Goal: Task Accomplishment & Management: Use online tool/utility

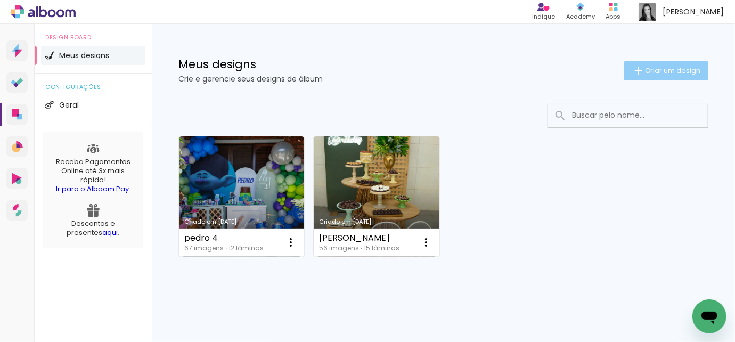
click at [677, 72] on span "Criar um design" at bounding box center [672, 70] width 55 height 7
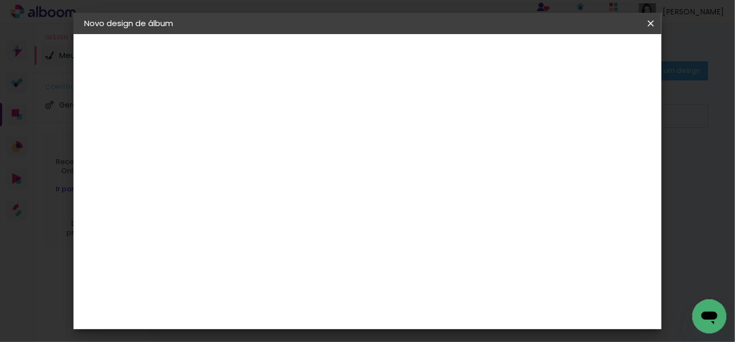
click at [258, 145] on input at bounding box center [258, 143] width 0 height 17
type input "[PERSON_NAME] 2 anos"
click at [0, 0] on slot "Avançar" at bounding box center [0, 0] width 0 height 0
click at [278, 199] on div "Digipix Pro" at bounding box center [264, 207] width 27 height 17
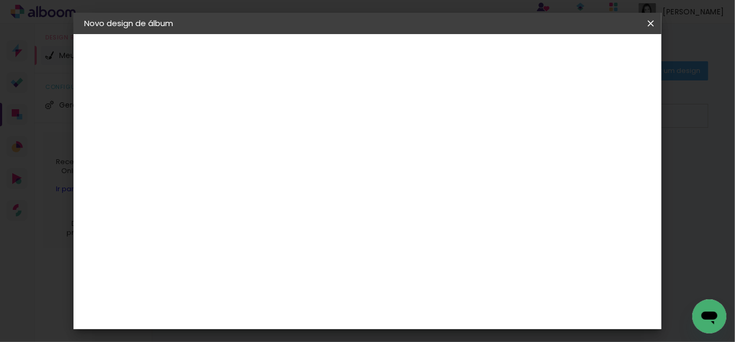
click at [0, 0] on slot "Avançar" at bounding box center [0, 0] width 0 height 0
click at [300, 177] on input "text" at bounding box center [279, 185] width 42 height 17
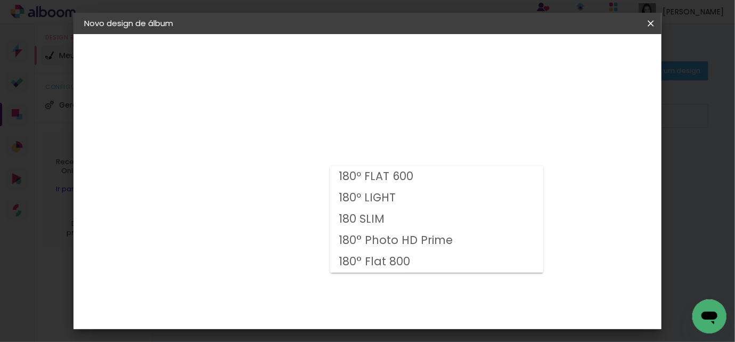
click at [0, 0] on slot "180 SLIM" at bounding box center [0, 0] width 0 height 0
type input "180 SLIM"
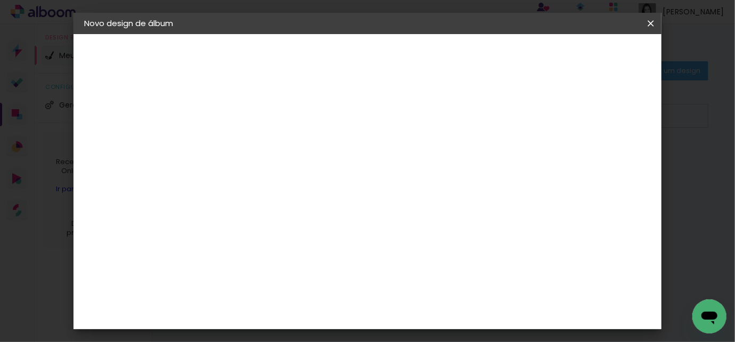
scroll to position [96, 0]
click at [330, 326] on span "25.0 × 25.0" at bounding box center [306, 340] width 50 height 28
click at [432, 48] on paper-button "Avançar" at bounding box center [406, 56] width 52 height 18
click at [465, 48] on paper-button "Iniciar design" at bounding box center [442, 60] width 46 height 26
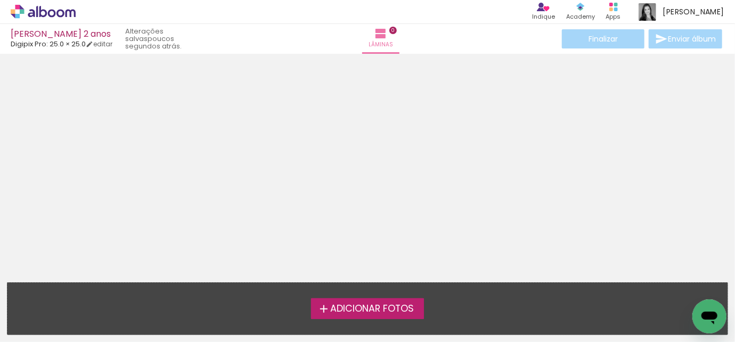
click at [375, 312] on span "Adicionar Fotos" at bounding box center [372, 309] width 84 height 10
click at [0, 0] on input "file" at bounding box center [0, 0] width 0 height 0
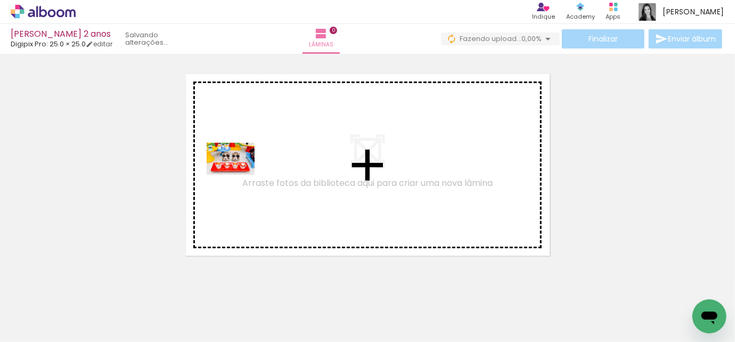
drag, startPoint x: 114, startPoint y: 308, endPoint x: 239, endPoint y: 175, distance: 182.8
click at [239, 175] on quentale-workspace at bounding box center [367, 171] width 735 height 342
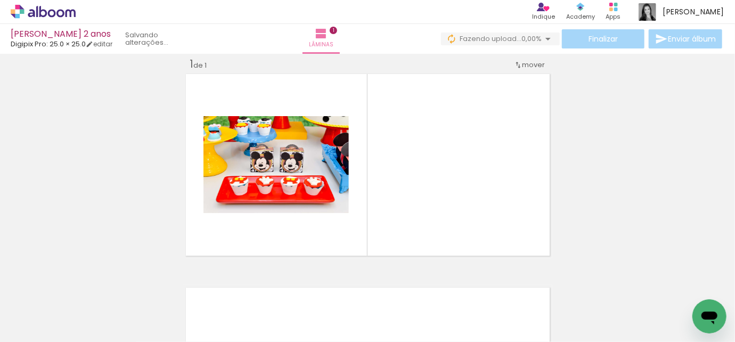
scroll to position [13, 0]
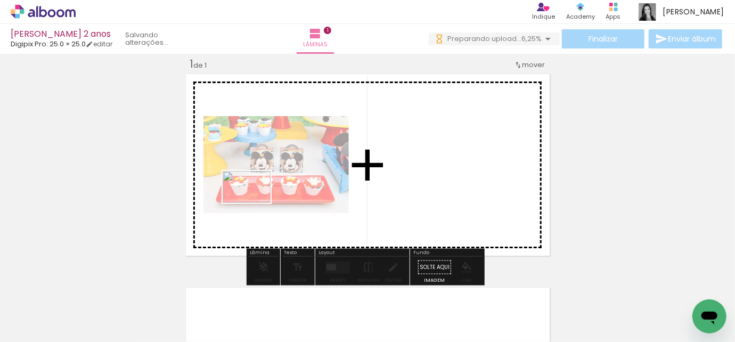
drag, startPoint x: 166, startPoint y: 308, endPoint x: 255, endPoint y: 203, distance: 137.7
click at [255, 203] on quentale-workspace at bounding box center [367, 171] width 735 height 342
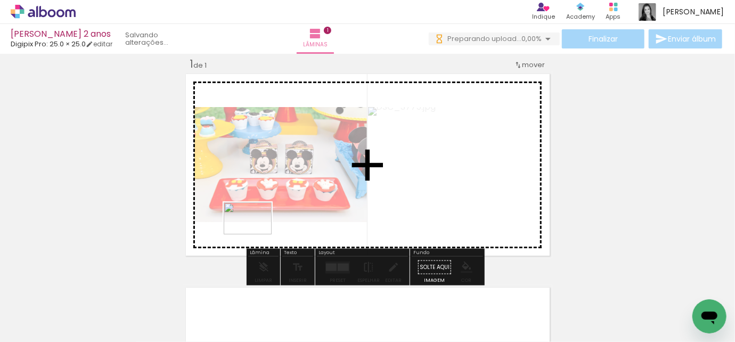
scroll to position [0, 0]
drag, startPoint x: 240, startPoint y: 319, endPoint x: 256, endPoint y: 234, distance: 85.7
click at [256, 234] on quentale-workspace at bounding box center [367, 171] width 735 height 342
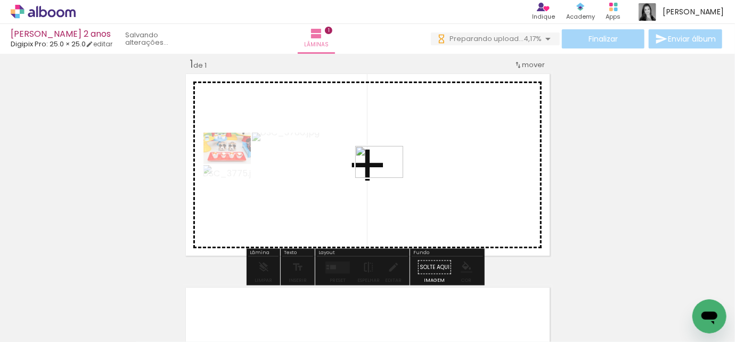
drag, startPoint x: 290, startPoint y: 318, endPoint x: 387, endPoint y: 178, distance: 170.7
click at [387, 178] on quentale-workspace at bounding box center [367, 171] width 735 height 342
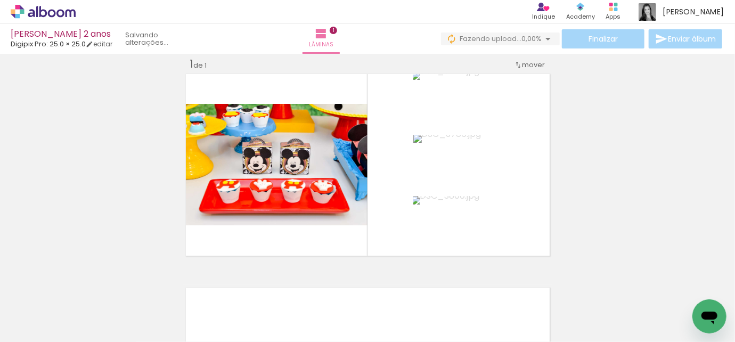
scroll to position [0, 34]
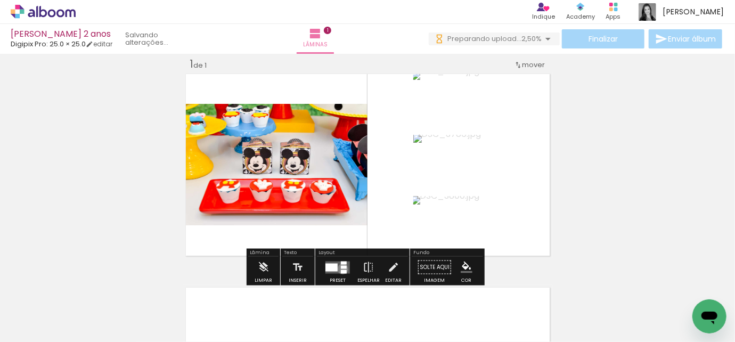
click at [340, 269] on quentale-layouter at bounding box center [338, 267] width 25 height 12
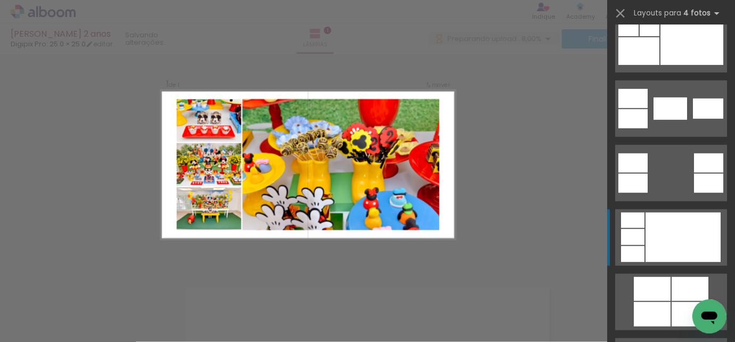
scroll to position [0, 0]
click at [667, 230] on div at bounding box center [683, 238] width 75 height 50
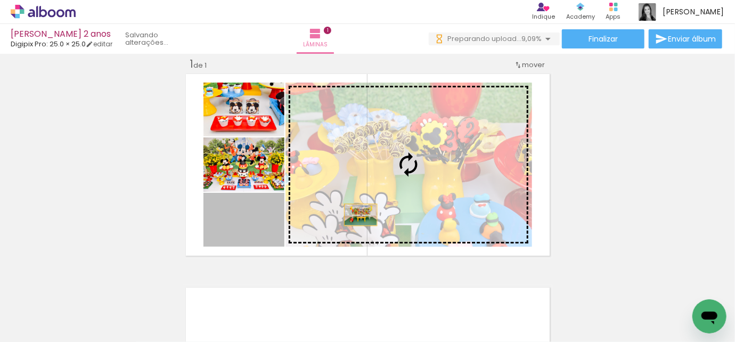
drag, startPoint x: 248, startPoint y: 216, endPoint x: 357, endPoint y: 215, distance: 109.2
click at [0, 0] on slot at bounding box center [0, 0] width 0 height 0
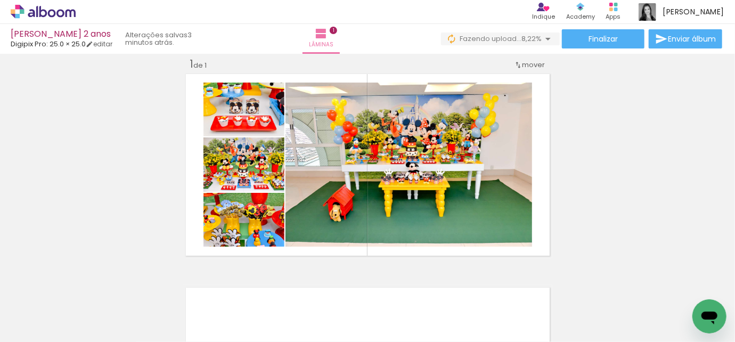
scroll to position [0, 968]
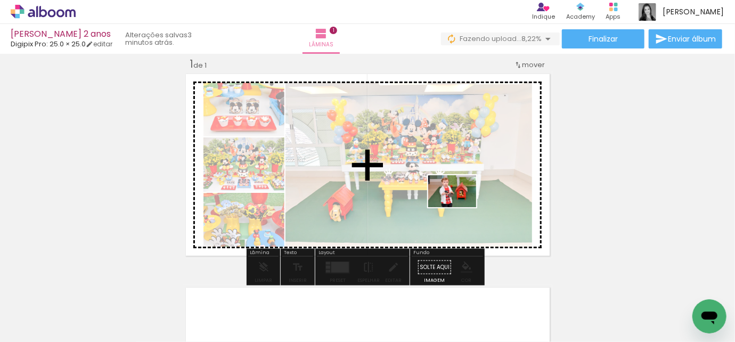
drag, startPoint x: 457, startPoint y: 315, endPoint x: 460, endPoint y: 207, distance: 107.7
click at [460, 207] on quentale-workspace at bounding box center [367, 171] width 735 height 342
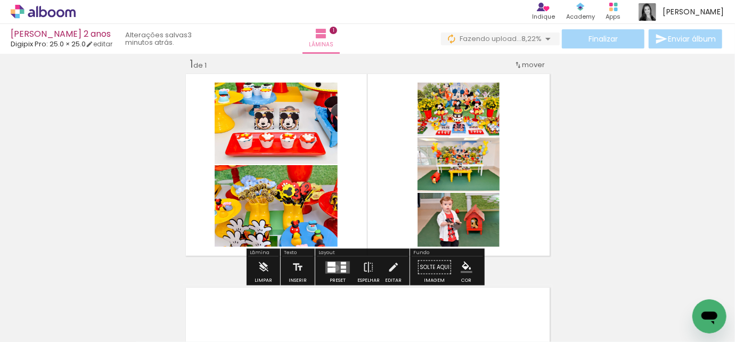
click at [334, 267] on quentale-layouter at bounding box center [338, 267] width 25 height 12
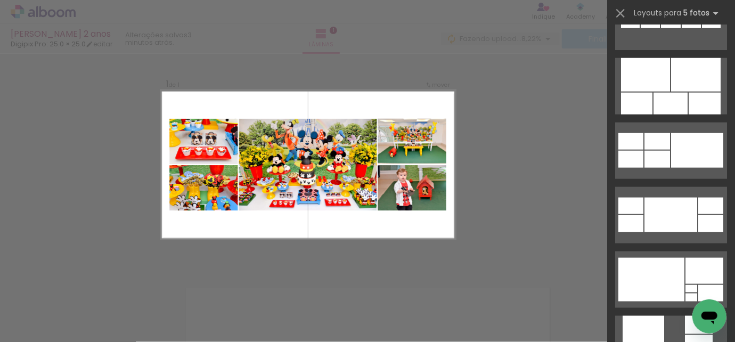
scroll to position [629, 0]
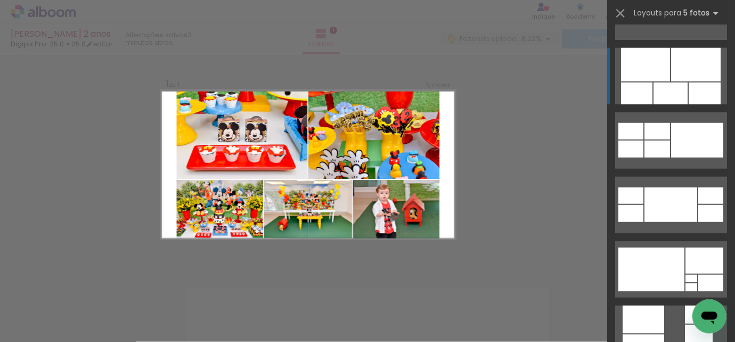
click at [646, 77] on div at bounding box center [645, 65] width 49 height 34
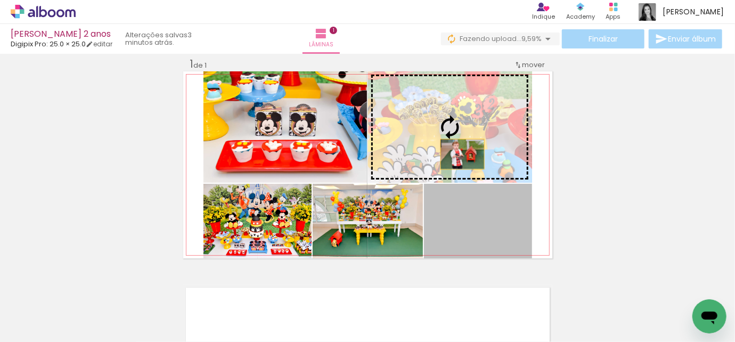
drag, startPoint x: 462, startPoint y: 218, endPoint x: 457, endPoint y: 135, distance: 82.7
click at [0, 0] on slot at bounding box center [0, 0] width 0 height 0
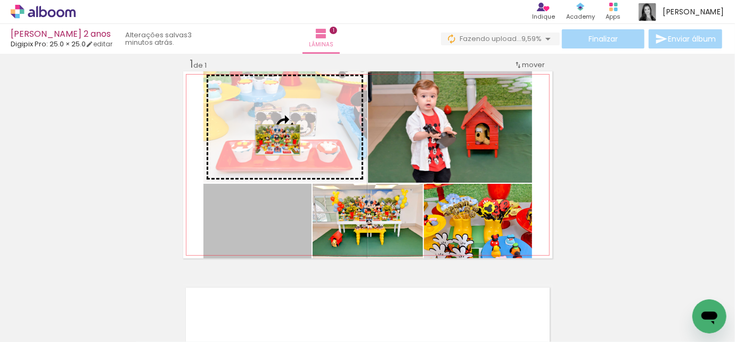
drag, startPoint x: 278, startPoint y: 225, endPoint x: 274, endPoint y: 140, distance: 85.3
click at [0, 0] on slot at bounding box center [0, 0] width 0 height 0
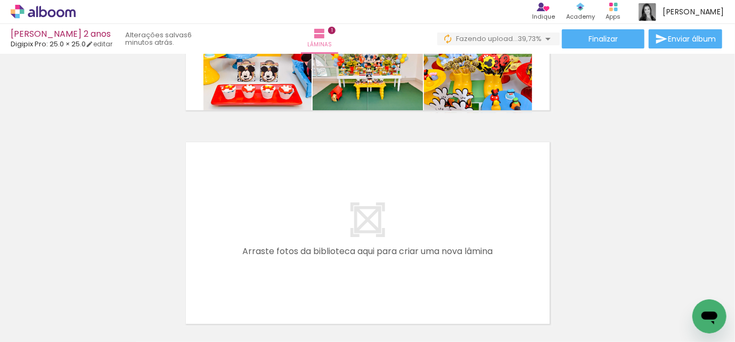
scroll to position [0, 123]
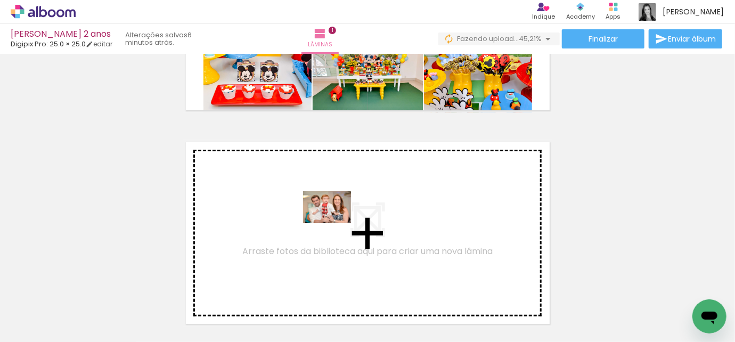
drag, startPoint x: 345, startPoint y: 314, endPoint x: 335, endPoint y: 223, distance: 91.6
click at [335, 223] on quentale-workspace at bounding box center [367, 171] width 735 height 342
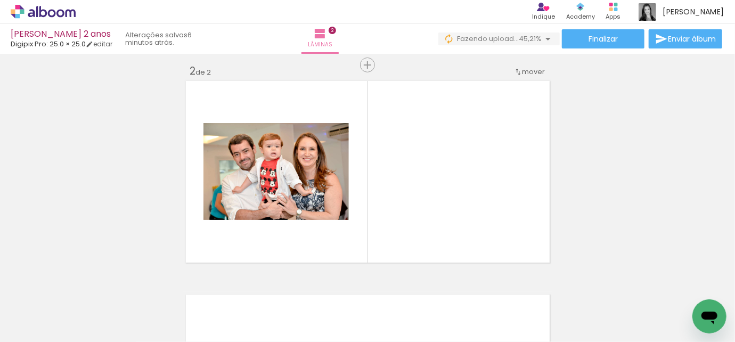
scroll to position [227, 0]
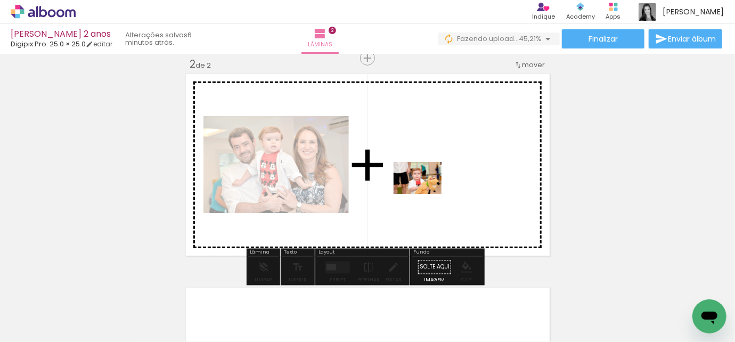
drag, startPoint x: 401, startPoint y: 317, endPoint x: 426, endPoint y: 194, distance: 125.6
click at [426, 194] on quentale-workspace at bounding box center [367, 171] width 735 height 342
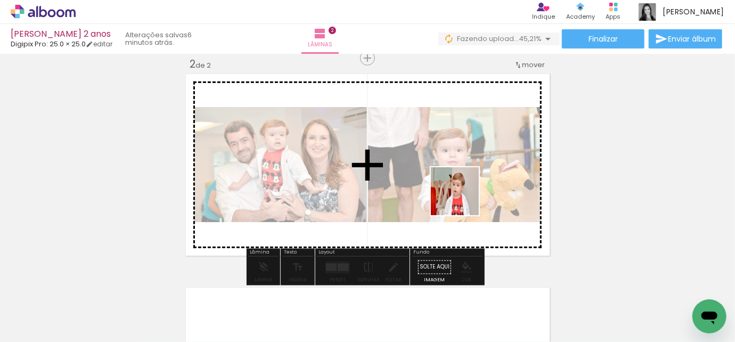
drag, startPoint x: 461, startPoint y: 316, endPoint x: 463, endPoint y: 199, distance: 117.2
click at [463, 199] on quentale-workspace at bounding box center [367, 171] width 735 height 342
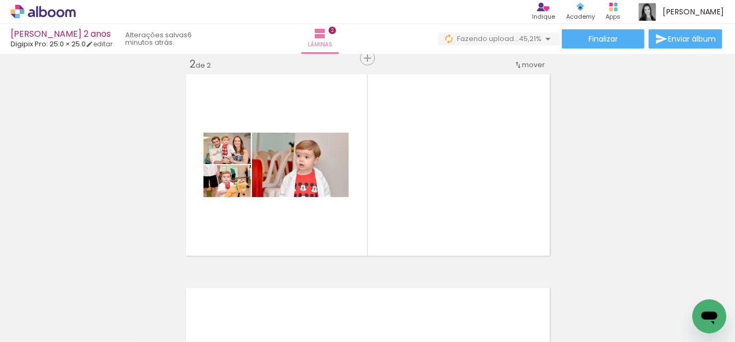
scroll to position [0, 340]
click at [227, 145] on div at bounding box center [223, 143] width 17 height 17
drag, startPoint x: 206, startPoint y: 134, endPoint x: 218, endPoint y: 326, distance: 192.2
click at [218, 326] on quentale-workspace at bounding box center [367, 171] width 735 height 342
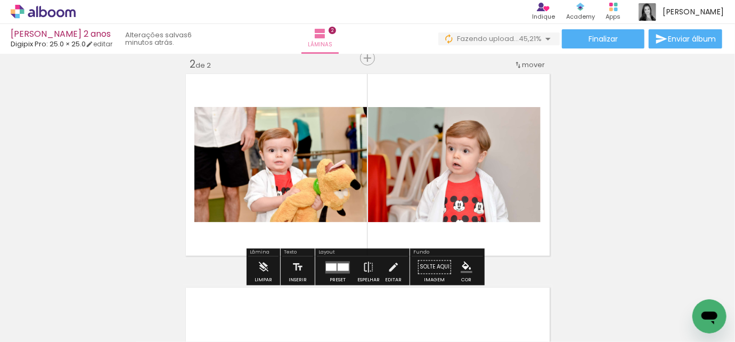
click at [362, 305] on div at bounding box center [363, 306] width 35 height 53
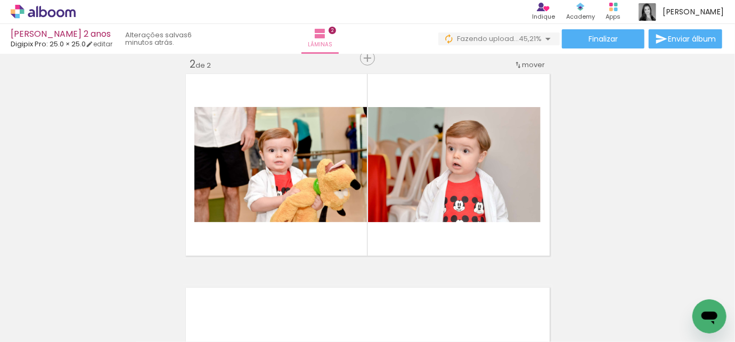
scroll to position [0, 683]
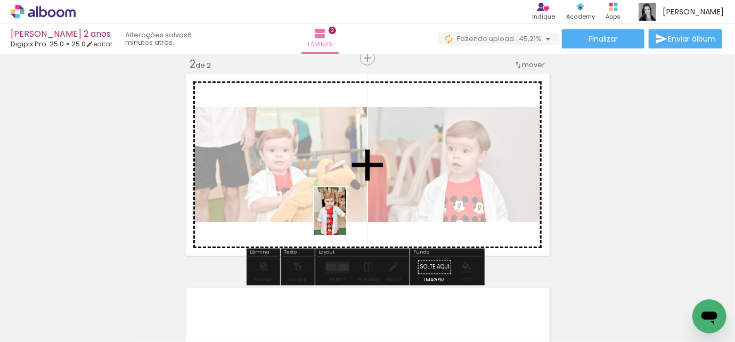
drag, startPoint x: 327, startPoint y: 310, endPoint x: 346, endPoint y: 219, distance: 93.2
click at [346, 219] on quentale-workspace at bounding box center [367, 171] width 735 height 342
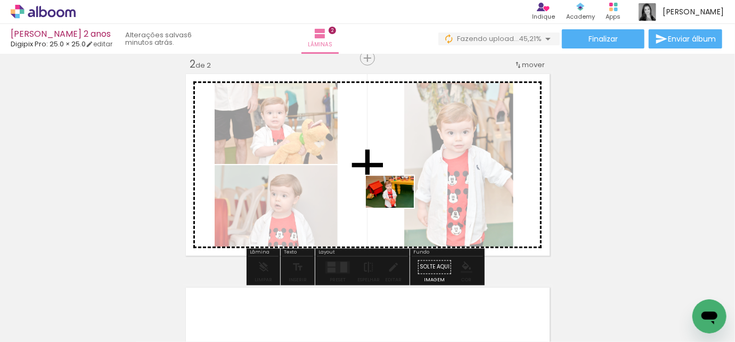
drag, startPoint x: 376, startPoint y: 314, endPoint x: 398, endPoint y: 208, distance: 108.4
click at [398, 208] on quentale-workspace at bounding box center [367, 171] width 735 height 342
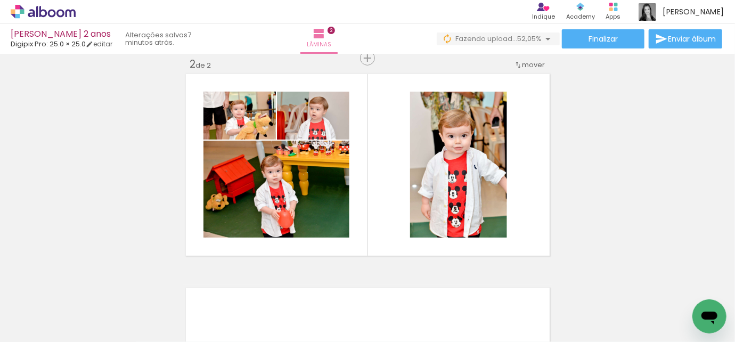
scroll to position [0, 1104]
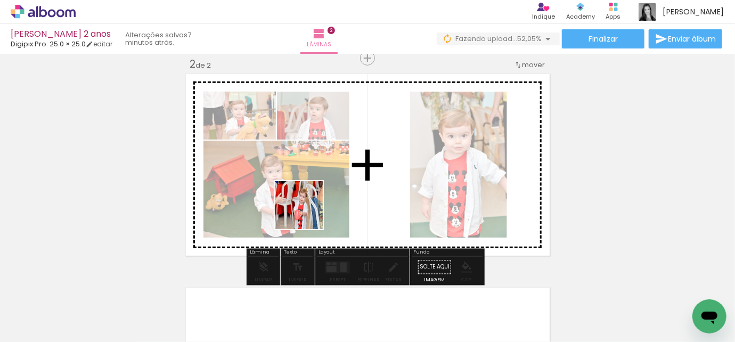
drag, startPoint x: 198, startPoint y: 318, endPoint x: 313, endPoint y: 210, distance: 156.8
click at [313, 210] on quentale-workspace at bounding box center [367, 171] width 735 height 342
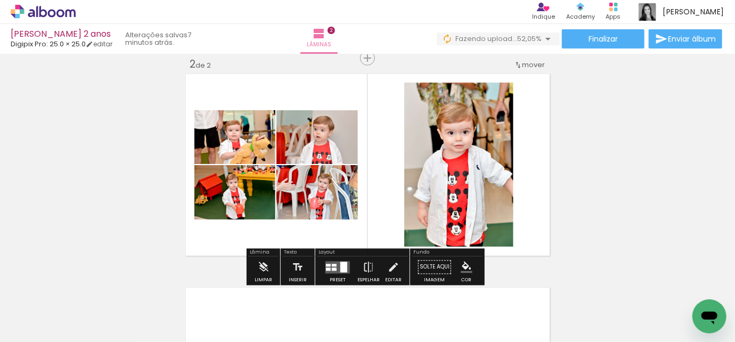
click at [341, 265] on div at bounding box center [343, 267] width 7 height 11
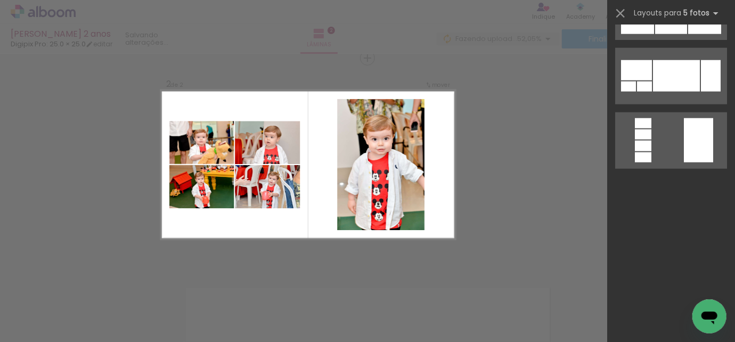
scroll to position [0, 0]
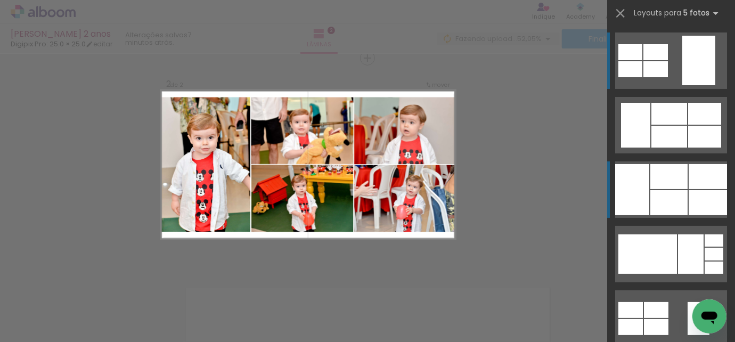
click at [698, 176] on div at bounding box center [708, 176] width 38 height 25
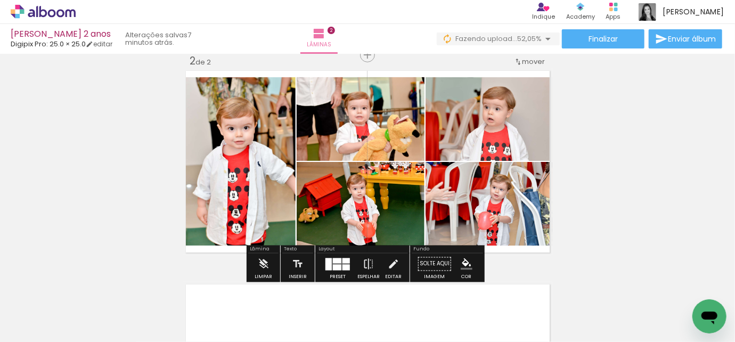
scroll to position [227, 0]
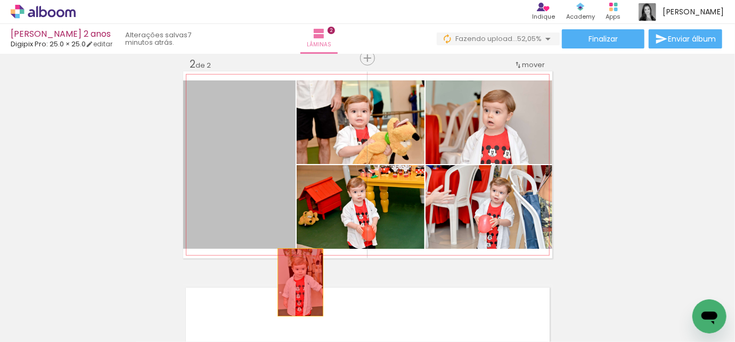
drag, startPoint x: 243, startPoint y: 174, endPoint x: 389, endPoint y: 245, distance: 162.0
click at [299, 287] on quentale-workspace at bounding box center [367, 171] width 735 height 342
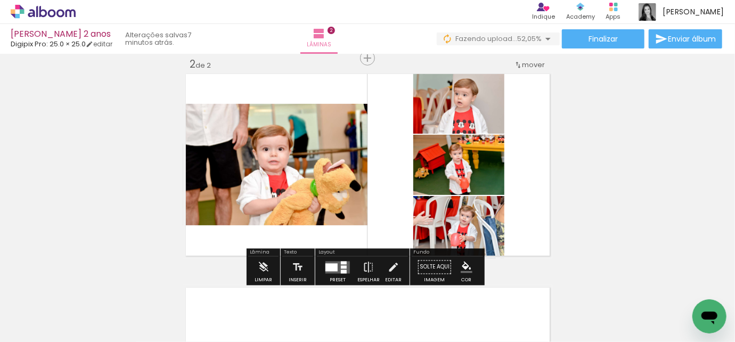
scroll to position [0, 1452]
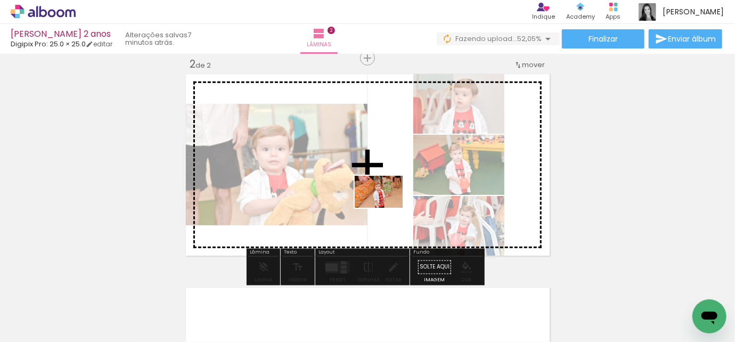
drag, startPoint x: 378, startPoint y: 319, endPoint x: 387, endPoint y: 208, distance: 111.7
click at [387, 208] on quentale-workspace at bounding box center [367, 171] width 735 height 342
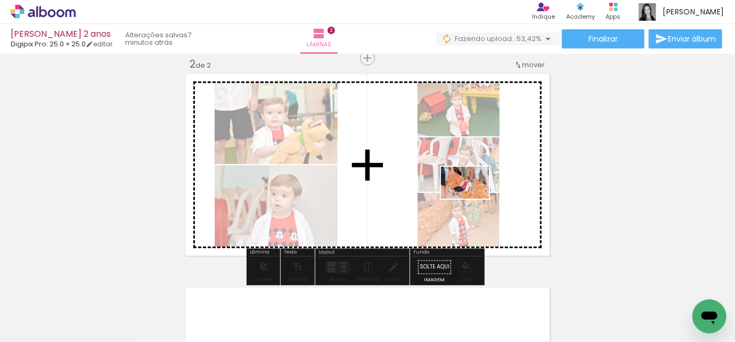
drag, startPoint x: 516, startPoint y: 308, endPoint x: 473, endPoint y: 199, distance: 117.7
click at [473, 199] on quentale-workspace at bounding box center [367, 171] width 735 height 342
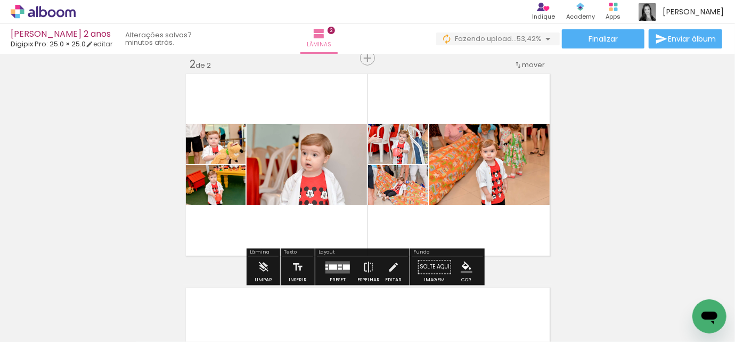
click at [334, 262] on quentale-layouter at bounding box center [338, 267] width 25 height 12
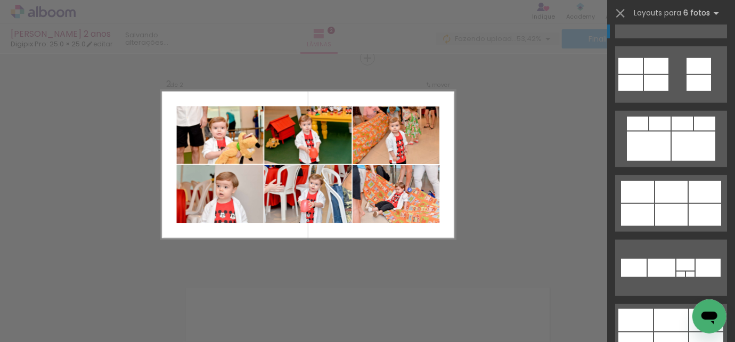
scroll to position [2518, 0]
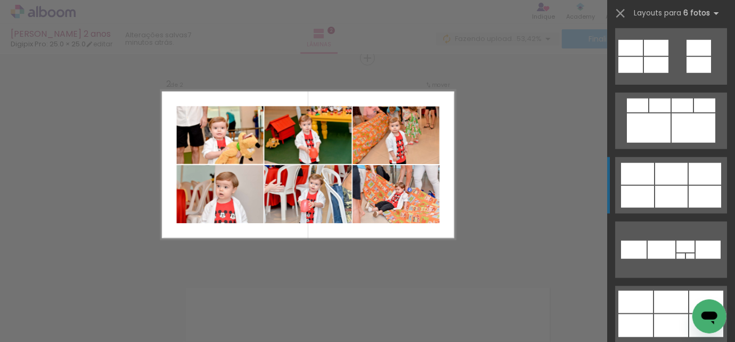
click at [655, 186] on div at bounding box center [671, 197] width 33 height 22
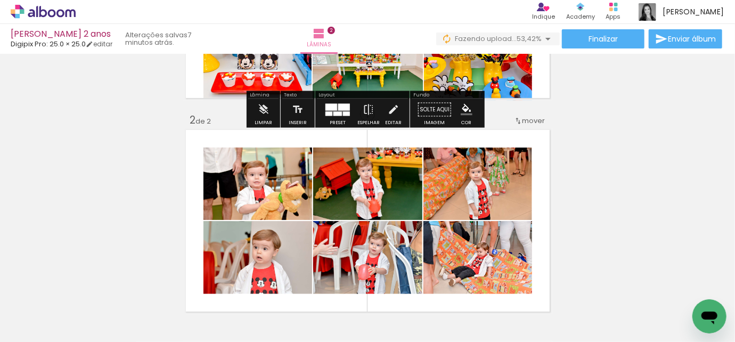
scroll to position [178, 0]
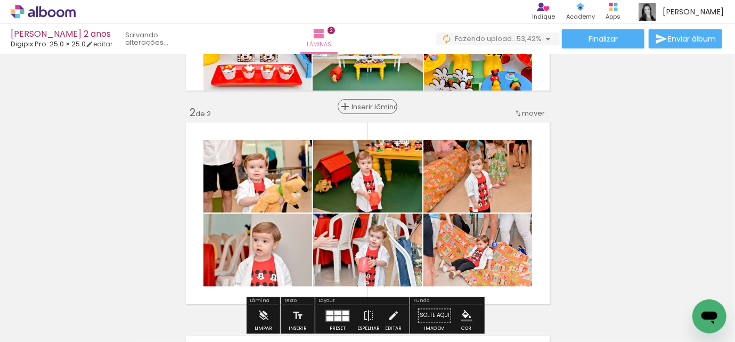
click at [361, 111] on div "Inserir lâmina" at bounding box center [368, 106] width 58 height 13
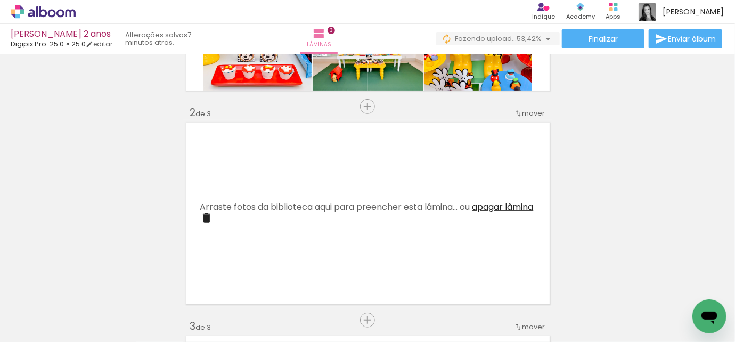
scroll to position [0, 824]
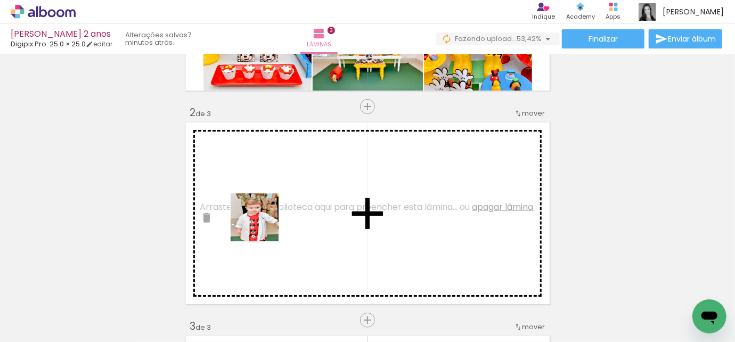
drag, startPoint x: 181, startPoint y: 307, endPoint x: 531, endPoint y: 310, distance: 350.1
click at [282, 209] on quentale-workspace at bounding box center [367, 171] width 735 height 342
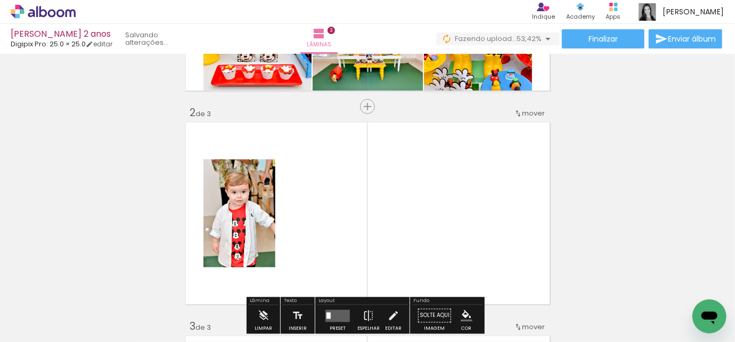
scroll to position [0, 492]
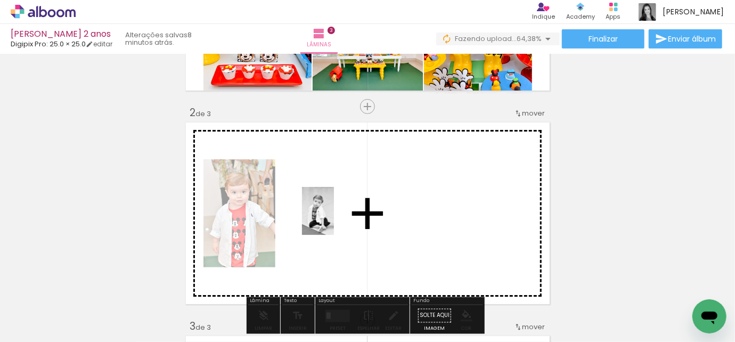
drag, startPoint x: 214, startPoint y: 311, endPoint x: 334, endPoint y: 219, distance: 151.2
click at [334, 219] on quentale-workspace at bounding box center [367, 171] width 735 height 342
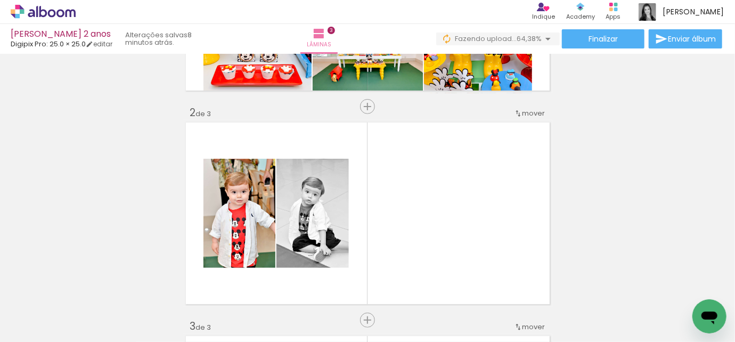
scroll to position [0, 1533]
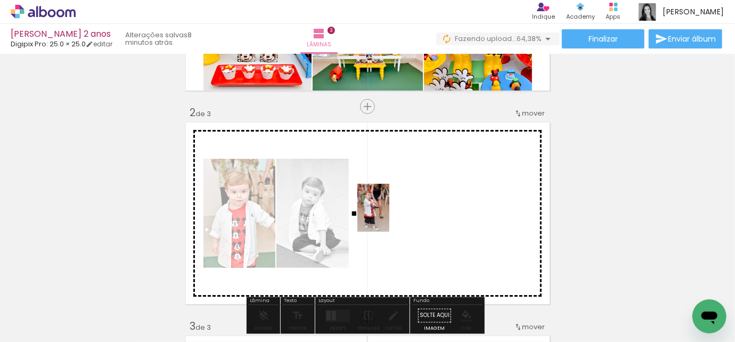
drag, startPoint x: 373, startPoint y: 281, endPoint x: 389, endPoint y: 216, distance: 67.1
click at [389, 216] on quentale-workspace at bounding box center [367, 171] width 735 height 342
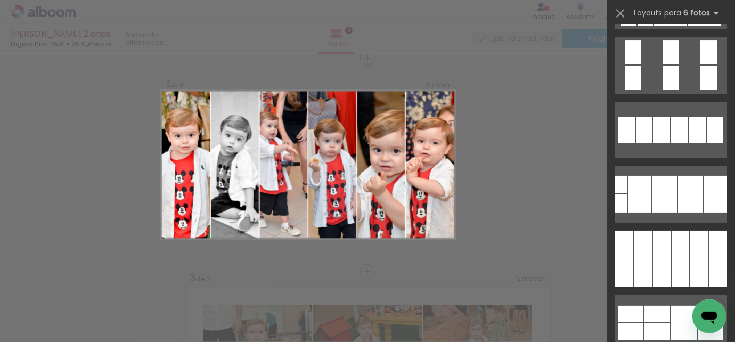
scroll to position [18211, 0]
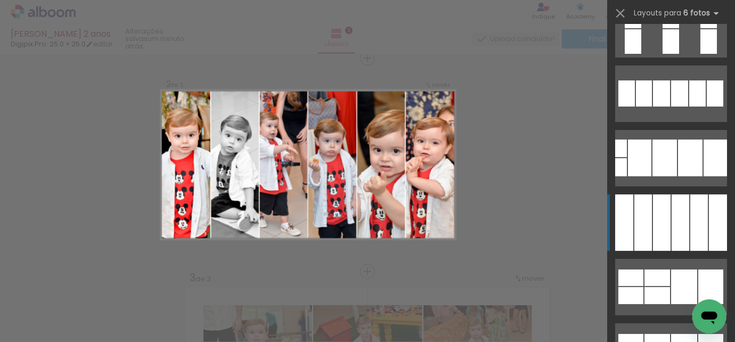
click at [673, 234] on div at bounding box center [681, 222] width 18 height 56
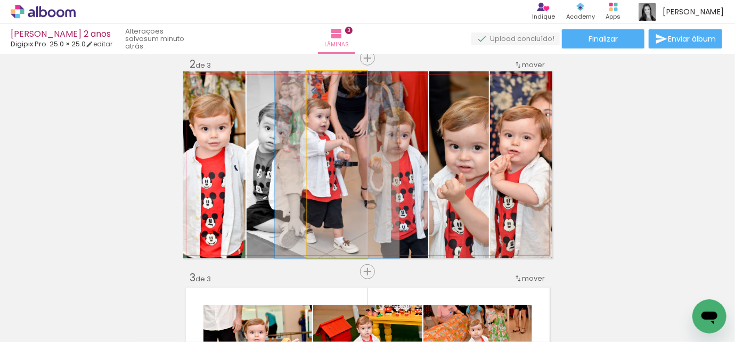
click at [328, 149] on quentale-photo at bounding box center [337, 164] width 60 height 187
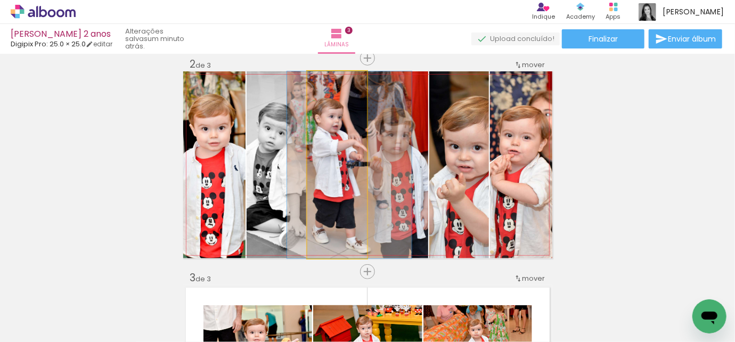
drag, startPoint x: 328, startPoint y: 153, endPoint x: 340, endPoint y: 154, distance: 12.3
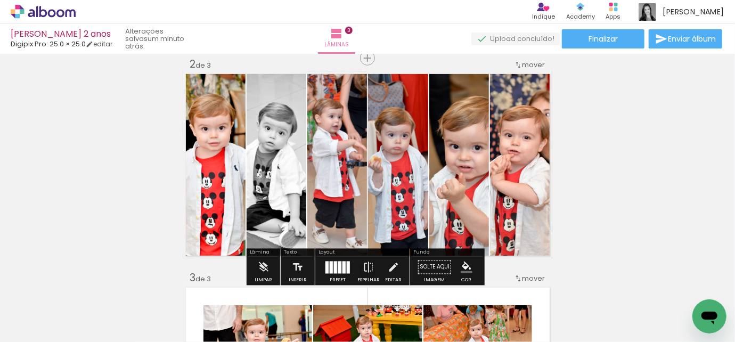
click at [472, 183] on quentale-photo at bounding box center [459, 164] width 60 height 187
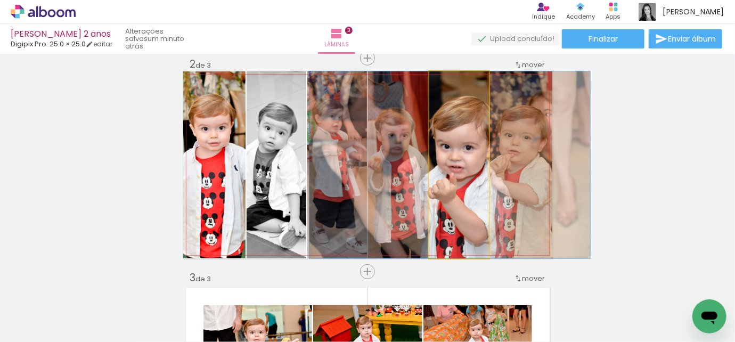
drag, startPoint x: 470, startPoint y: 178, endPoint x: 461, endPoint y: 178, distance: 9.1
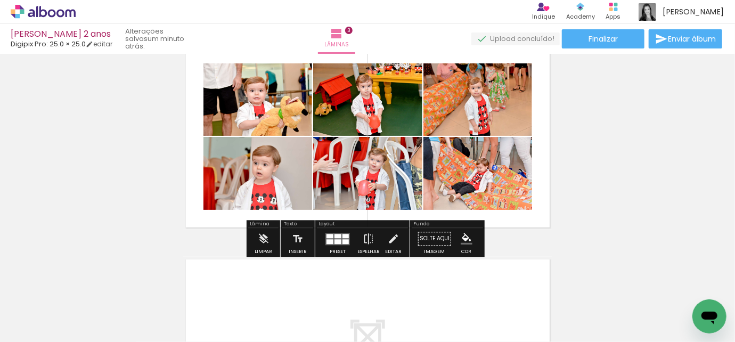
scroll to position [420, 0]
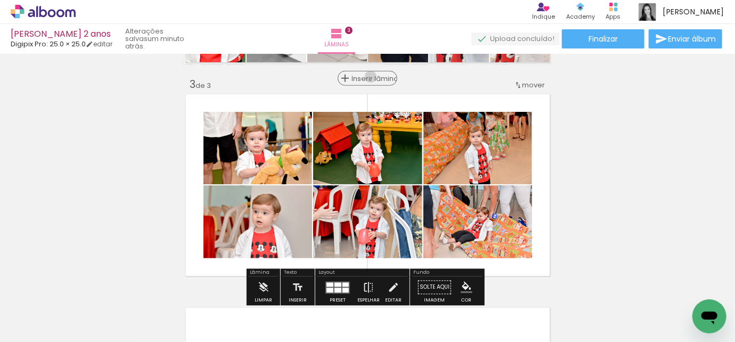
click at [367, 76] on span "Inserir lâmina" at bounding box center [373, 78] width 42 height 7
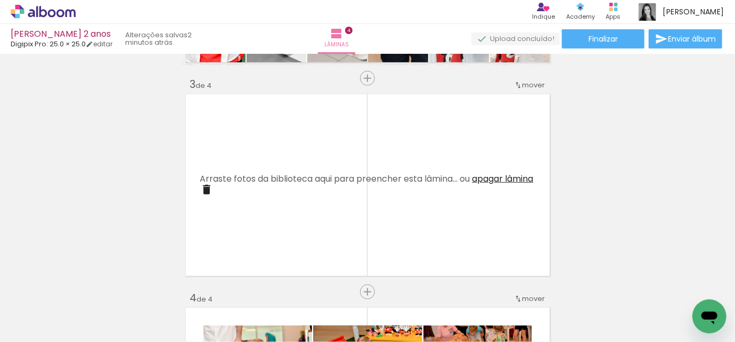
scroll to position [0, 0]
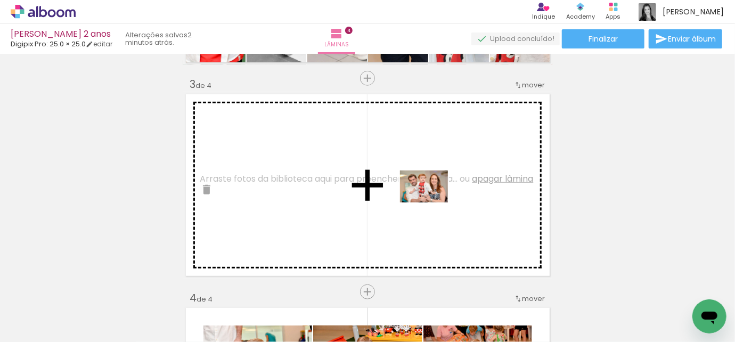
drag, startPoint x: 464, startPoint y: 315, endPoint x: 432, endPoint y: 202, distance: 116.7
click at [432, 202] on quentale-workspace at bounding box center [367, 171] width 735 height 342
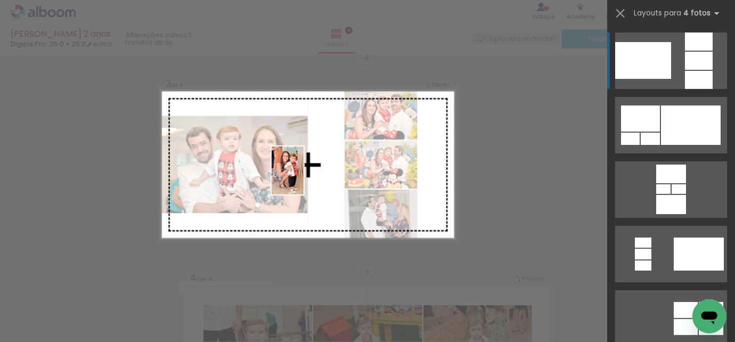
drag, startPoint x: 381, startPoint y: 308, endPoint x: 304, endPoint y: 178, distance: 151.2
click at [304, 178] on quentale-workspace at bounding box center [367, 171] width 735 height 342
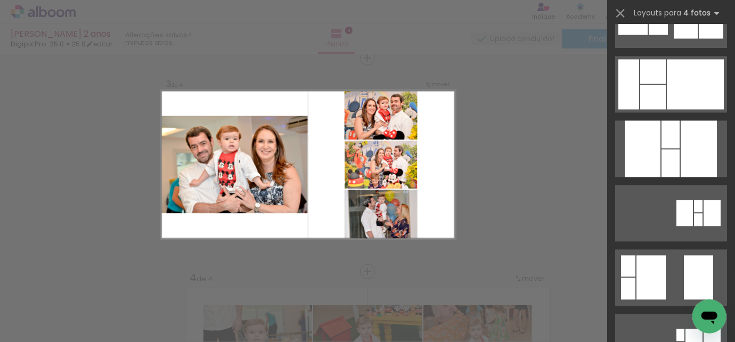
scroll to position [19128, 0]
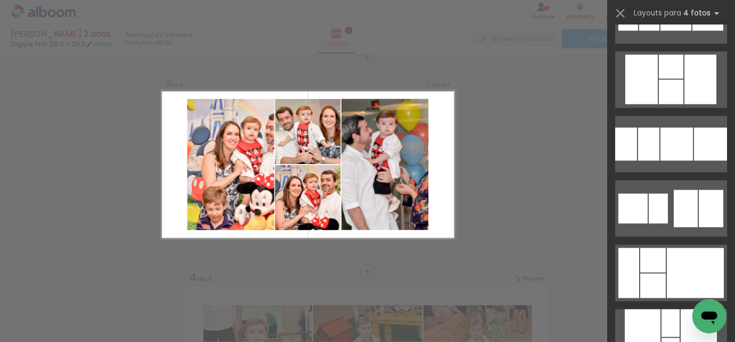
click at [559, 95] on div "Confirmar Cancelar" at bounding box center [367, 160] width 735 height 1094
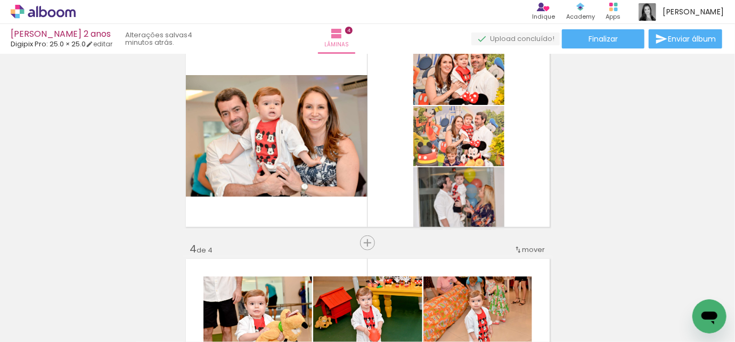
scroll to position [489, 0]
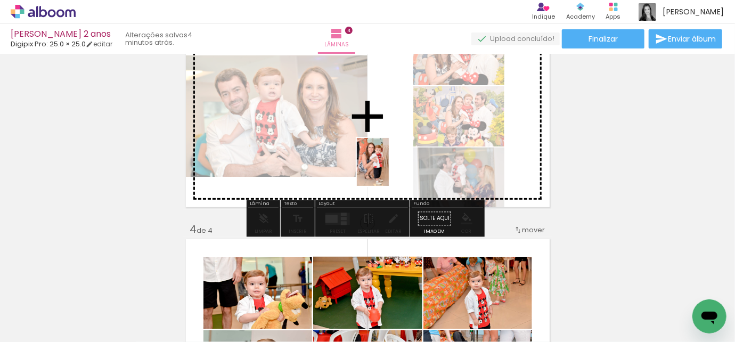
drag, startPoint x: 376, startPoint y: 310, endPoint x: 389, endPoint y: 170, distance: 140.2
click at [389, 170] on quentale-workspace at bounding box center [367, 171] width 735 height 342
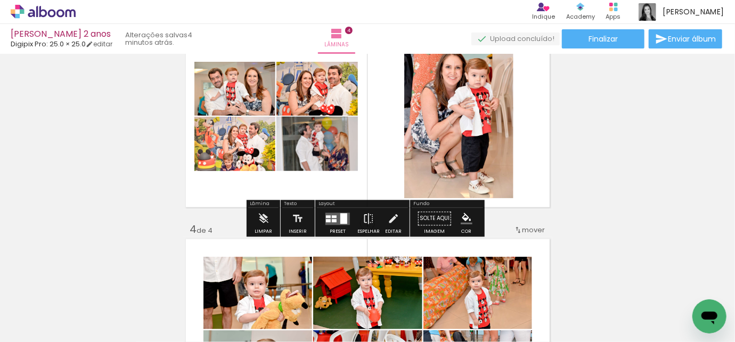
click at [328, 224] on quentale-layouter at bounding box center [338, 219] width 25 height 12
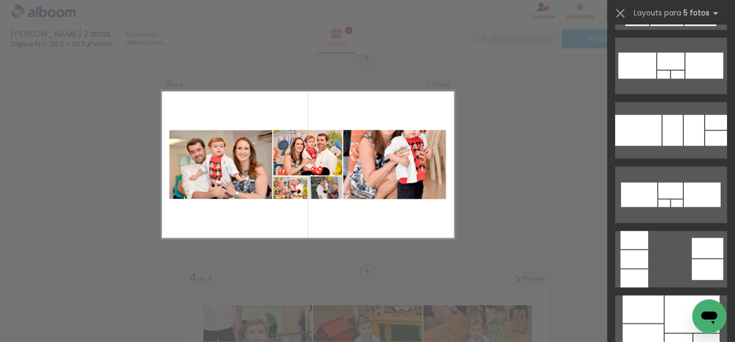
scroll to position [14688, 0]
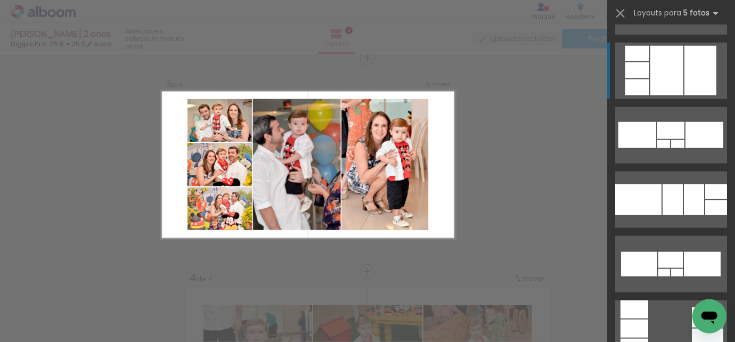
click at [659, 78] on div at bounding box center [667, 71] width 33 height 50
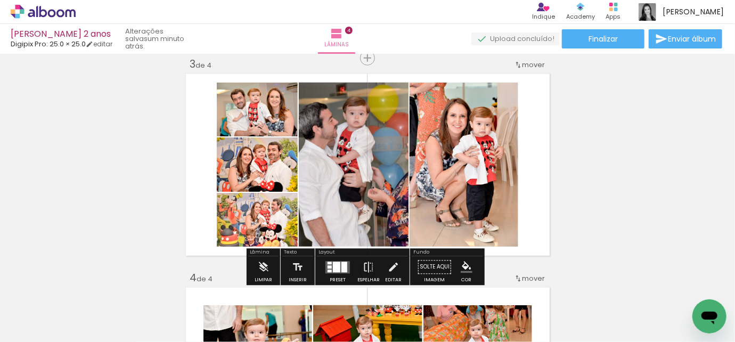
click at [336, 141] on quentale-photo at bounding box center [354, 165] width 110 height 164
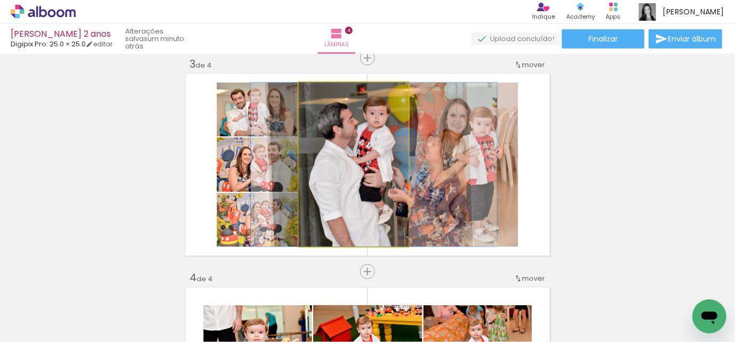
drag, startPoint x: 327, startPoint y: 155, endPoint x: 347, endPoint y: 155, distance: 20.2
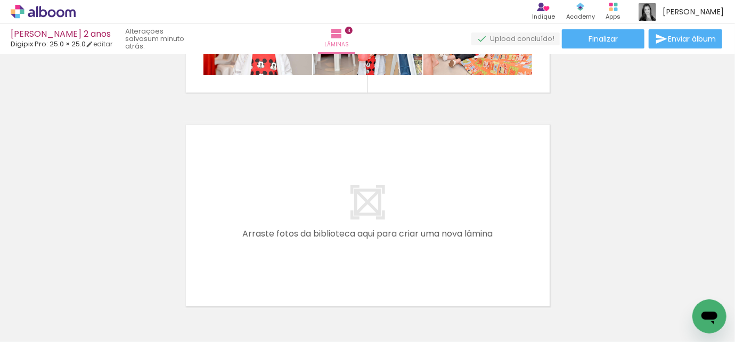
scroll to position [876, 0]
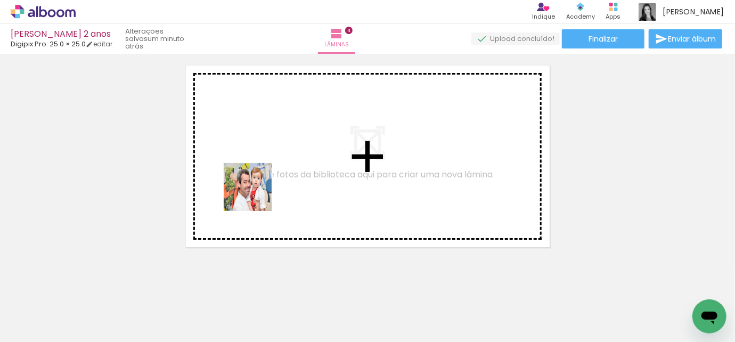
drag, startPoint x: 190, startPoint y: 312, endPoint x: 256, endPoint y: 194, distance: 135.0
click at [256, 194] on quentale-workspace at bounding box center [367, 171] width 735 height 342
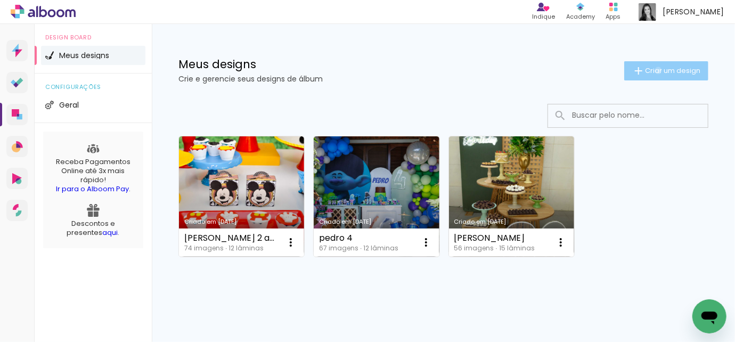
click at [649, 70] on span "Criar um design" at bounding box center [672, 70] width 55 height 7
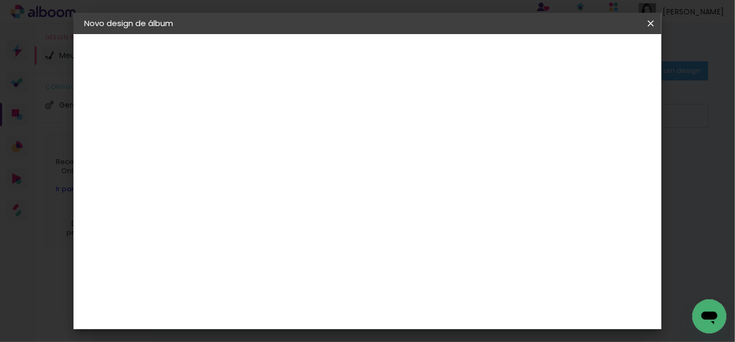
click at [258, 141] on input at bounding box center [258, 143] width 0 height 17
type input "[PERSON_NAME] 3 anos"
type paper-input "[PERSON_NAME] 3 anos"
click at [0, 0] on slot "Avançar" at bounding box center [0, 0] width 0 height 0
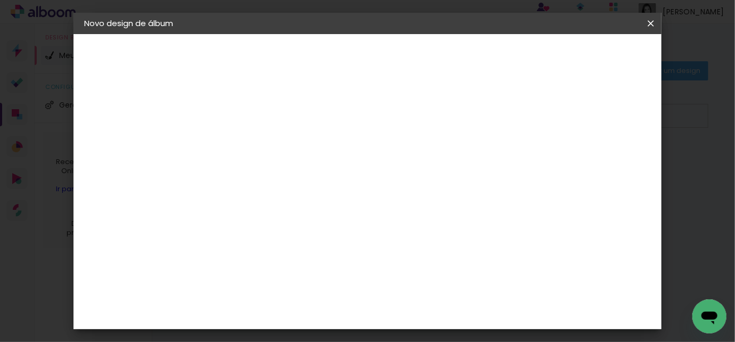
click at [278, 247] on div "Digipix Pro" at bounding box center [264, 255] width 27 height 17
click at [458, 53] on paper-button "Avançar" at bounding box center [431, 56] width 52 height 18
click at [316, 185] on paper-input-container "Linha" at bounding box center [286, 186] width 62 height 27
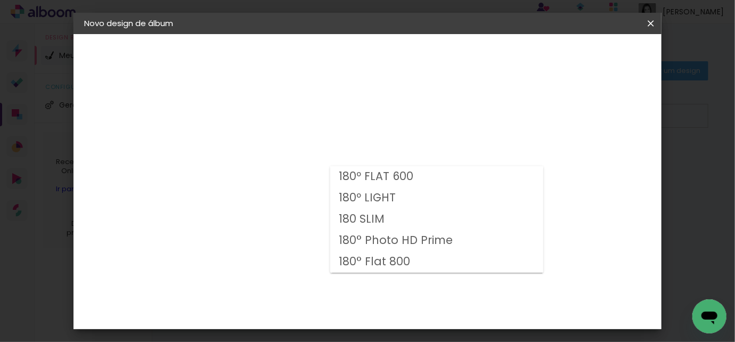
click at [377, 210] on paper-item "180 SLIM" at bounding box center [436, 219] width 213 height 21
type input "180 SLIM"
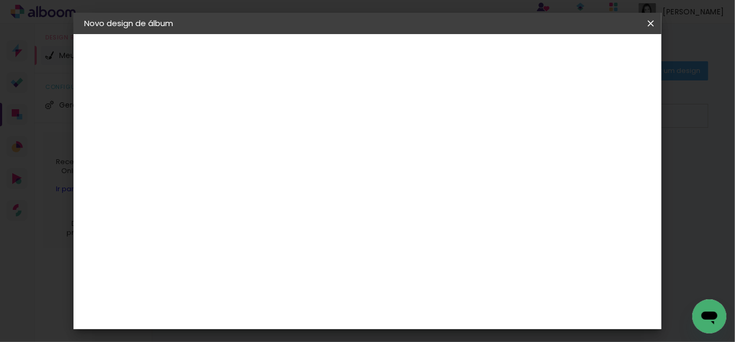
scroll to position [145, 0]
click at [330, 277] on span "25.0 × 25.0" at bounding box center [306, 291] width 50 height 28
click at [0, 0] on slot "Avançar" at bounding box center [0, 0] width 0 height 0
click at [454, 56] on span "Iniciar design" at bounding box center [441, 60] width 25 height 15
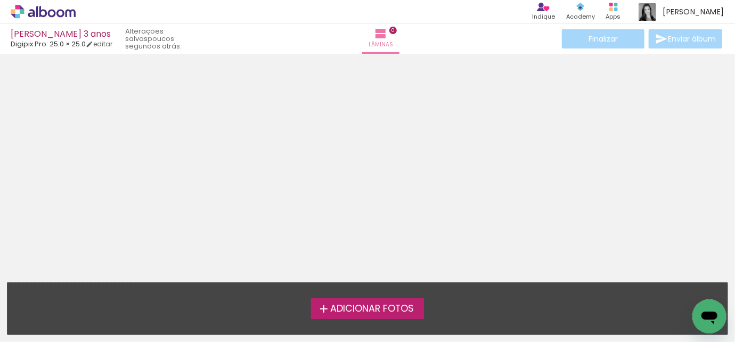
click at [383, 307] on span "Adicionar Fotos" at bounding box center [372, 309] width 84 height 10
click at [0, 0] on input "file" at bounding box center [0, 0] width 0 height 0
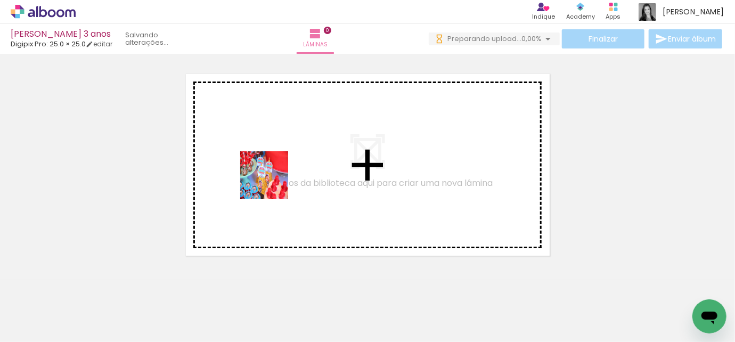
drag, startPoint x: 115, startPoint y: 306, endPoint x: 273, endPoint y: 183, distance: 200.1
click at [273, 183] on quentale-workspace at bounding box center [367, 171] width 735 height 342
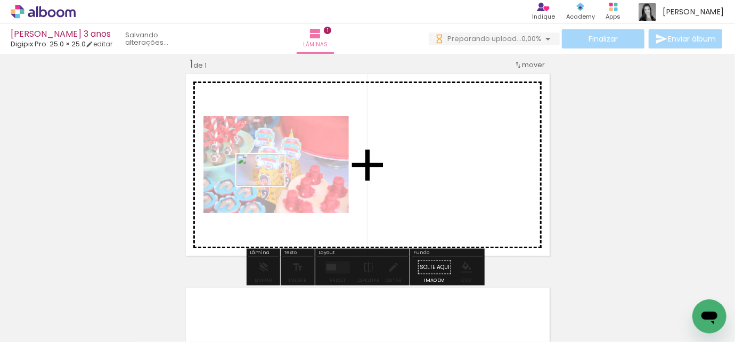
drag, startPoint x: 172, startPoint y: 300, endPoint x: 269, endPoint y: 186, distance: 149.7
click at [269, 186] on quentale-workspace at bounding box center [367, 171] width 735 height 342
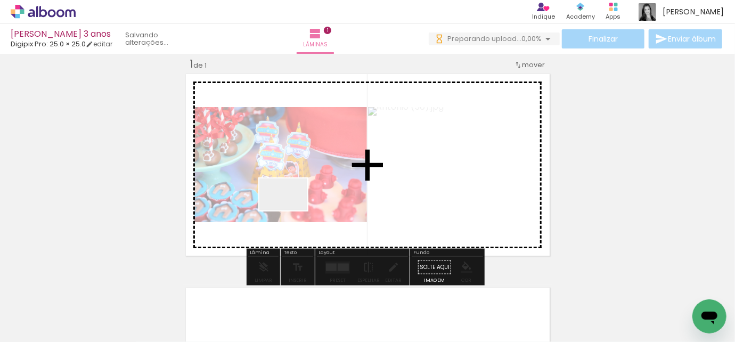
drag, startPoint x: 270, startPoint y: 243, endPoint x: 292, endPoint y: 210, distance: 39.6
click at [292, 210] on quentale-workspace at bounding box center [367, 171] width 735 height 342
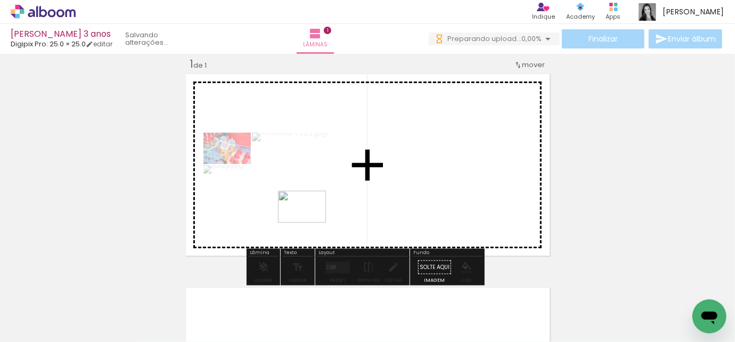
drag, startPoint x: 287, startPoint y: 315, endPoint x: 364, endPoint y: 289, distance: 81.2
click at [313, 215] on quentale-workspace at bounding box center [367, 171] width 735 height 342
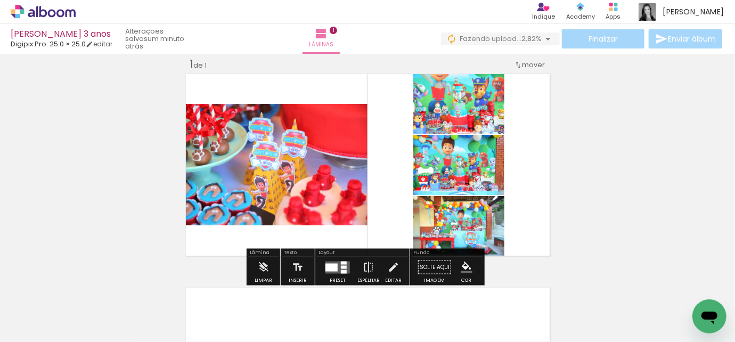
click at [334, 268] on div at bounding box center [332, 267] width 12 height 8
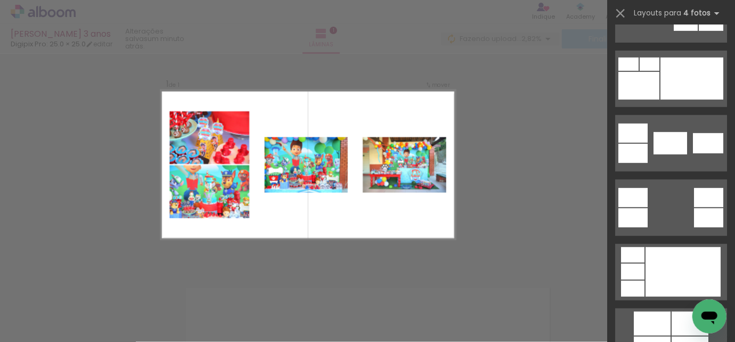
scroll to position [387, 0]
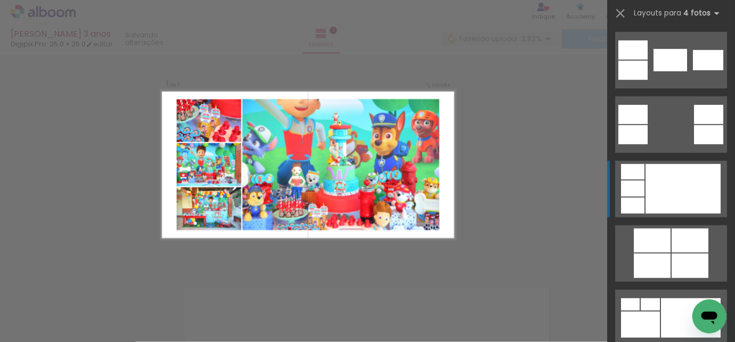
click at [667, 184] on div at bounding box center [683, 189] width 75 height 50
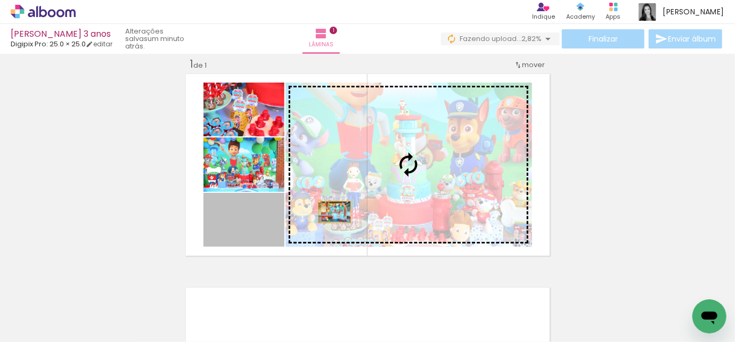
drag, startPoint x: 255, startPoint y: 225, endPoint x: 359, endPoint y: 208, distance: 105.8
click at [0, 0] on slot at bounding box center [0, 0] width 0 height 0
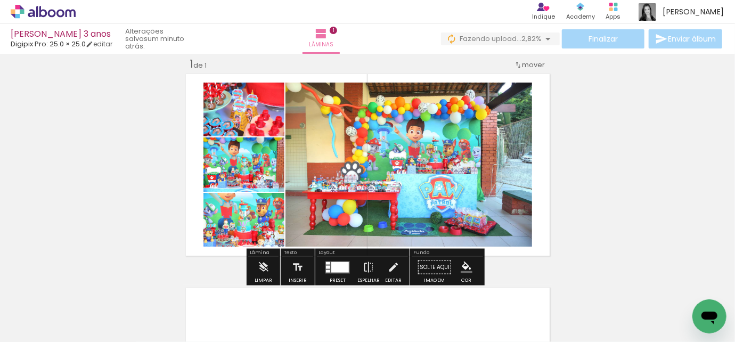
click at [546, 169] on quentale-layouter at bounding box center [367, 164] width 369 height 187
click at [476, 154] on quentale-photo at bounding box center [409, 165] width 247 height 164
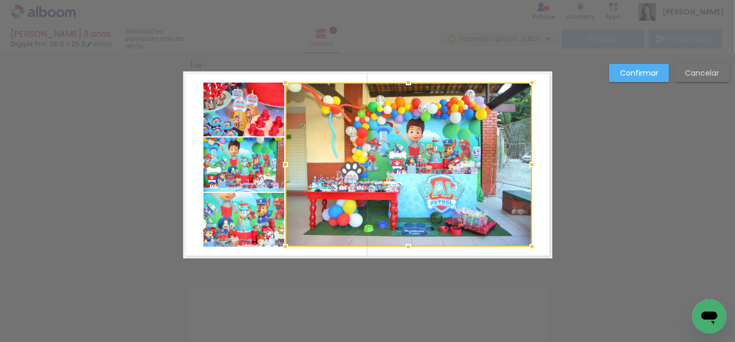
click at [479, 153] on div at bounding box center [409, 165] width 247 height 164
click at [581, 153] on div "Confirmar Cancelar" at bounding box center [367, 266] width 735 height 453
click at [0, 0] on slot "Confirmar" at bounding box center [0, 0] width 0 height 0
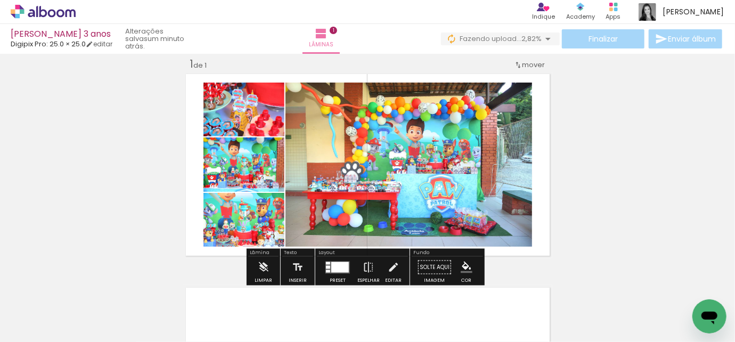
click at [450, 178] on quentale-photo at bounding box center [409, 165] width 247 height 164
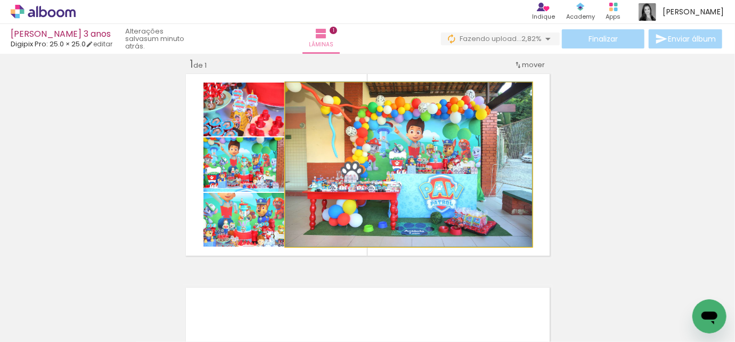
drag, startPoint x: 517, startPoint y: 218, endPoint x: 446, endPoint y: 189, distance: 76.0
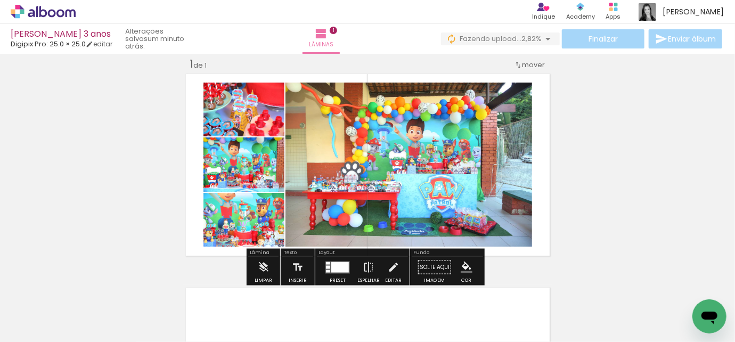
click at [469, 143] on quentale-photo at bounding box center [409, 165] width 247 height 164
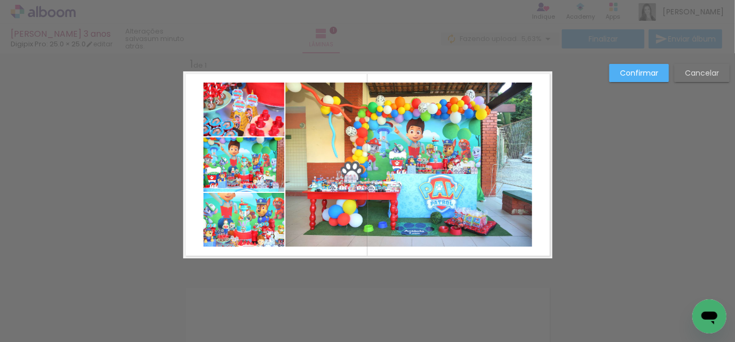
click at [495, 151] on quentale-photo at bounding box center [409, 165] width 247 height 164
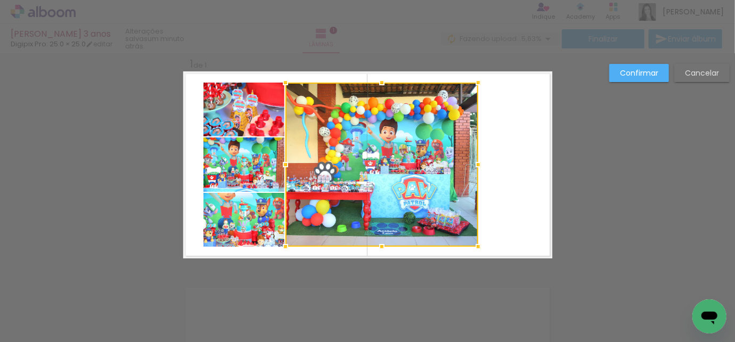
drag, startPoint x: 530, startPoint y: 166, endPoint x: 476, endPoint y: 174, distance: 54.3
click at [476, 174] on div at bounding box center [478, 164] width 21 height 21
click at [659, 72] on paper-button "Confirmar" at bounding box center [640, 73] width 60 height 18
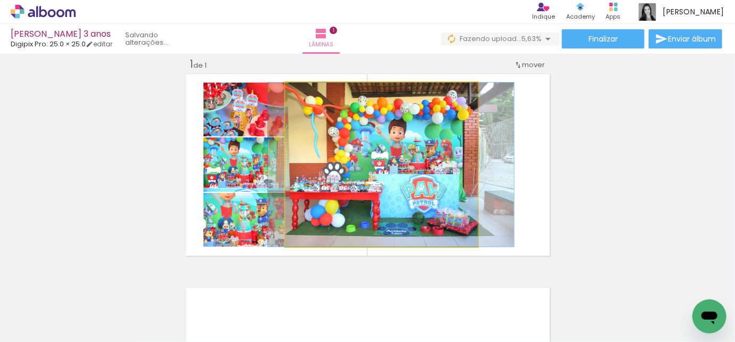
drag, startPoint x: 371, startPoint y: 171, endPoint x: 380, endPoint y: 170, distance: 9.1
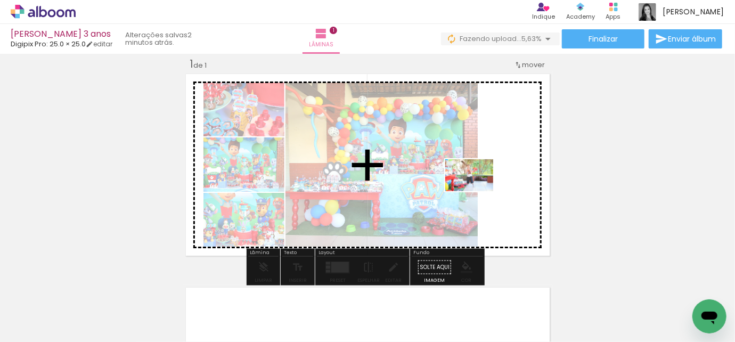
drag, startPoint x: 417, startPoint y: 314, endPoint x: 478, endPoint y: 187, distance: 141.3
click at [478, 187] on quentale-workspace at bounding box center [367, 171] width 735 height 342
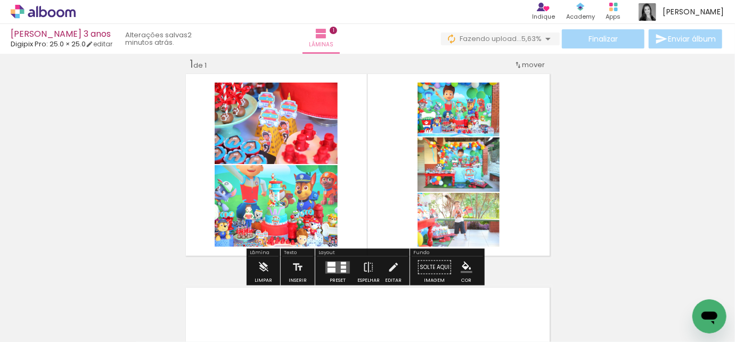
click at [334, 267] on quentale-layouter at bounding box center [338, 267] width 25 height 12
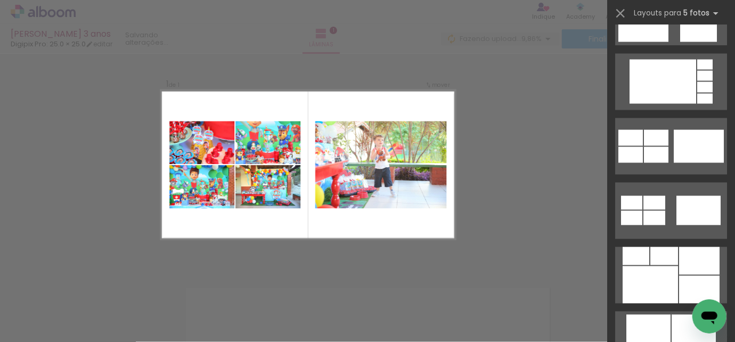
scroll to position [920, 0]
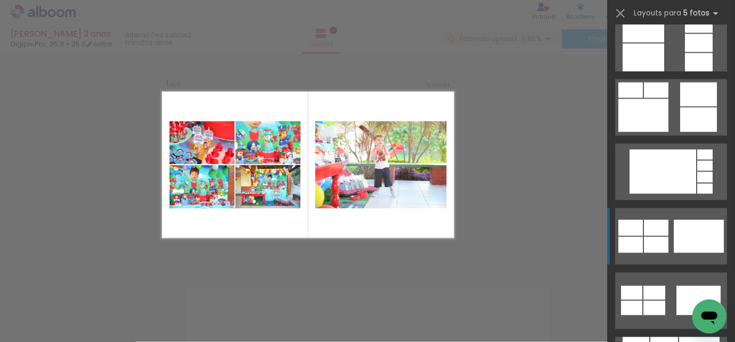
click at [656, 237] on div at bounding box center [656, 245] width 25 height 16
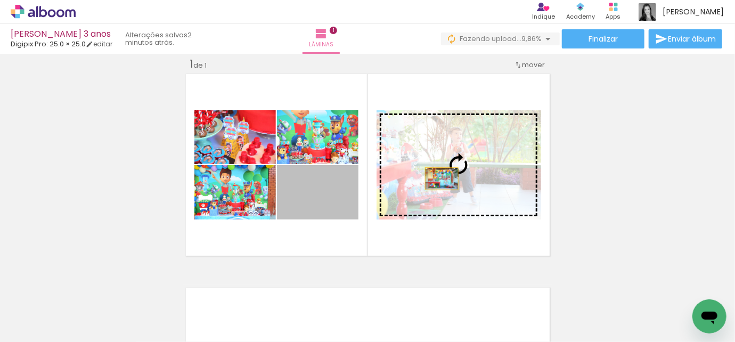
drag, startPoint x: 328, startPoint y: 200, endPoint x: 438, endPoint y: 178, distance: 111.8
click at [0, 0] on slot at bounding box center [0, 0] width 0 height 0
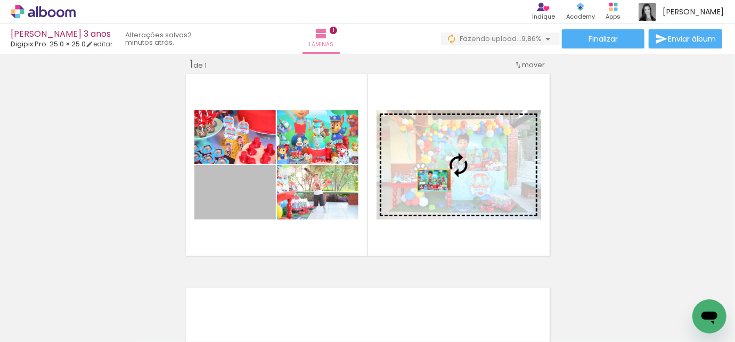
drag, startPoint x: 250, startPoint y: 204, endPoint x: 434, endPoint y: 180, distance: 184.9
click at [0, 0] on slot at bounding box center [0, 0] width 0 height 0
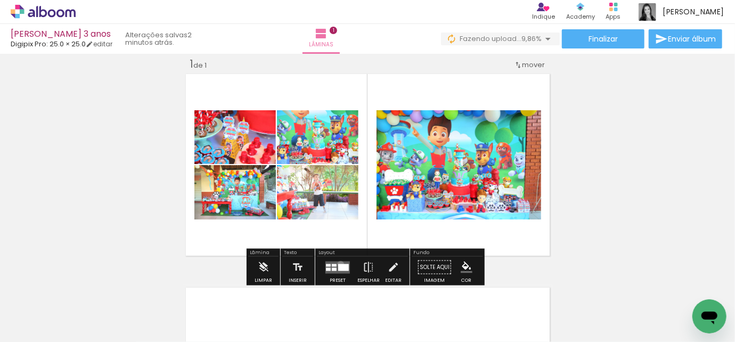
click at [338, 264] on div at bounding box center [343, 267] width 11 height 7
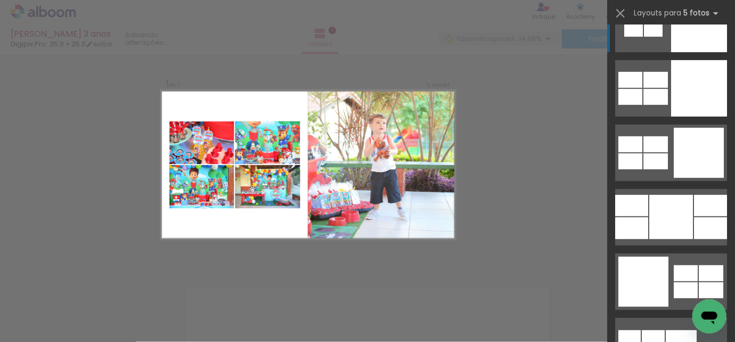
scroll to position [6278, 0]
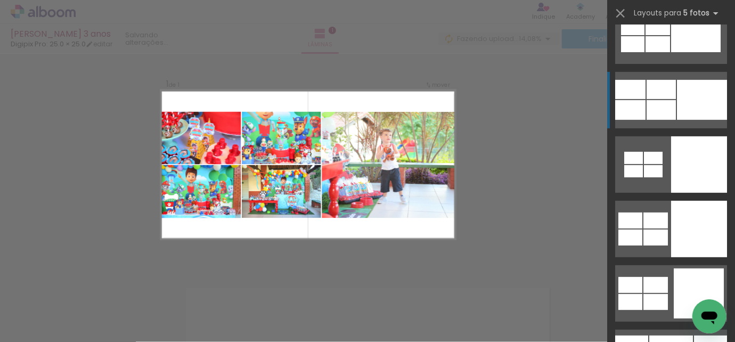
click at [666, 98] on div at bounding box center [661, 89] width 29 height 19
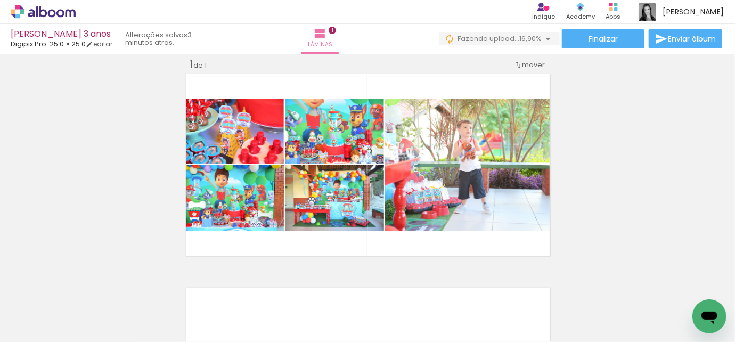
scroll to position [0, 751]
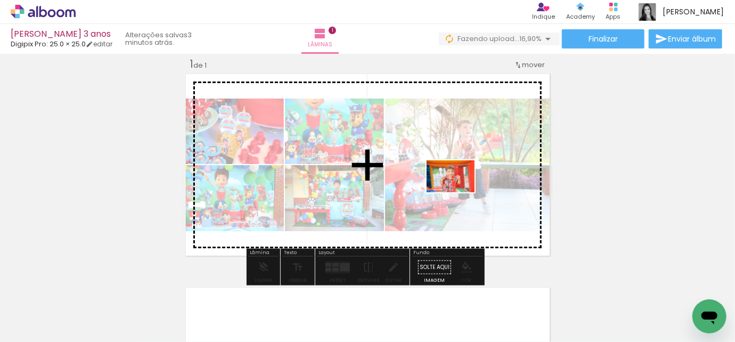
drag, startPoint x: 383, startPoint y: 317, endPoint x: 459, endPoint y: 192, distance: 145.8
click at [459, 192] on quentale-workspace at bounding box center [367, 171] width 735 height 342
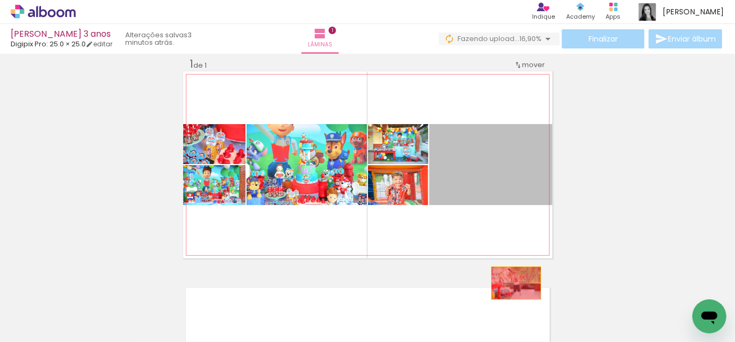
drag, startPoint x: 476, startPoint y: 173, endPoint x: 514, endPoint y: 287, distance: 120.6
click at [514, 287] on quentale-workspace at bounding box center [367, 171] width 735 height 342
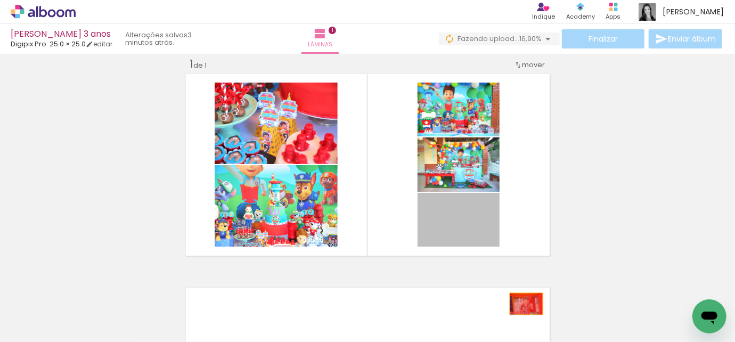
drag, startPoint x: 467, startPoint y: 221, endPoint x: 523, endPoint y: 304, distance: 99.9
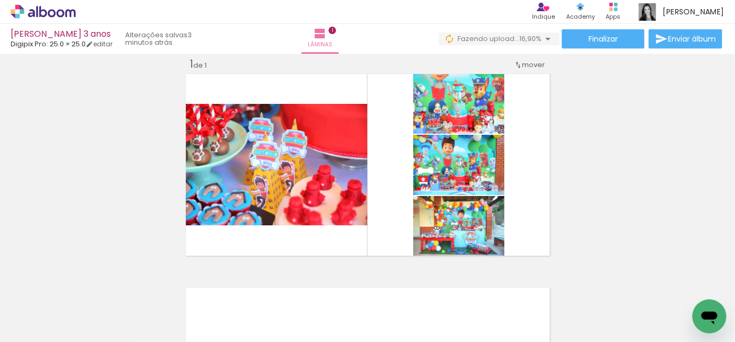
scroll to position [0, 1438]
drag, startPoint x: 373, startPoint y: 330, endPoint x: 360, endPoint y: 319, distance: 17.1
click at [0, 0] on slot at bounding box center [0, 0] width 0 height 0
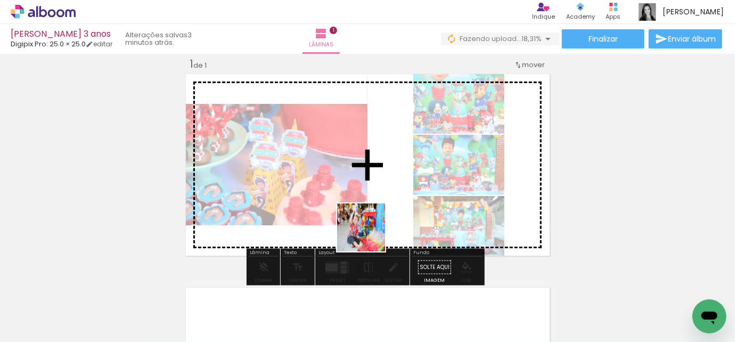
drag, startPoint x: 353, startPoint y: 288, endPoint x: 376, endPoint y: 218, distance: 73.6
click at [376, 218] on quentale-workspace at bounding box center [367, 171] width 735 height 342
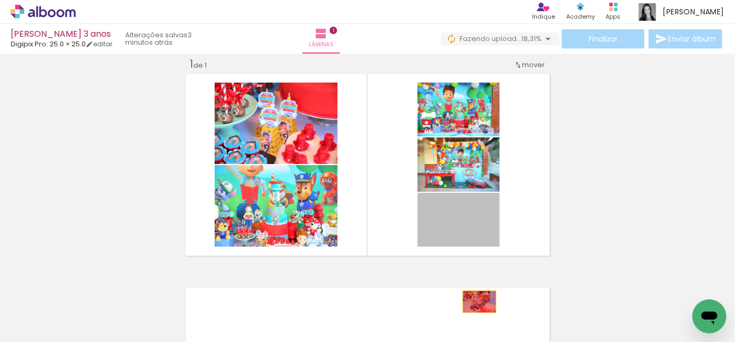
drag, startPoint x: 460, startPoint y: 213, endPoint x: 476, endPoint y: 302, distance: 90.3
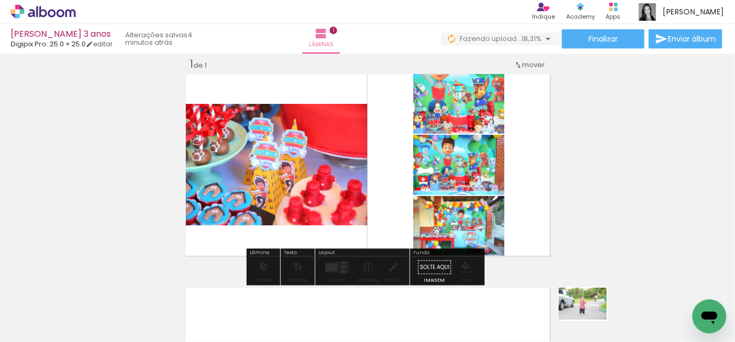
drag, startPoint x: 591, startPoint y: 306, endPoint x: 591, endPoint y: 320, distance: 13.3
click at [591, 320] on div at bounding box center [578, 306] width 53 height 35
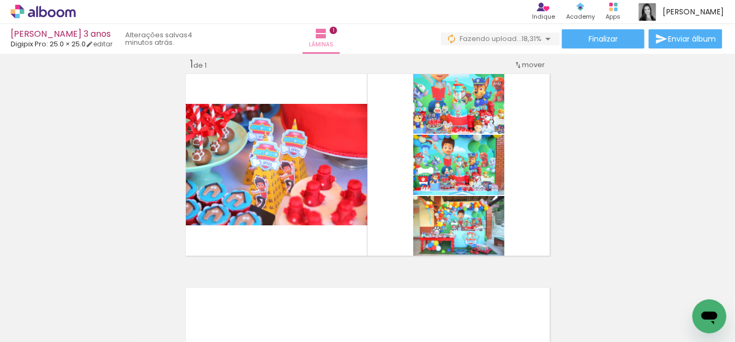
scroll to position [0, 3592]
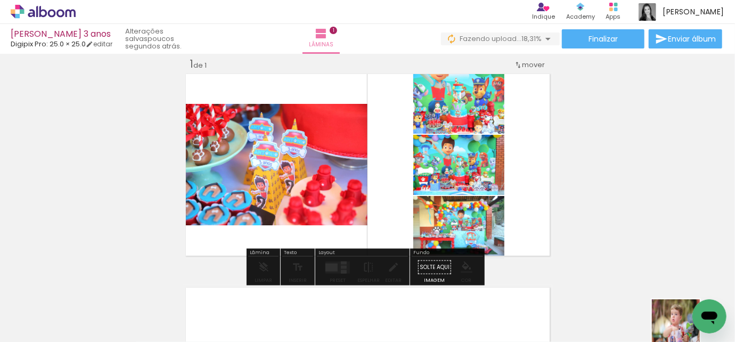
click at [680, 334] on quentale-thumb at bounding box center [692, 305] width 60 height 61
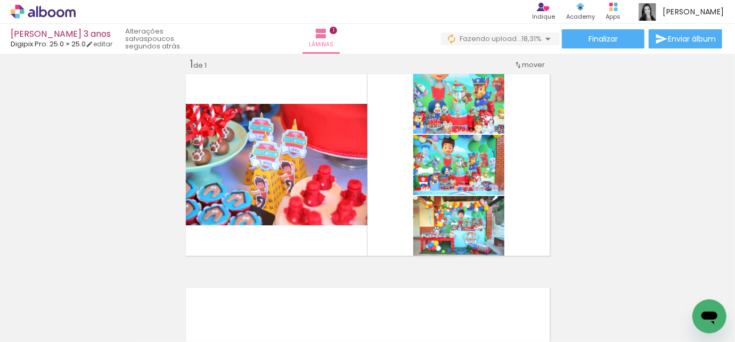
scroll to position [0, 104]
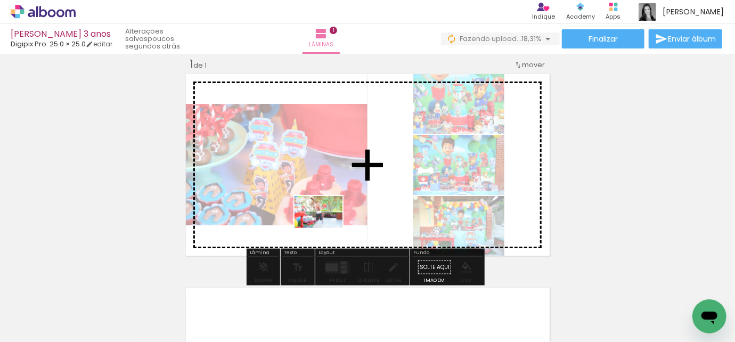
drag, startPoint x: 304, startPoint y: 315, endPoint x: 327, endPoint y: 228, distance: 90.3
click at [327, 228] on quentale-workspace at bounding box center [367, 171] width 735 height 342
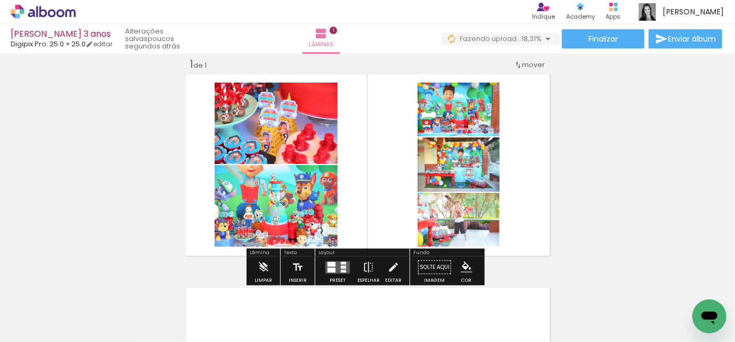
click at [341, 265] on div at bounding box center [343, 266] width 5 height 3
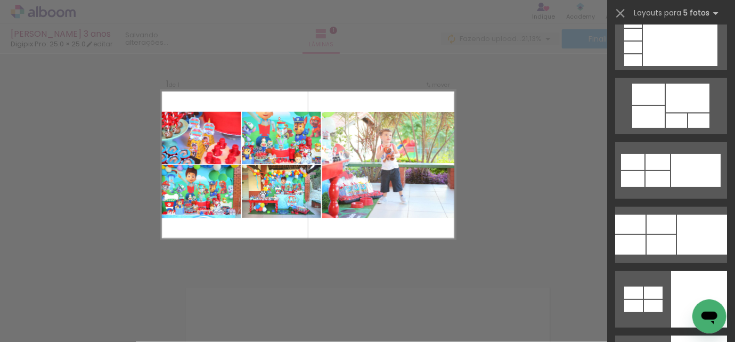
scroll to position [6151, 0]
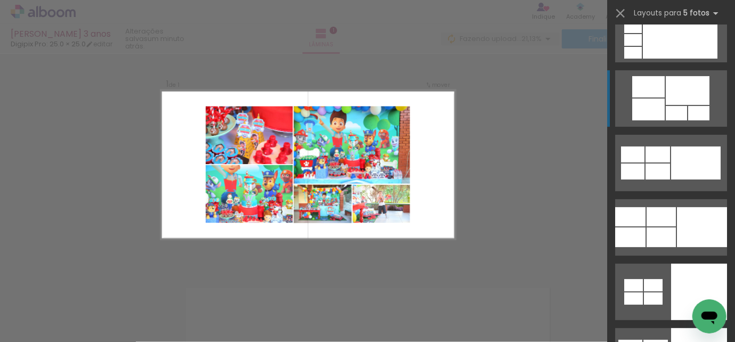
click at [666, 110] on div at bounding box center [676, 113] width 21 height 14
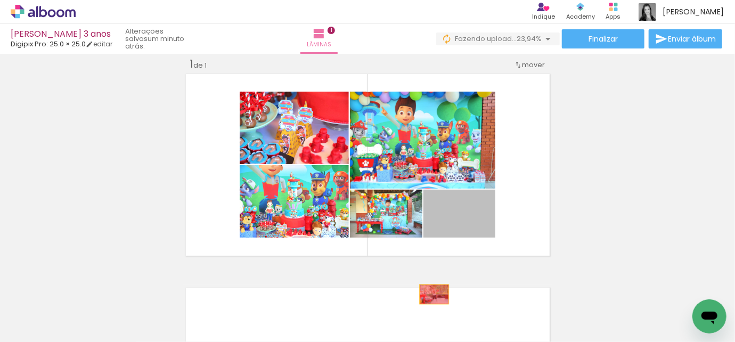
drag, startPoint x: 475, startPoint y: 226, endPoint x: 430, endPoint y: 294, distance: 81.1
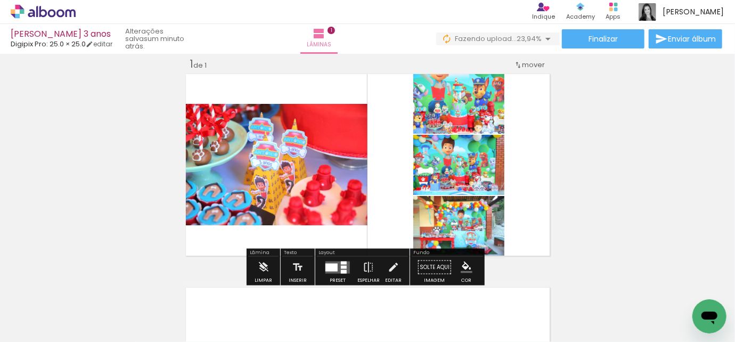
click at [43, 329] on span "Adicionar Fotos" at bounding box center [38, 328] width 32 height 12
click at [0, 0] on input "file" at bounding box center [0, 0] width 0 height 0
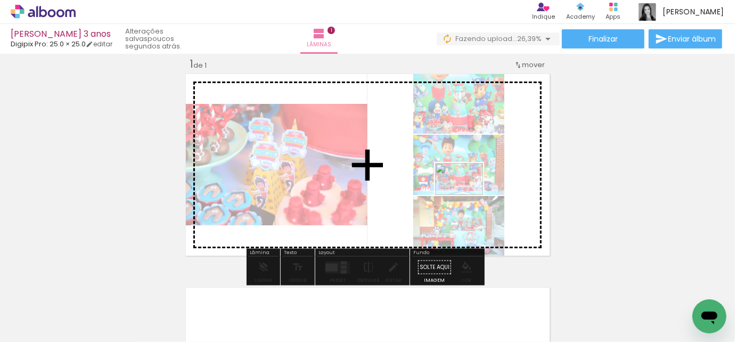
drag, startPoint x: 686, startPoint y: 303, endPoint x: 459, endPoint y: 192, distance: 253.1
click at [459, 192] on quentale-workspace at bounding box center [367, 171] width 735 height 342
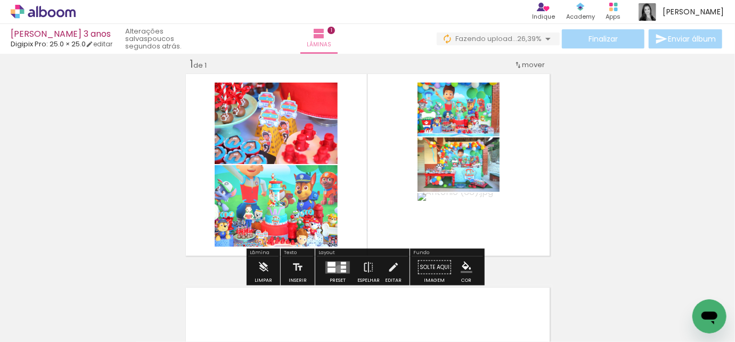
click at [337, 269] on quentale-layouter at bounding box center [338, 267] width 25 height 12
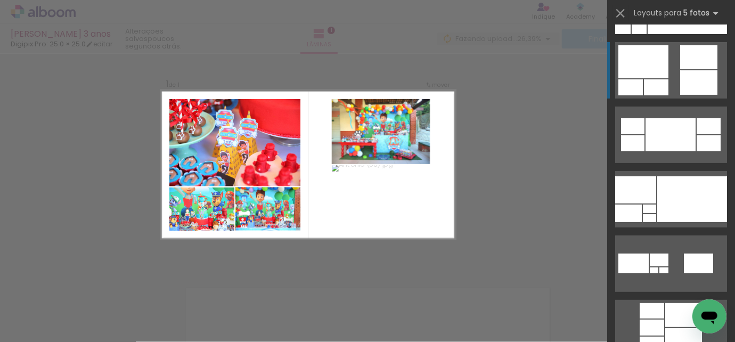
scroll to position [145, 0]
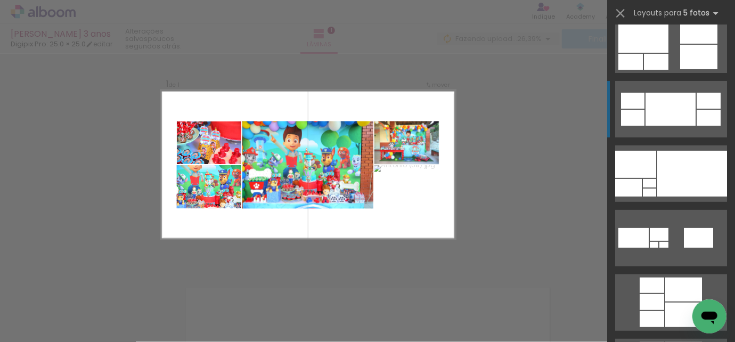
click at [662, 117] on div at bounding box center [671, 109] width 50 height 33
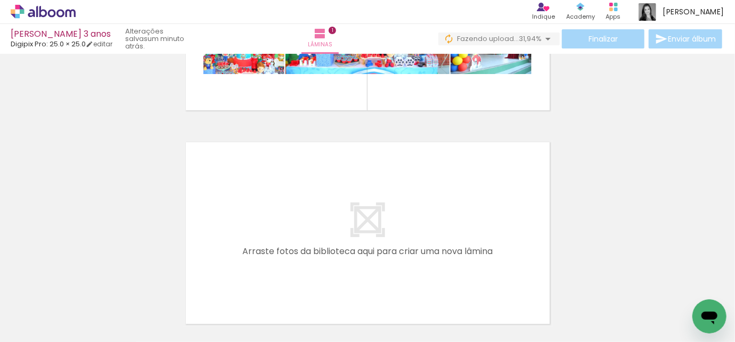
scroll to position [0, 0]
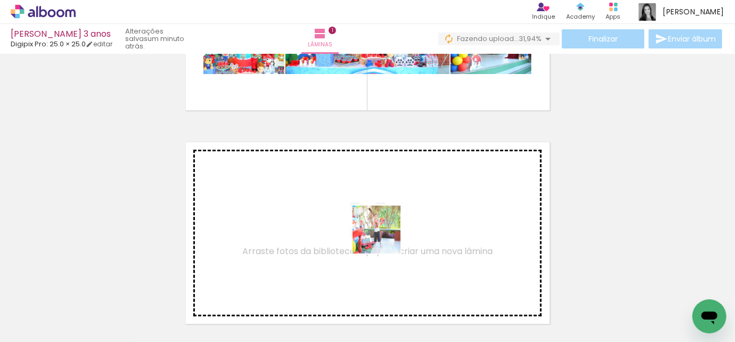
drag, startPoint x: 421, startPoint y: 317, endPoint x: 380, endPoint y: 207, distance: 117.2
click at [380, 207] on quentale-workspace at bounding box center [367, 171] width 735 height 342
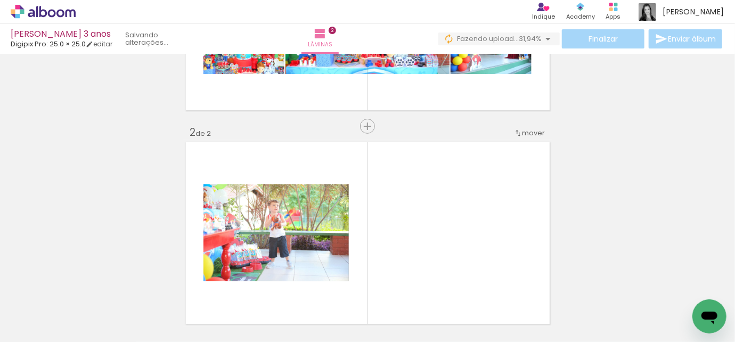
scroll to position [227, 0]
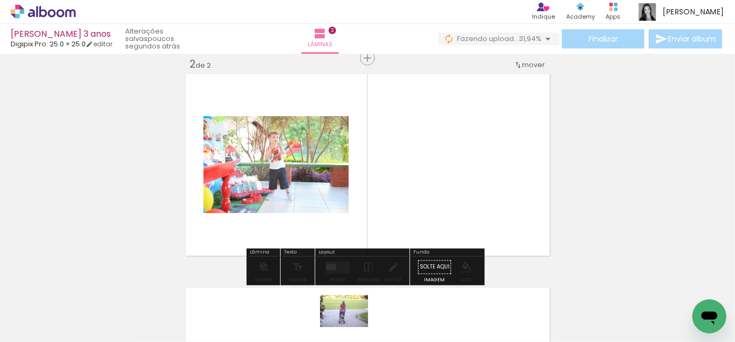
drag, startPoint x: 356, startPoint y: 314, endPoint x: 352, endPoint y: 327, distance: 13.5
click at [352, 324] on div at bounding box center [345, 306] width 53 height 35
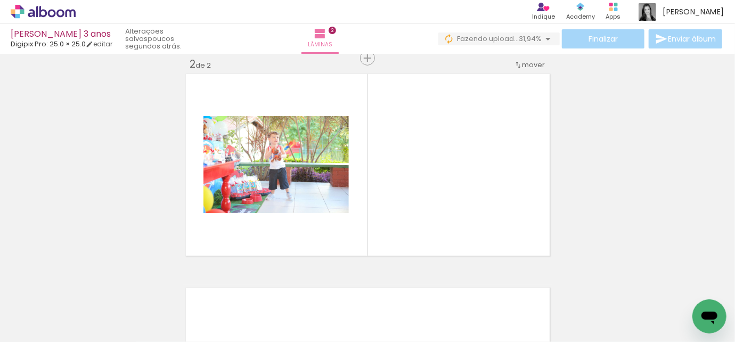
scroll to position [0, 681]
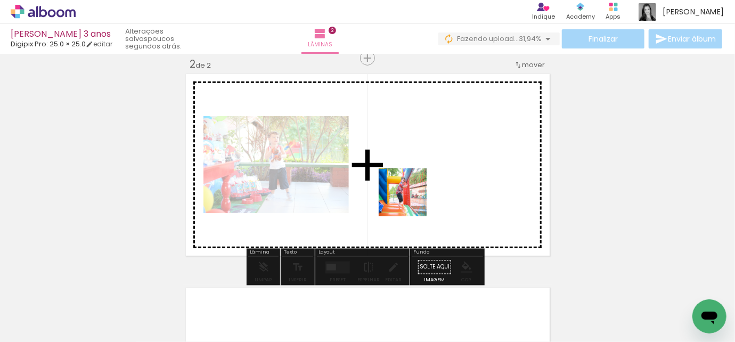
drag, startPoint x: 267, startPoint y: 312, endPoint x: 355, endPoint y: 289, distance: 90.8
click at [439, 184] on quentale-workspace at bounding box center [367, 171] width 735 height 342
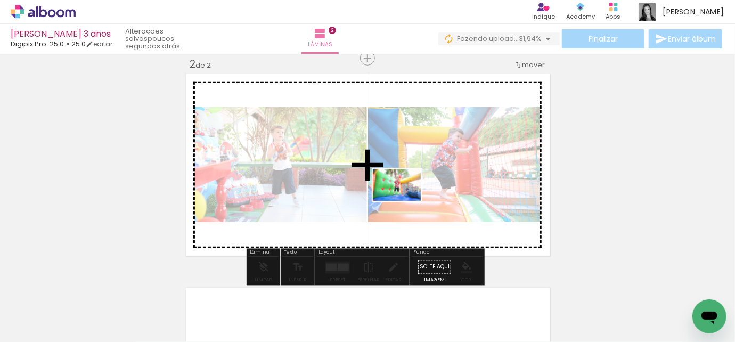
drag, startPoint x: 324, startPoint y: 312, endPoint x: 405, endPoint y: 201, distance: 137.7
click at [405, 201] on quentale-workspace at bounding box center [367, 171] width 735 height 342
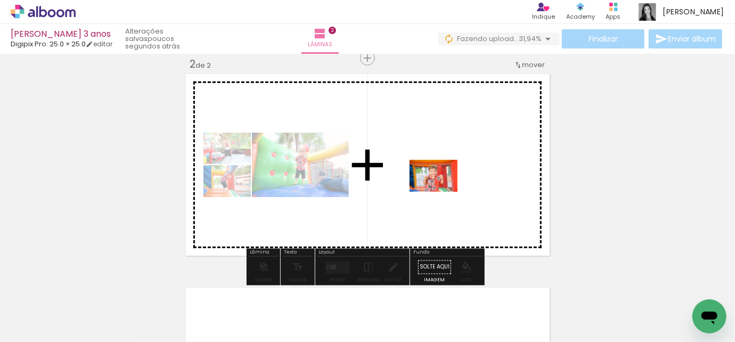
drag, startPoint x: 446, startPoint y: 312, endPoint x: 442, endPoint y: 192, distance: 120.5
click at [442, 192] on quentale-workspace at bounding box center [367, 171] width 735 height 342
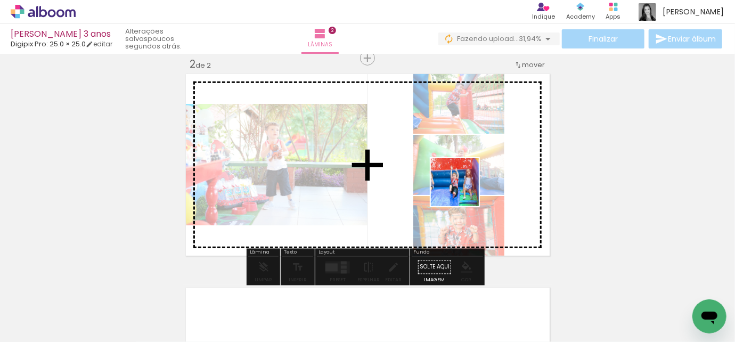
drag, startPoint x: 506, startPoint y: 311, endPoint x: 463, endPoint y: 190, distance: 128.2
click at [463, 190] on quentale-workspace at bounding box center [367, 171] width 735 height 342
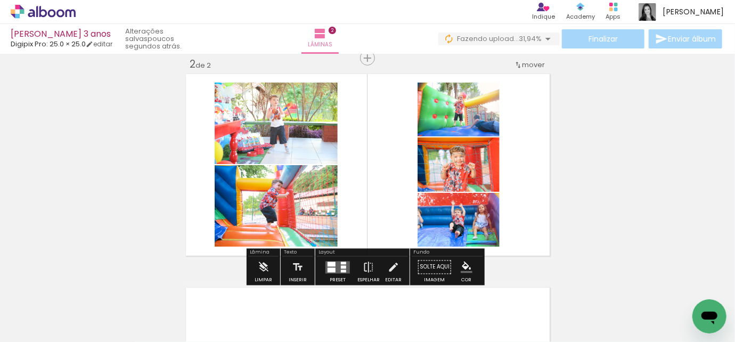
click at [339, 260] on div at bounding box center [337, 267] width 29 height 21
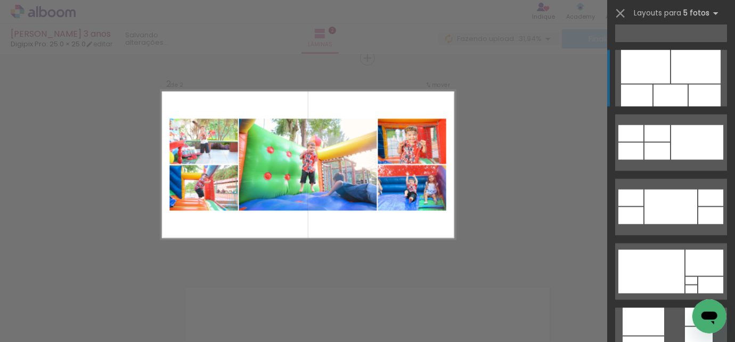
scroll to position [678, 0]
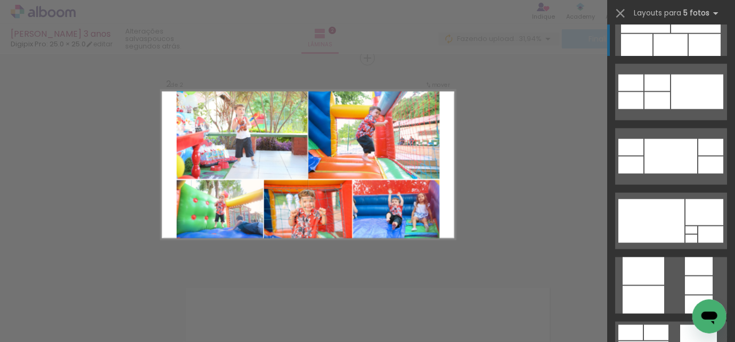
click at [662, 44] on div at bounding box center [671, 45] width 34 height 22
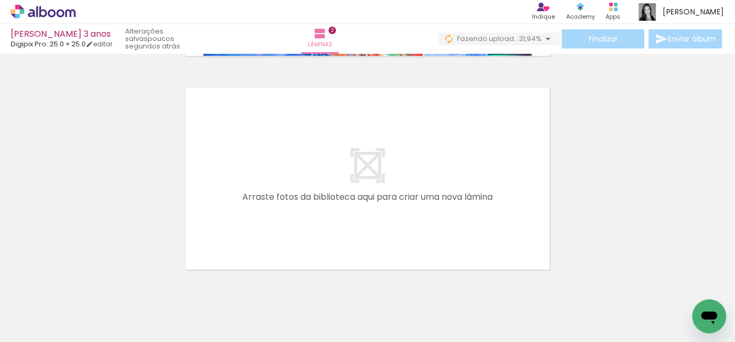
scroll to position [460, 0]
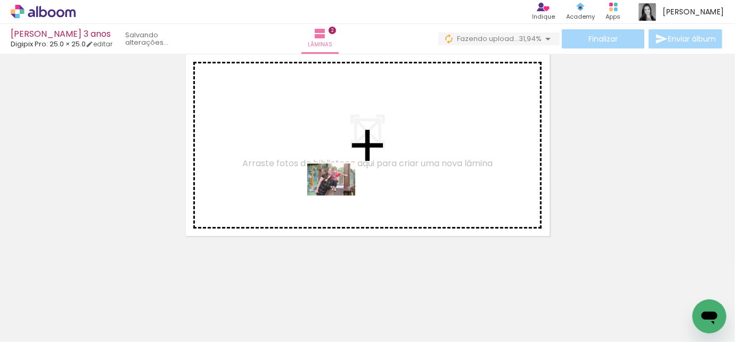
drag, startPoint x: 392, startPoint y: 311, endPoint x: 339, endPoint y: 196, distance: 126.9
click at [339, 196] on quentale-workspace at bounding box center [367, 171] width 735 height 342
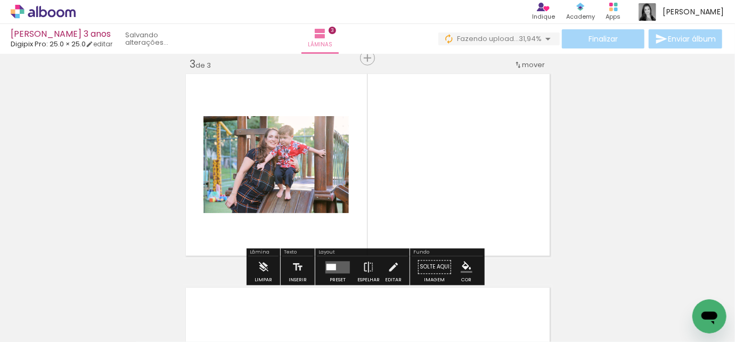
scroll to position [441, 0]
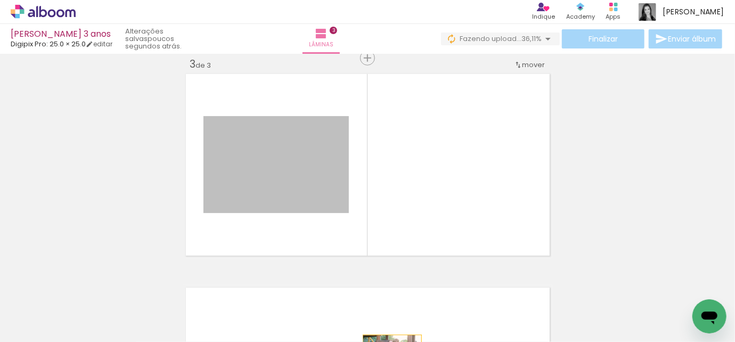
drag, startPoint x: 311, startPoint y: 181, endPoint x: 388, endPoint y: 354, distance: 190.3
click at [388, 342] on html "link( href="../../bower_components/polymer/polymer.html" rel="import" ) picture…" at bounding box center [367, 171] width 735 height 342
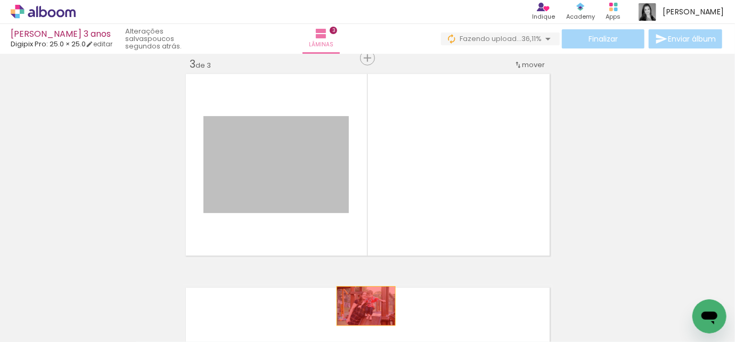
drag, startPoint x: 314, startPoint y: 188, endPoint x: 362, endPoint y: 306, distance: 127.8
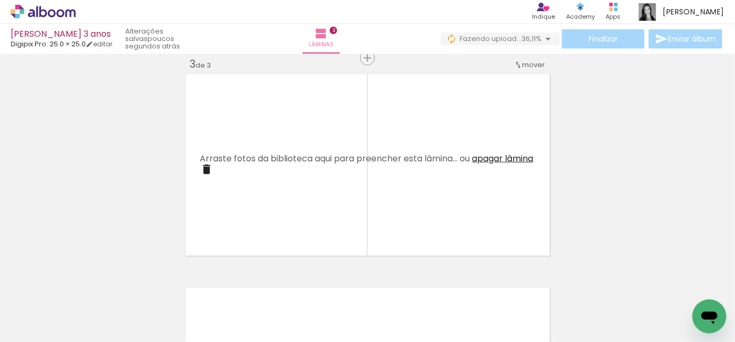
scroll to position [0, 118]
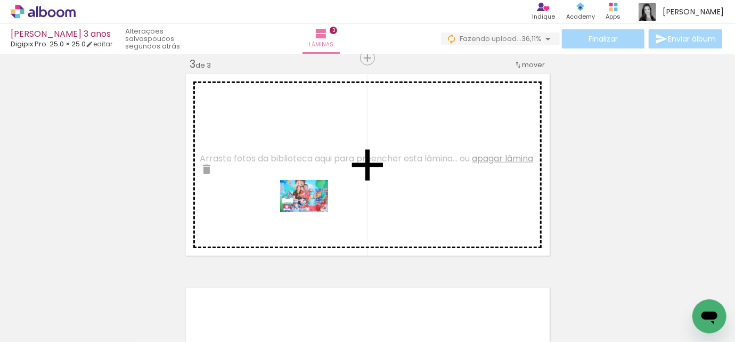
drag, startPoint x: 354, startPoint y: 313, endPoint x: 311, endPoint y: 206, distance: 115.3
click at [311, 206] on quentale-workspace at bounding box center [367, 171] width 735 height 342
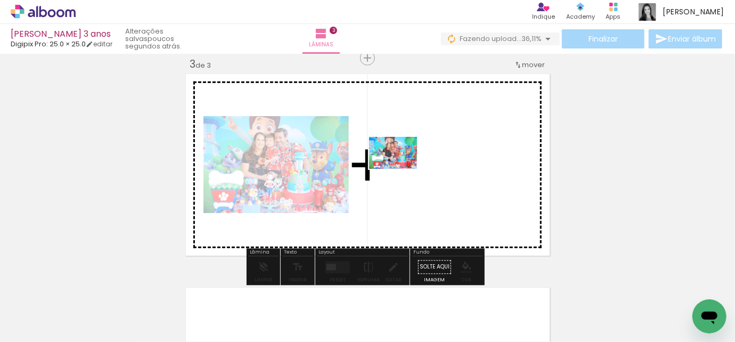
drag, startPoint x: 413, startPoint y: 316, endPoint x: 401, endPoint y: 169, distance: 148.1
click at [401, 169] on quentale-workspace at bounding box center [367, 171] width 735 height 342
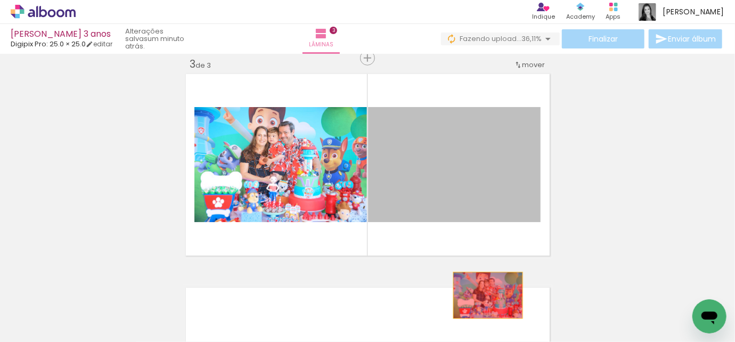
drag, startPoint x: 499, startPoint y: 139, endPoint x: 484, endPoint y: 295, distance: 156.8
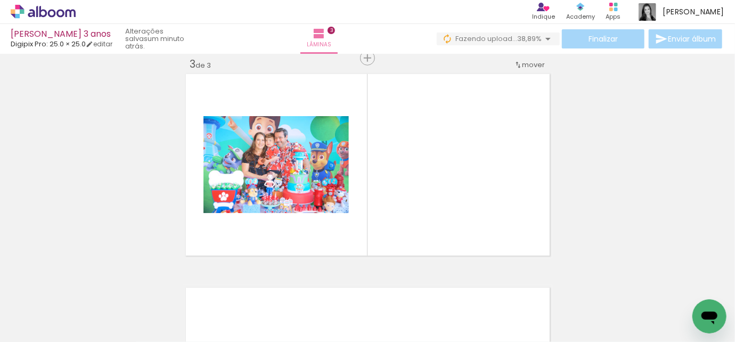
click at [386, 290] on paper-icon-button at bounding box center [382, 284] width 13 height 13
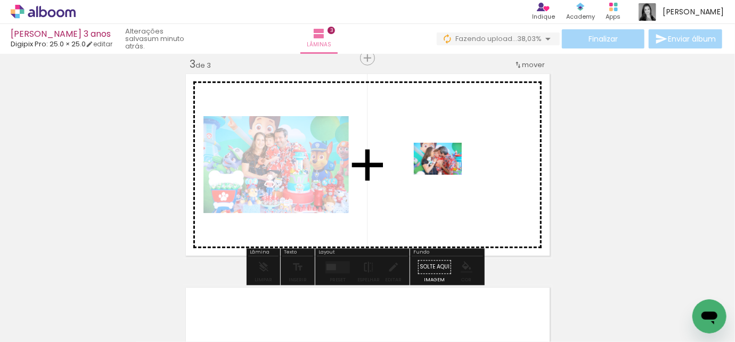
drag, startPoint x: 418, startPoint y: 296, endPoint x: 446, endPoint y: 175, distance: 124.6
click at [446, 175] on quentale-workspace at bounding box center [367, 171] width 735 height 342
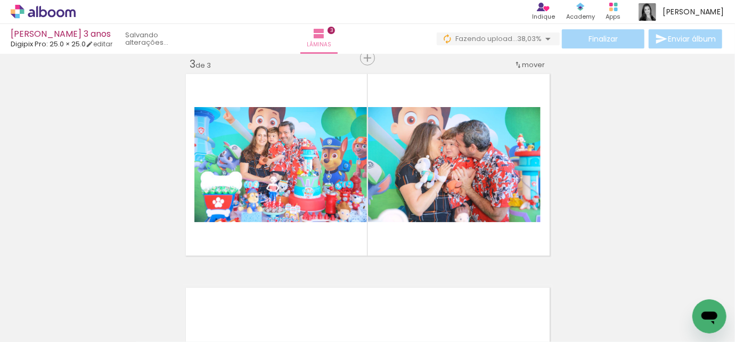
scroll to position [0, 2106]
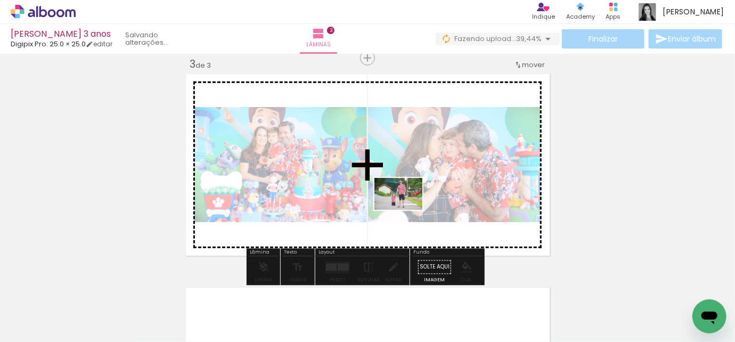
drag, startPoint x: 383, startPoint y: 314, endPoint x: 407, endPoint y: 210, distance: 106.5
click at [407, 210] on quentale-workspace at bounding box center [367, 171] width 735 height 342
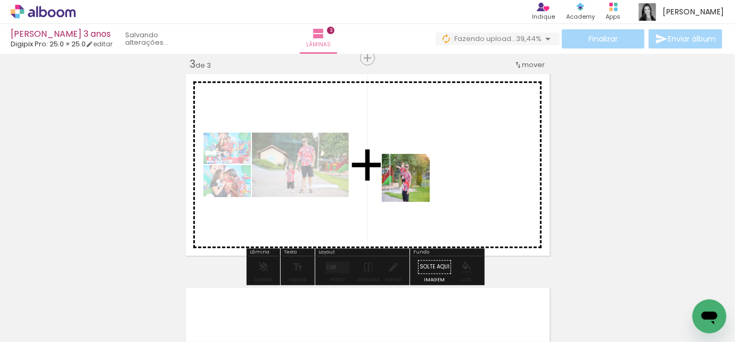
drag, startPoint x: 432, startPoint y: 310, endPoint x: 338, endPoint y: 253, distance: 110.5
click at [412, 175] on quentale-workspace at bounding box center [367, 171] width 735 height 342
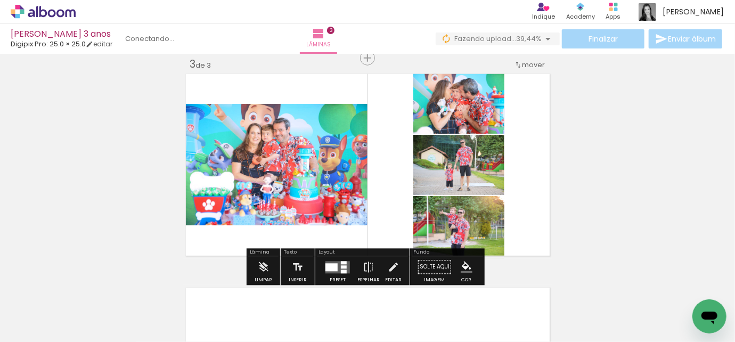
scroll to position [0, 706]
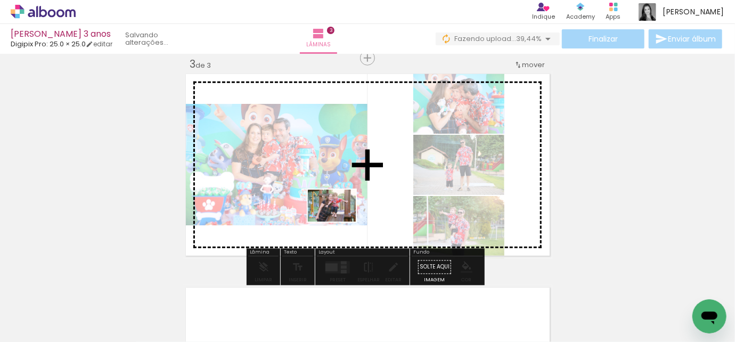
drag, startPoint x: 310, startPoint y: 312, endPoint x: 340, endPoint y: 222, distance: 95.0
click at [340, 222] on quentale-workspace at bounding box center [367, 171] width 735 height 342
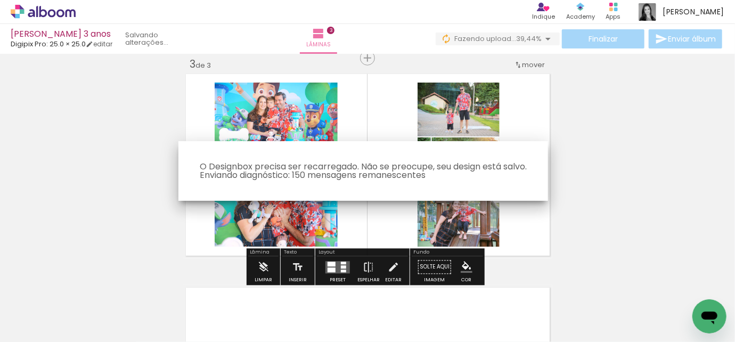
scroll to position [0, 1083]
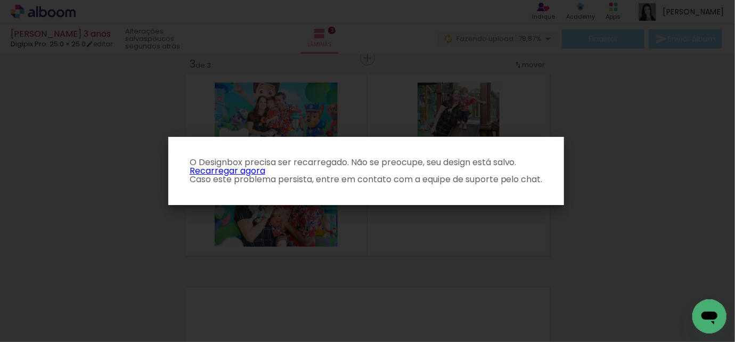
click at [249, 172] on link "Recarregar agora" at bounding box center [228, 171] width 76 height 12
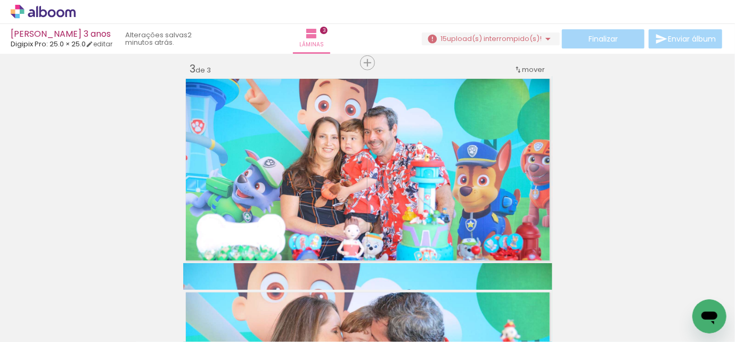
scroll to position [0, 511]
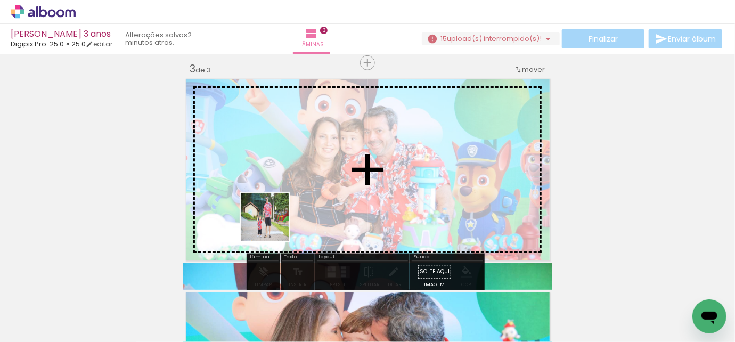
drag, startPoint x: 261, startPoint y: 315, endPoint x: 274, endPoint y: 220, distance: 96.3
click at [274, 220] on quentale-workspace at bounding box center [367, 171] width 735 height 342
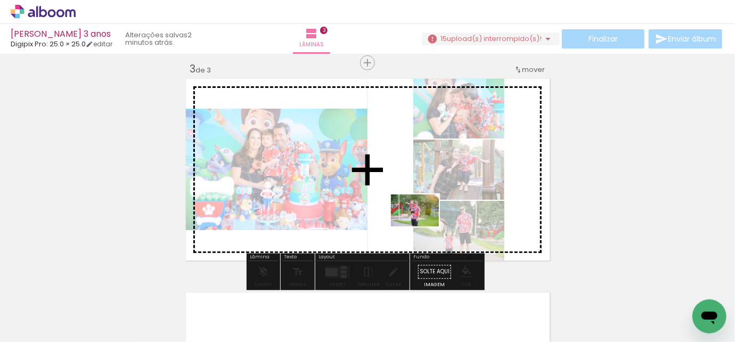
drag, startPoint x: 311, startPoint y: 314, endPoint x: 423, endPoint y: 226, distance: 142.3
click at [423, 226] on quentale-workspace at bounding box center [367, 171] width 735 height 342
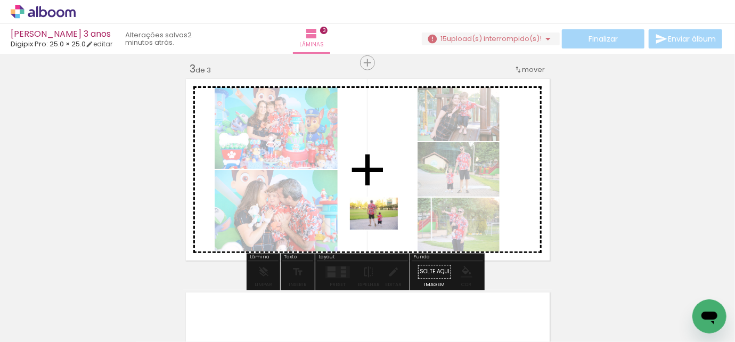
drag, startPoint x: 207, startPoint y: 306, endPoint x: 382, endPoint y: 230, distance: 190.6
click at [382, 230] on quentale-workspace at bounding box center [367, 171] width 735 height 342
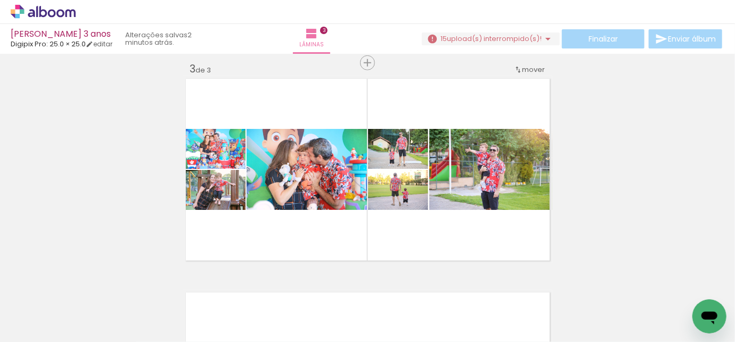
scroll to position [0, 1222]
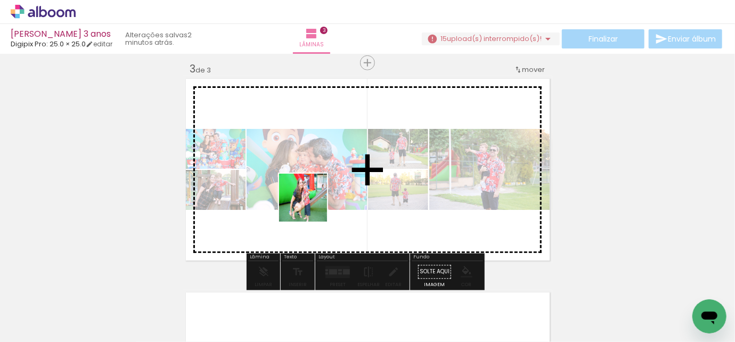
drag, startPoint x: 318, startPoint y: 313, endPoint x: 310, endPoint y: 202, distance: 111.1
click at [310, 202] on quentale-workspace at bounding box center [367, 171] width 735 height 342
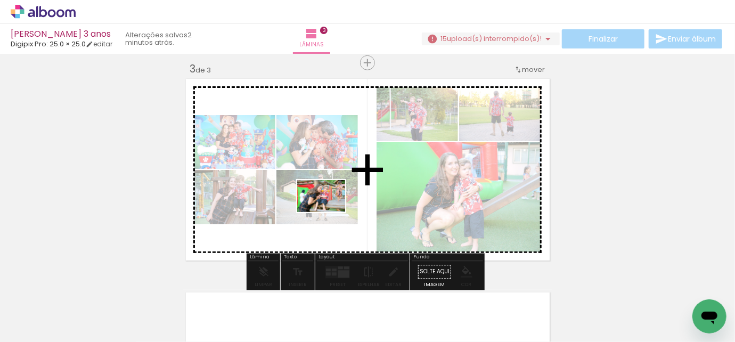
drag, startPoint x: 443, startPoint y: 321, endPoint x: 329, endPoint y: 212, distance: 157.9
click at [329, 212] on quentale-workspace at bounding box center [367, 171] width 735 height 342
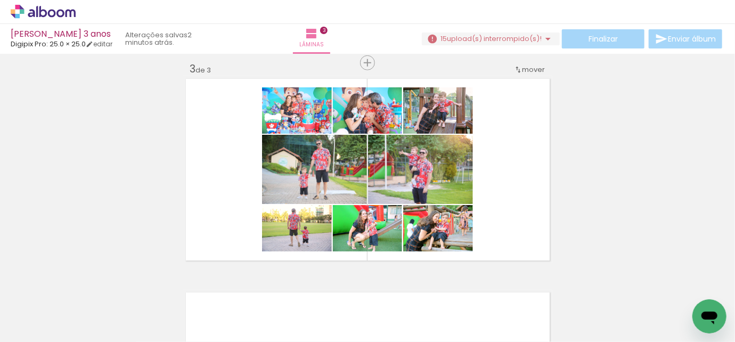
scroll to position [0, 2293]
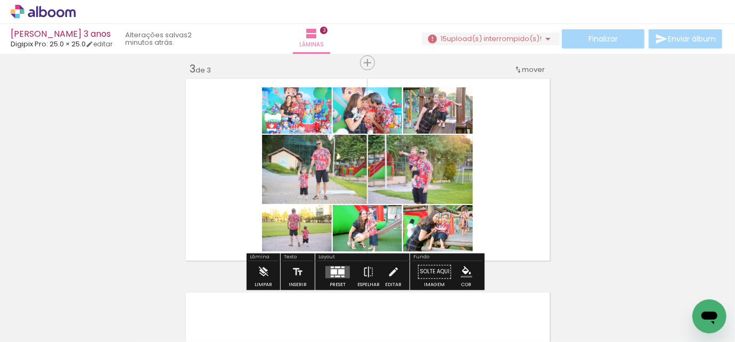
click at [343, 270] on quentale-layouter at bounding box center [338, 272] width 25 height 12
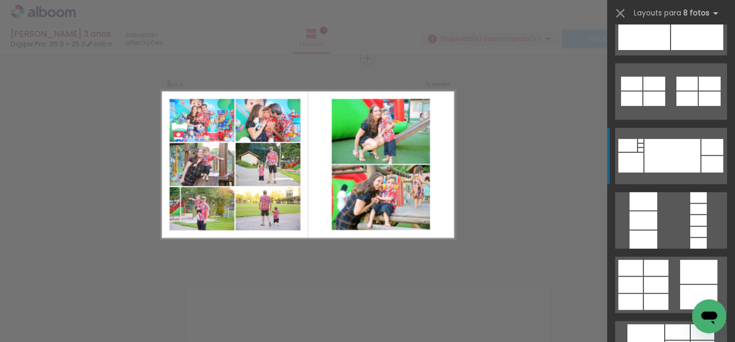
scroll to position [387, 0]
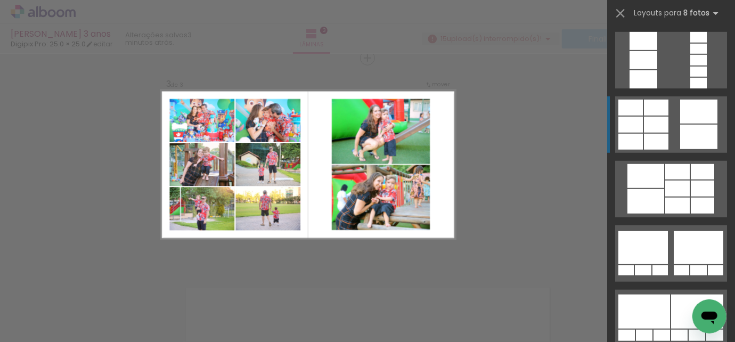
click at [666, 119] on quentale-layouter at bounding box center [671, 124] width 112 height 56
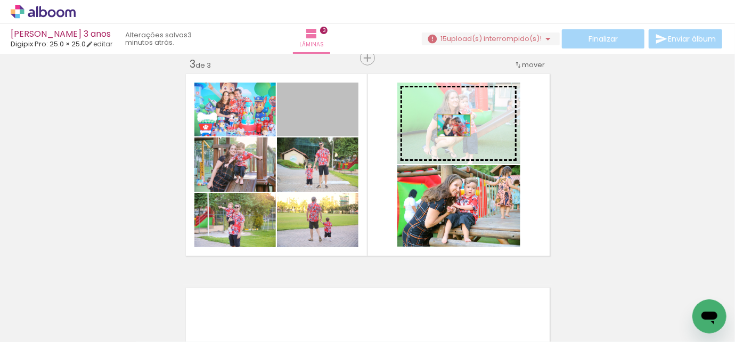
drag, startPoint x: 307, startPoint y: 122, endPoint x: 450, endPoint y: 125, distance: 143.4
click at [0, 0] on slot at bounding box center [0, 0] width 0 height 0
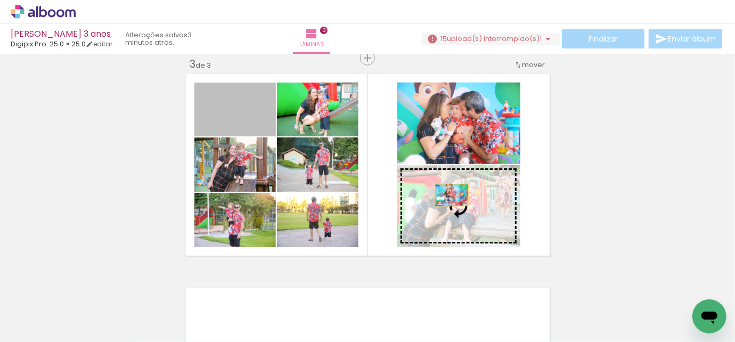
drag, startPoint x: 243, startPoint y: 121, endPoint x: 455, endPoint y: 200, distance: 226.2
click at [0, 0] on slot at bounding box center [0, 0] width 0 height 0
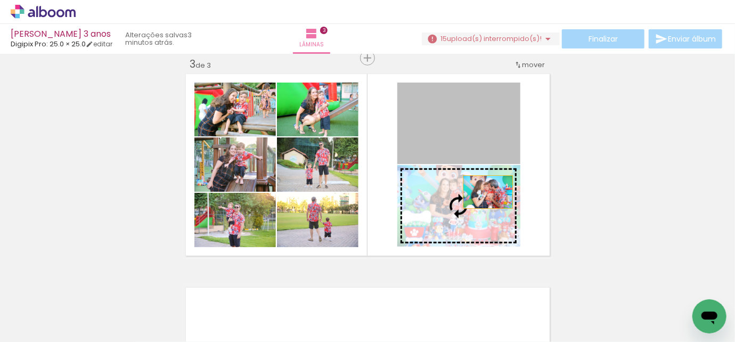
drag, startPoint x: 484, startPoint y: 142, endPoint x: 485, endPoint y: 202, distance: 59.7
click at [0, 0] on slot at bounding box center [0, 0] width 0 height 0
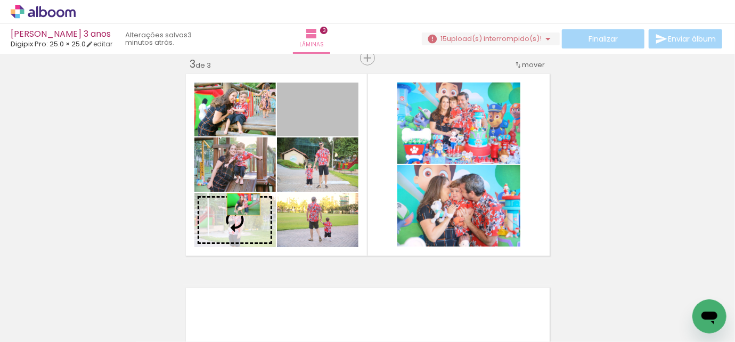
drag, startPoint x: 334, startPoint y: 112, endPoint x: 240, endPoint y: 204, distance: 131.1
click at [0, 0] on slot at bounding box center [0, 0] width 0 height 0
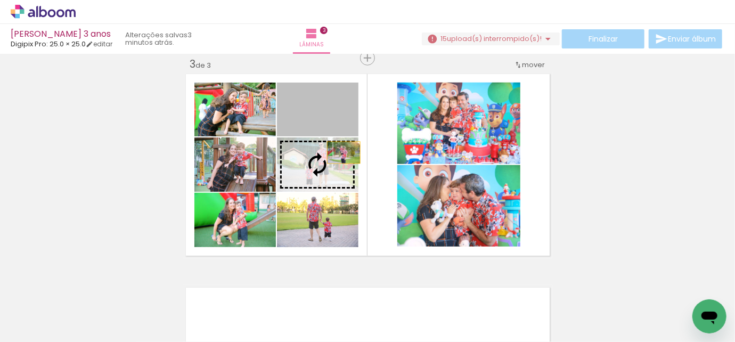
drag, startPoint x: 337, startPoint y: 108, endPoint x: 340, endPoint y: 153, distance: 44.8
click at [0, 0] on slot at bounding box center [0, 0] width 0 height 0
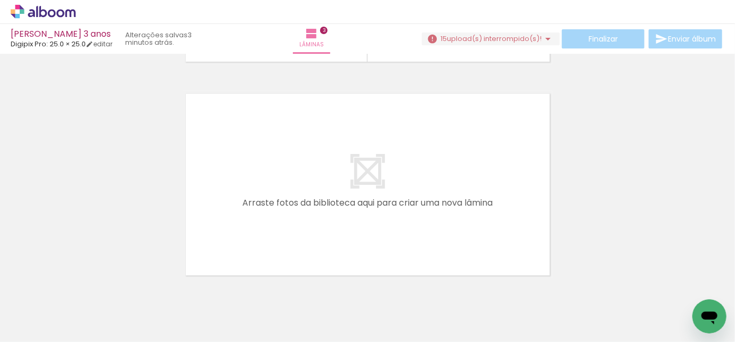
scroll to position [0, 371]
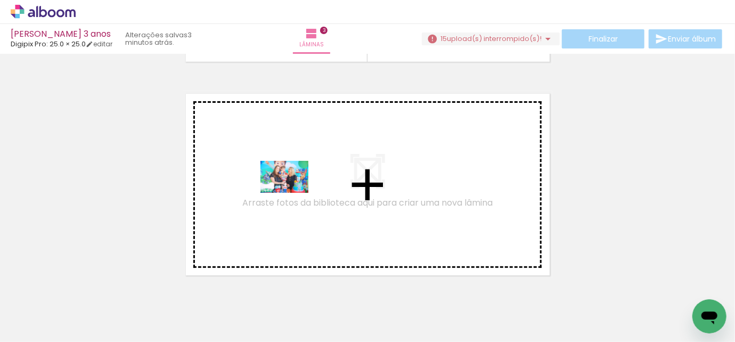
drag, startPoint x: 222, startPoint y: 313, endPoint x: 293, endPoint y: 193, distance: 139.3
click at [293, 193] on quentale-workspace at bounding box center [367, 171] width 735 height 342
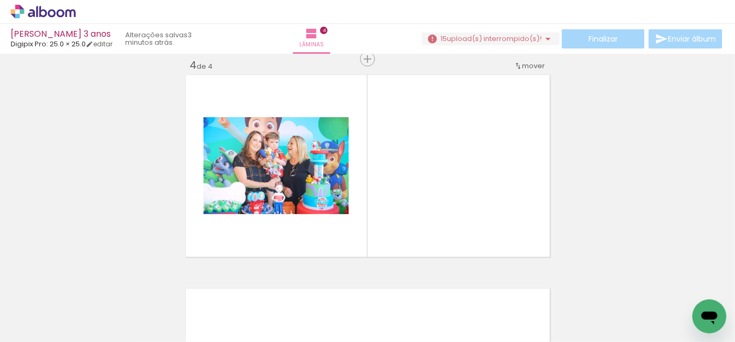
scroll to position [654, 0]
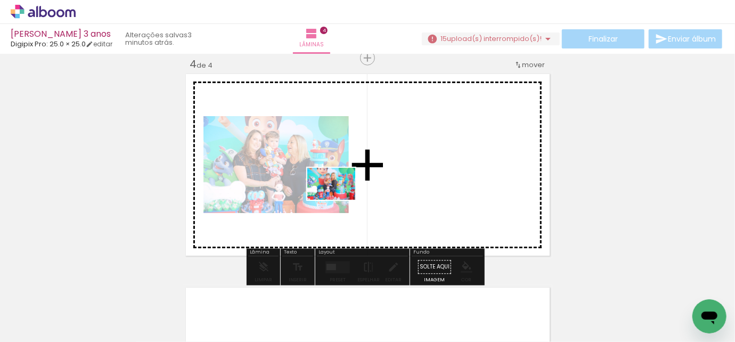
drag, startPoint x: 277, startPoint y: 314, endPoint x: 339, endPoint y: 200, distance: 130.4
click at [339, 200] on quentale-workspace at bounding box center [367, 171] width 735 height 342
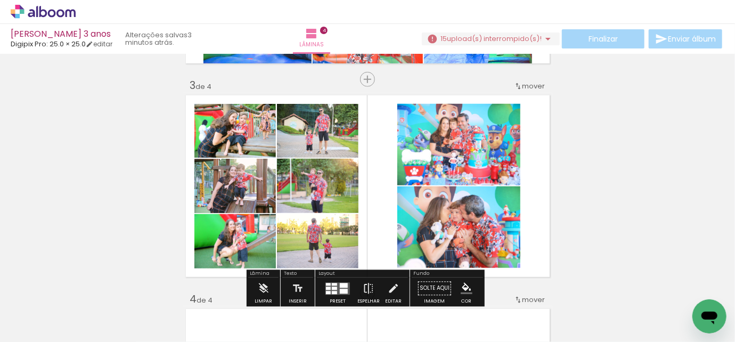
scroll to position [412, 0]
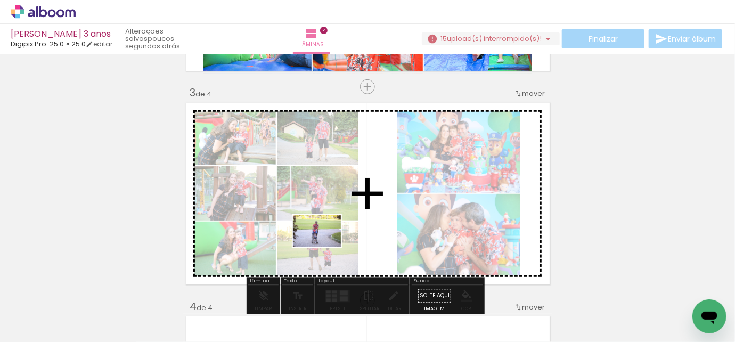
drag, startPoint x: 332, startPoint y: 304, endPoint x: 325, endPoint y: 247, distance: 57.0
click at [325, 247] on quentale-workspace at bounding box center [367, 171] width 735 height 342
click at [325, 247] on quentale-photo at bounding box center [318, 249] width 82 height 54
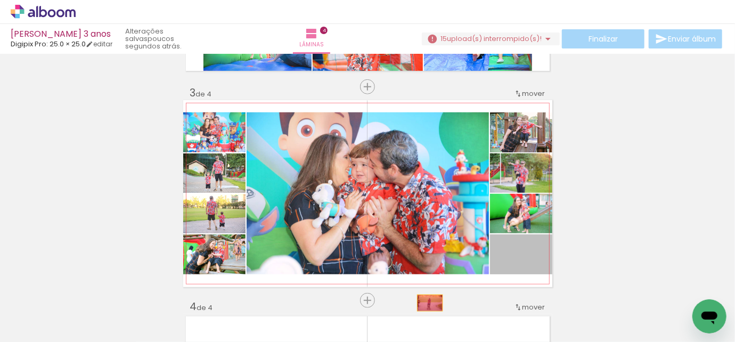
drag, startPoint x: 542, startPoint y: 262, endPoint x: 426, endPoint y: 303, distance: 123.2
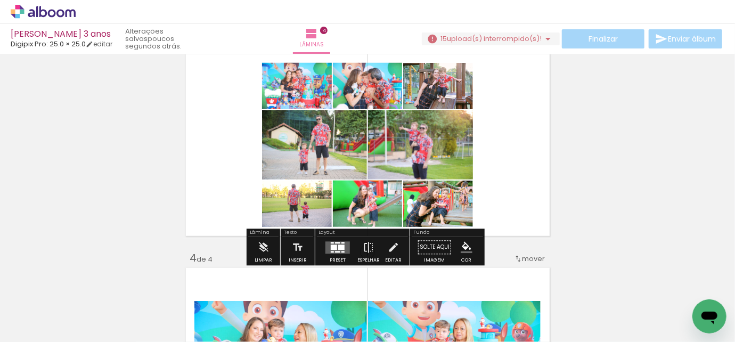
scroll to position [509, 0]
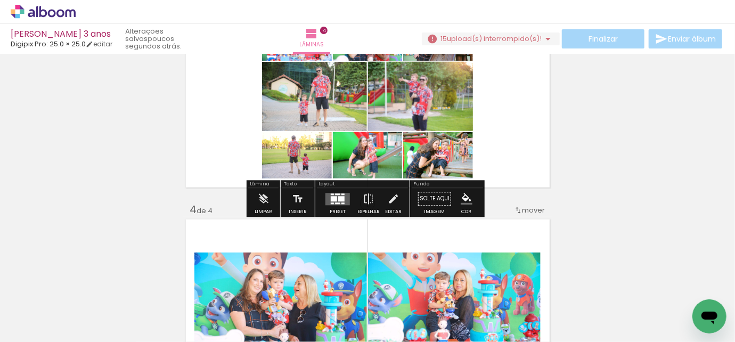
click at [335, 193] on div at bounding box center [337, 194] width 5 height 2
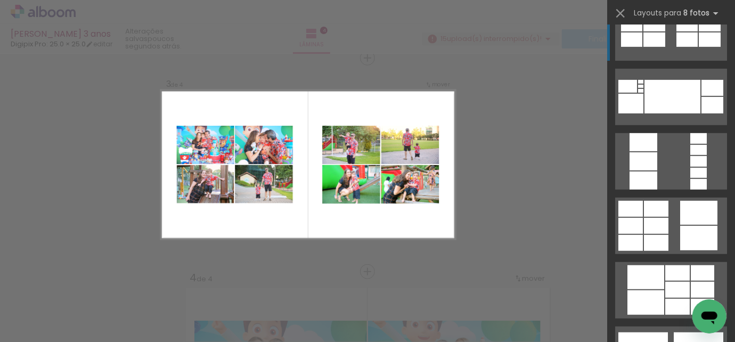
scroll to position [290, 0]
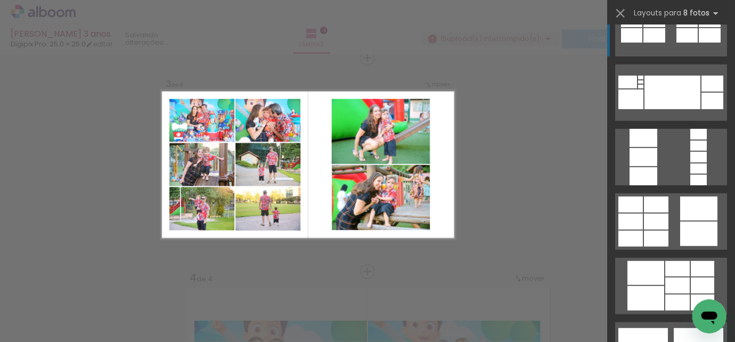
click at [680, 210] on div at bounding box center [698, 209] width 37 height 24
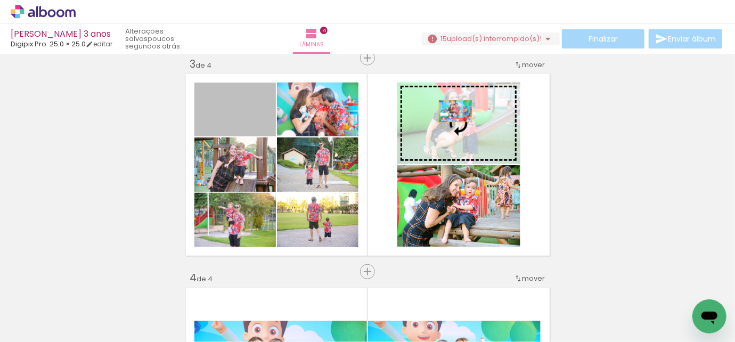
drag, startPoint x: 247, startPoint y: 106, endPoint x: 452, endPoint y: 111, distance: 204.6
click at [0, 0] on slot at bounding box center [0, 0] width 0 height 0
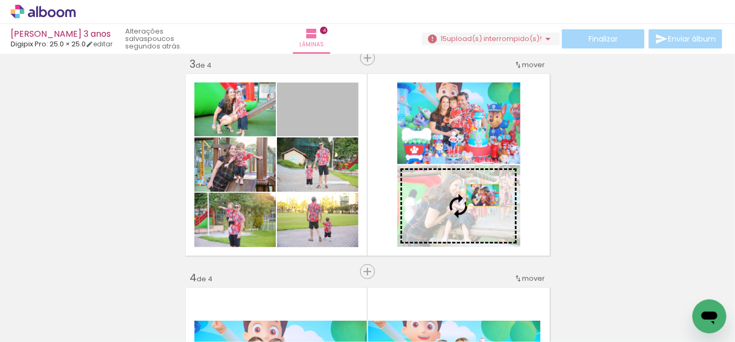
drag, startPoint x: 331, startPoint y: 119, endPoint x: 479, endPoint y: 210, distance: 173.9
click at [0, 0] on slot at bounding box center [0, 0] width 0 height 0
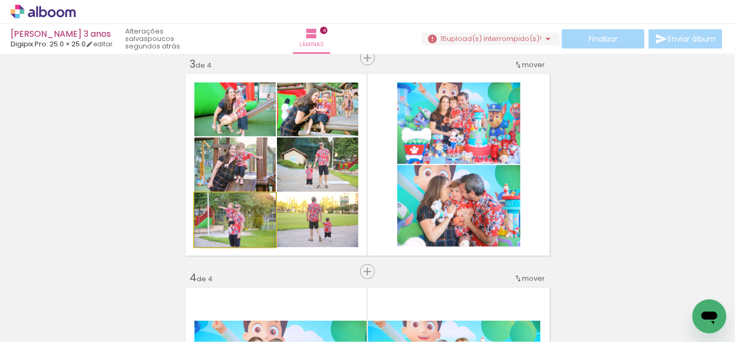
click at [248, 225] on quentale-photo at bounding box center [235, 220] width 82 height 54
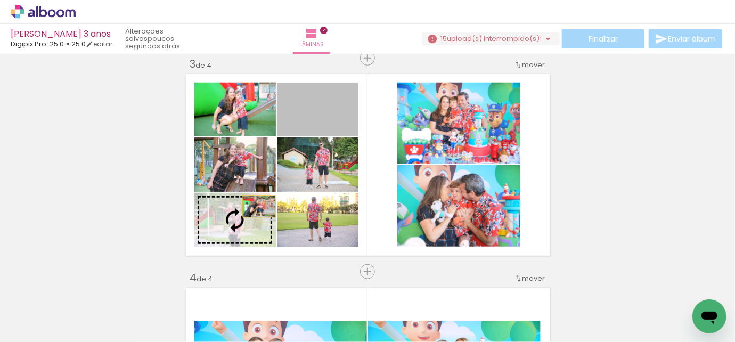
drag, startPoint x: 336, startPoint y: 105, endPoint x: 247, endPoint y: 219, distance: 144.6
click at [0, 0] on slot at bounding box center [0, 0] width 0 height 0
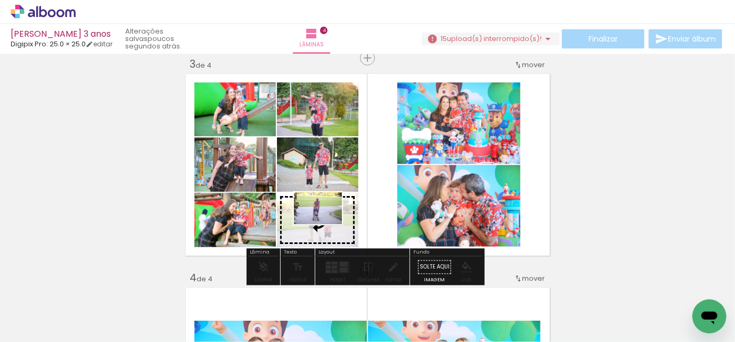
drag, startPoint x: 331, startPoint y: 318, endPoint x: 326, endPoint y: 224, distance: 93.9
click at [326, 224] on quentale-workspace at bounding box center [367, 171] width 735 height 342
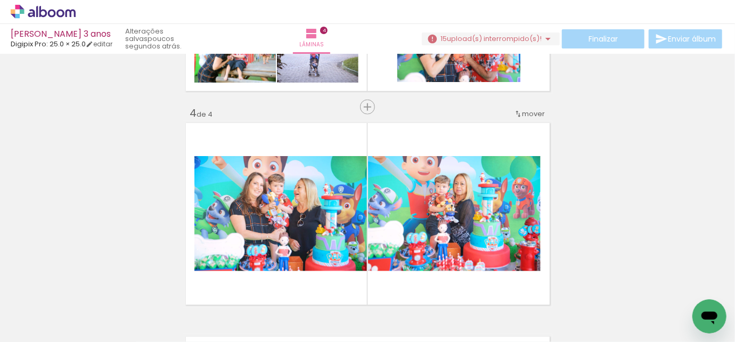
scroll to position [683, 0]
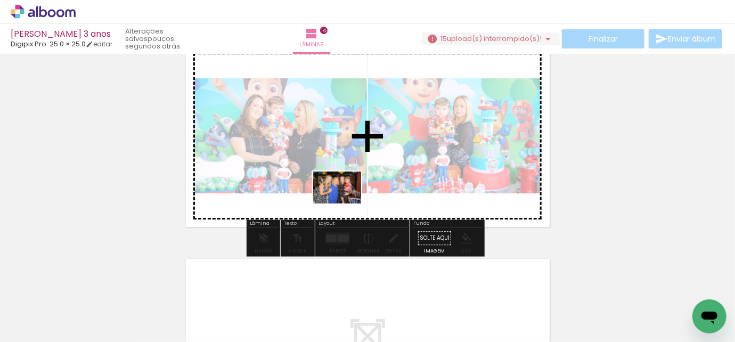
drag, startPoint x: 282, startPoint y: 313, endPoint x: 345, endPoint y: 204, distance: 126.0
click at [345, 204] on quentale-workspace at bounding box center [367, 171] width 735 height 342
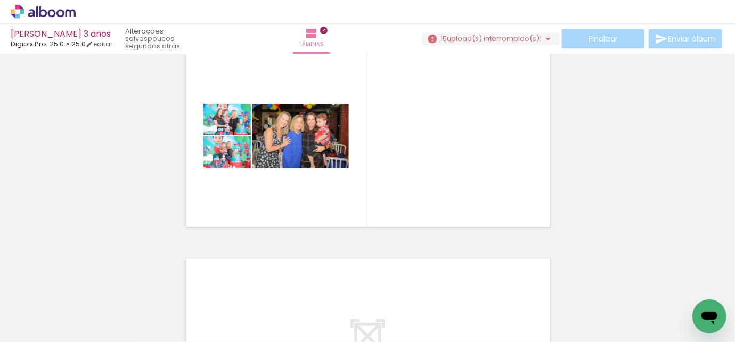
scroll to position [0, 3488]
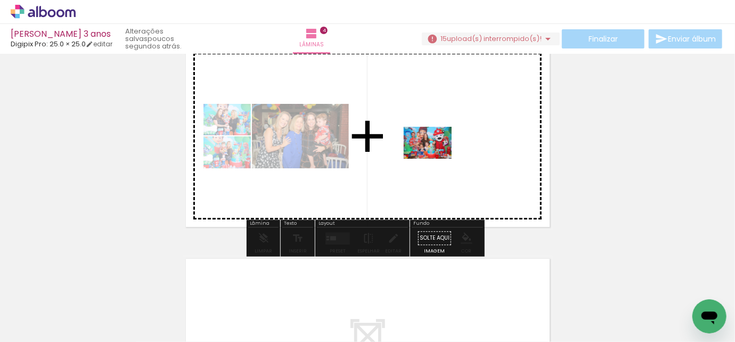
drag, startPoint x: 326, startPoint y: 320, endPoint x: 436, endPoint y: 158, distance: 195.8
click at [436, 158] on quentale-workspace at bounding box center [367, 171] width 735 height 342
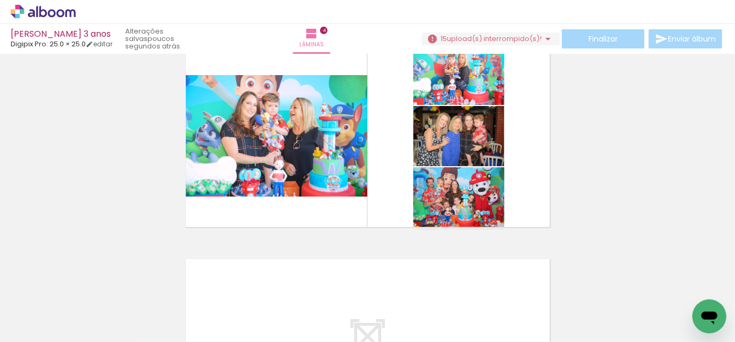
scroll to position [0, 3202]
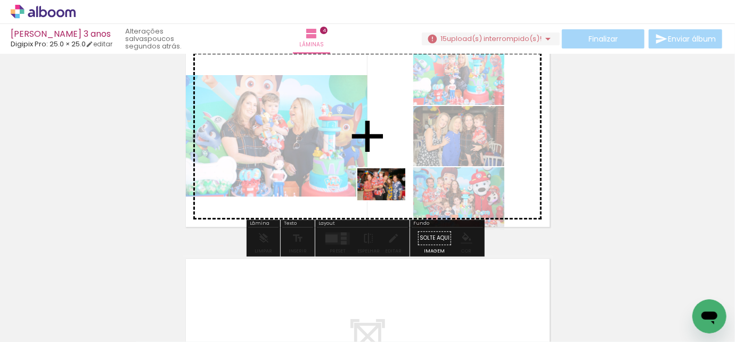
drag, startPoint x: 373, startPoint y: 312, endPoint x: 389, endPoint y: 200, distance: 113.0
click at [389, 200] on quentale-workspace at bounding box center [367, 171] width 735 height 342
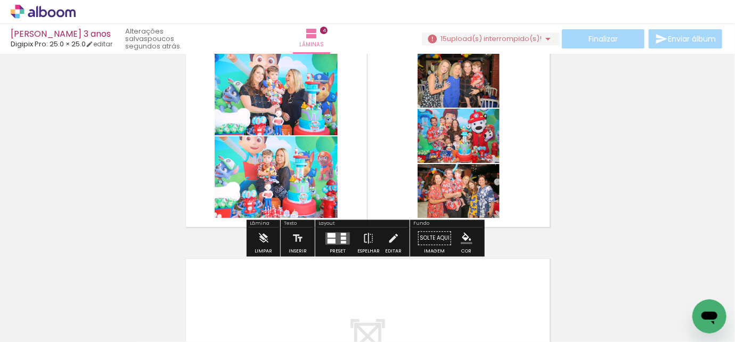
click at [335, 240] on quentale-layouter at bounding box center [338, 238] width 25 height 12
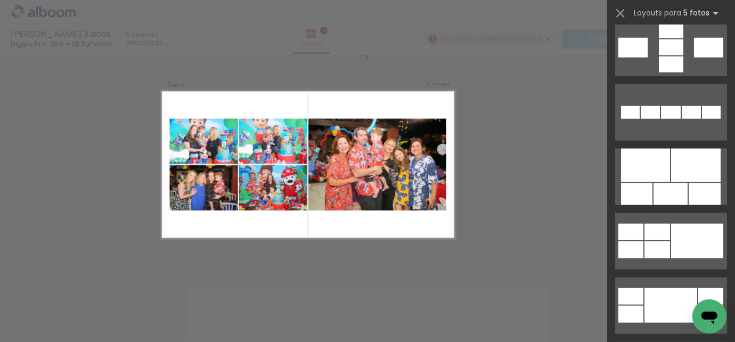
scroll to position [533, 0]
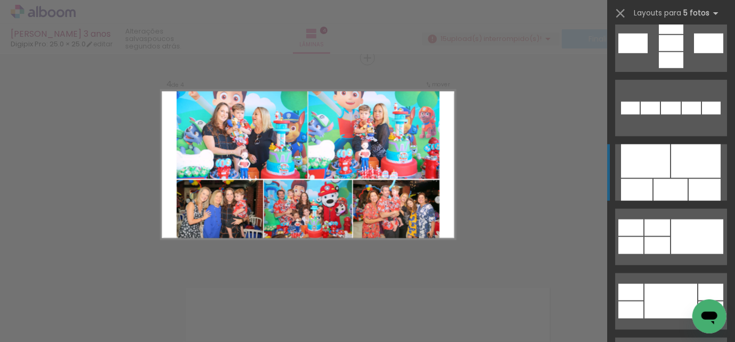
click at [669, 181] on div at bounding box center [671, 190] width 34 height 22
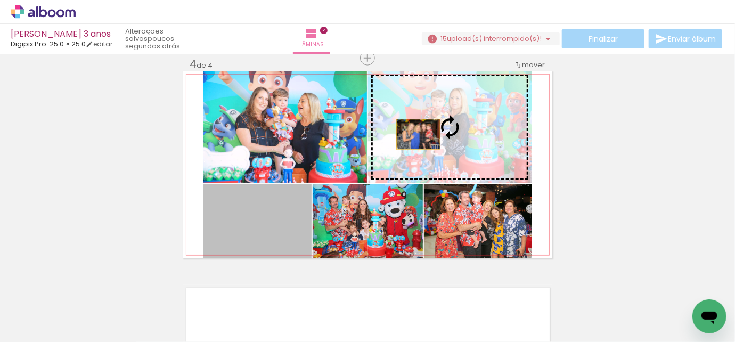
drag, startPoint x: 277, startPoint y: 228, endPoint x: 415, endPoint y: 134, distance: 166.1
click at [0, 0] on slot at bounding box center [0, 0] width 0 height 0
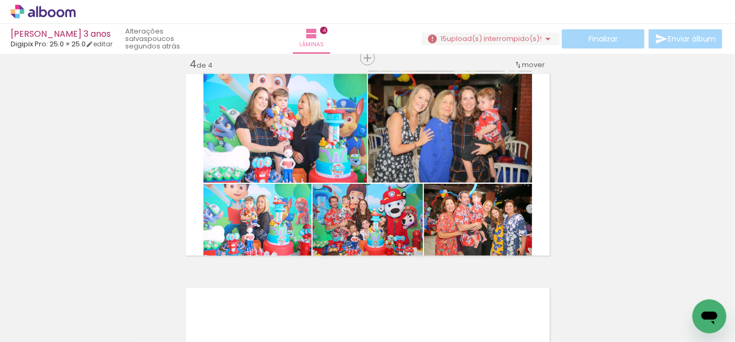
scroll to position [0, 1102]
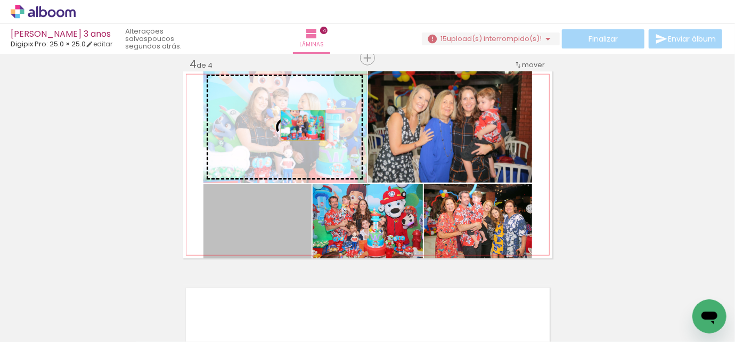
drag, startPoint x: 269, startPoint y: 231, endPoint x: 299, endPoint y: 125, distance: 110.3
click at [0, 0] on slot at bounding box center [0, 0] width 0 height 0
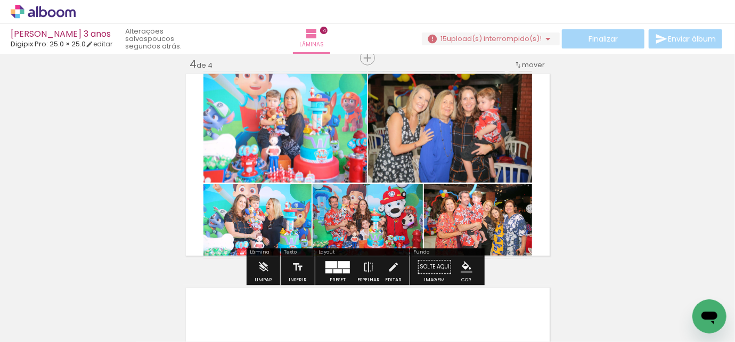
click at [337, 269] on div at bounding box center [338, 271] width 9 height 4
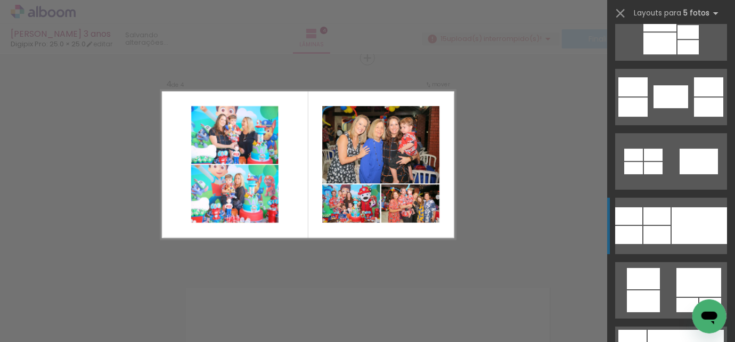
scroll to position [1710, 0]
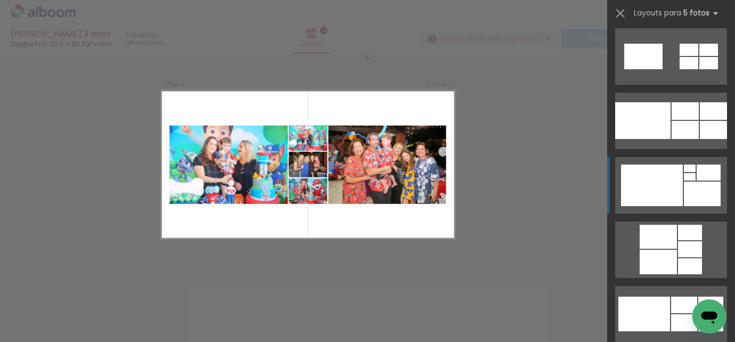
scroll to position [2195, 0]
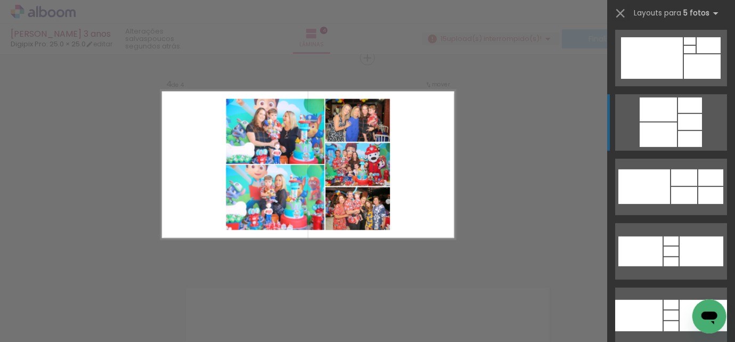
click at [668, 118] on div at bounding box center [658, 110] width 37 height 24
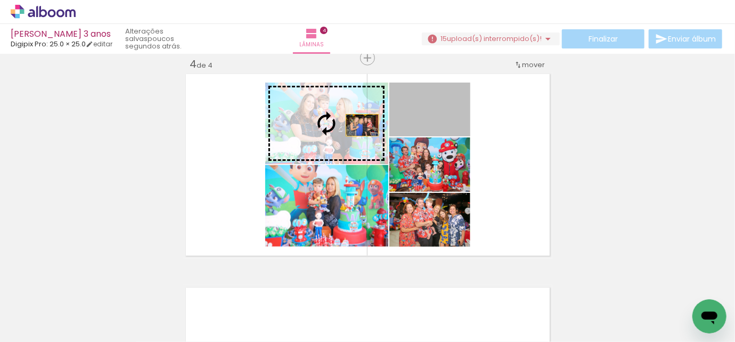
drag, startPoint x: 449, startPoint y: 117, endPoint x: 359, endPoint y: 125, distance: 91.0
click at [0, 0] on slot at bounding box center [0, 0] width 0 height 0
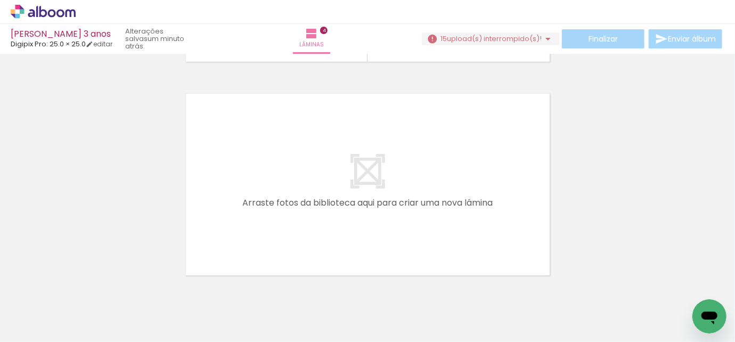
scroll to position [0, 463]
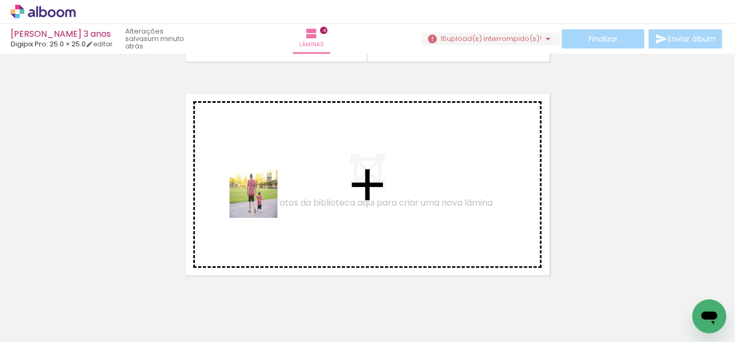
drag, startPoint x: 240, startPoint y: 311, endPoint x: 267, endPoint y: 189, distance: 125.0
click at [267, 189] on quentale-workspace at bounding box center [367, 171] width 735 height 342
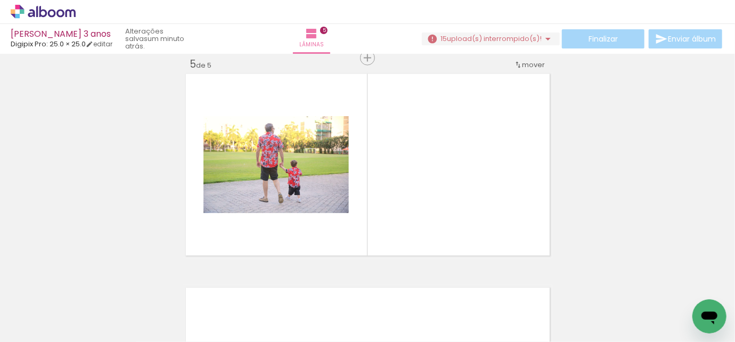
scroll to position [0, 1591]
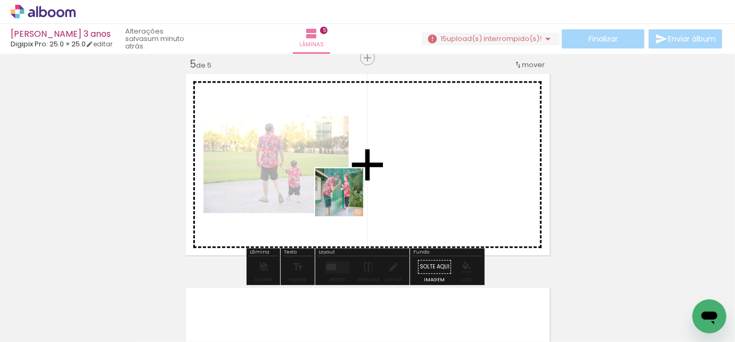
drag, startPoint x: 318, startPoint y: 311, endPoint x: 347, endPoint y: 200, distance: 114.6
click at [347, 200] on quentale-workspace at bounding box center [367, 171] width 735 height 342
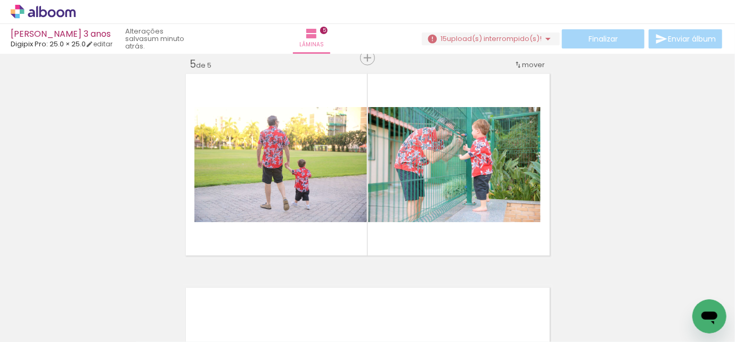
scroll to position [0, 1815]
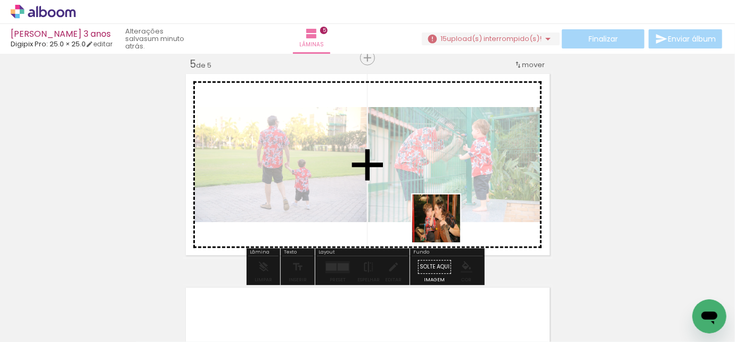
drag, startPoint x: 392, startPoint y: 312, endPoint x: 446, endPoint y: 223, distance: 104.3
click at [446, 223] on quentale-workspace at bounding box center [367, 171] width 735 height 342
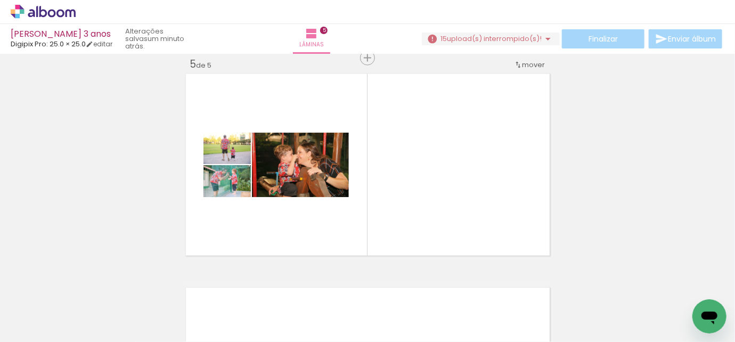
scroll to position [0, 2026]
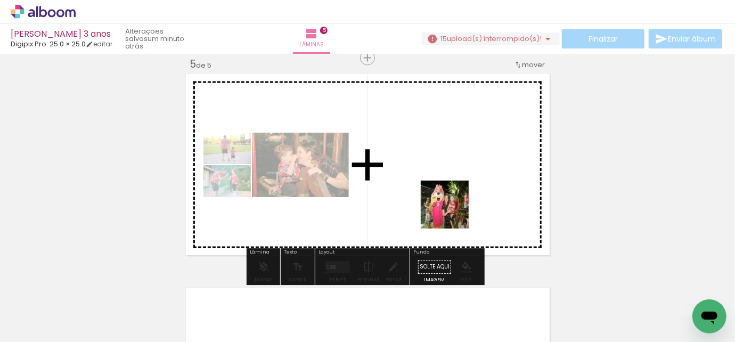
drag, startPoint x: 425, startPoint y: 315, endPoint x: 472, endPoint y: 297, distance: 49.8
click at [454, 206] on quentale-workspace at bounding box center [367, 171] width 735 height 342
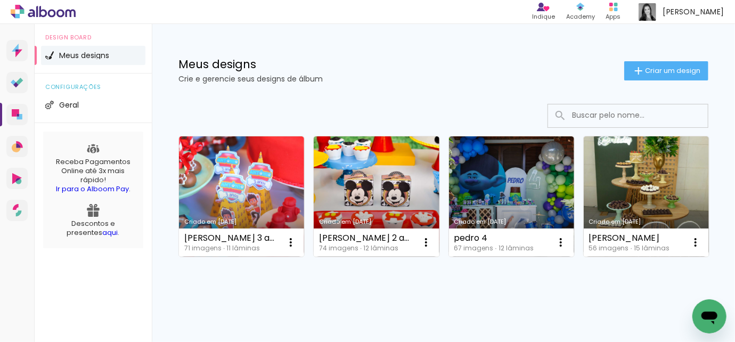
click at [665, 188] on div "Criado em [DATE] antonio 3 anos 71 imagens ∙ 11 lâminas Abrir Fazer uma cópia E…" at bounding box center [444, 196] width 540 height 130
click at [666, 68] on span "Criar um design" at bounding box center [672, 70] width 55 height 7
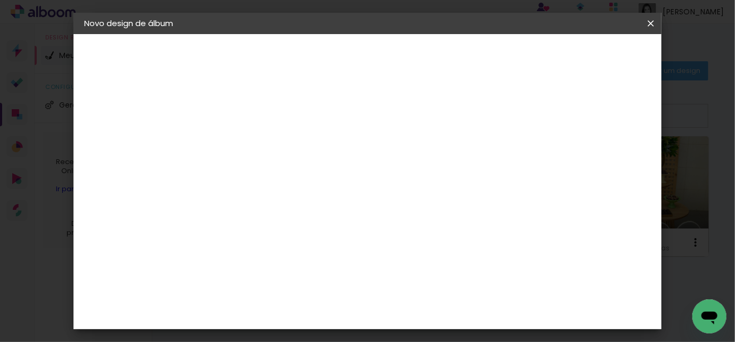
click at [258, 144] on input at bounding box center [258, 143] width 0 height 17
type input "[PERSON_NAME] 6 anos"
type paper-input "[PERSON_NAME] 6 anos"
click at [0, 0] on slot "Avançar" at bounding box center [0, 0] width 0 height 0
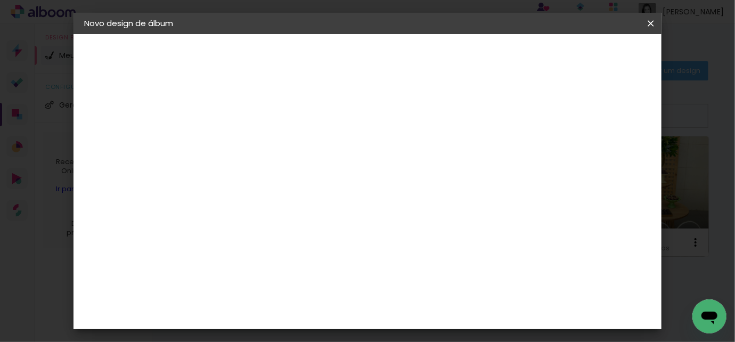
click at [0, 0] on slot "Avançar" at bounding box center [0, 0] width 0 height 0
click at [300, 179] on input "text" at bounding box center [279, 185] width 42 height 17
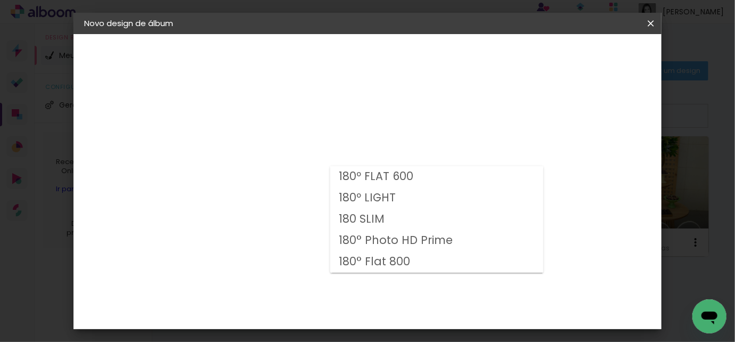
click at [0, 0] on slot "180 SLIM" at bounding box center [0, 0] width 0 height 0
type input "180 SLIM"
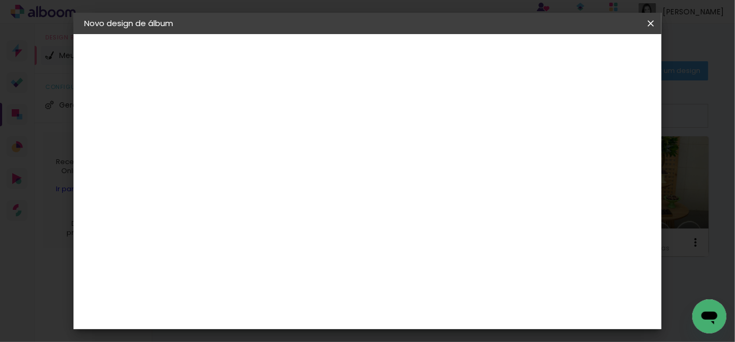
scroll to position [96, 0]
click at [330, 326] on span "25.0 × 25.0" at bounding box center [306, 340] width 50 height 28
click at [0, 0] on slot "Avançar" at bounding box center [0, 0] width 0 height 0
click at [465, 50] on paper-button "Iniciar design" at bounding box center [442, 60] width 46 height 26
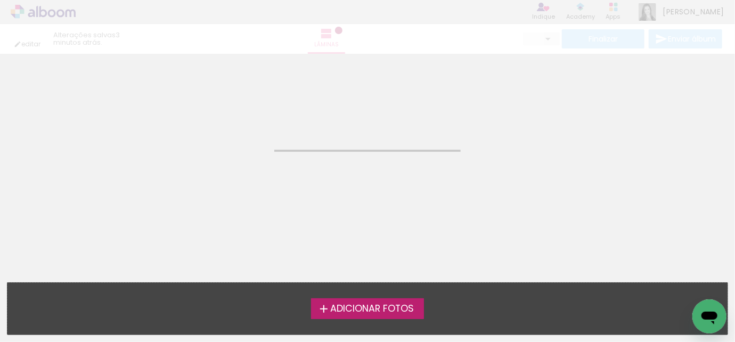
click at [364, 304] on span "Adicionar Fotos" at bounding box center [372, 309] width 84 height 10
click at [0, 0] on input "file" at bounding box center [0, 0] width 0 height 0
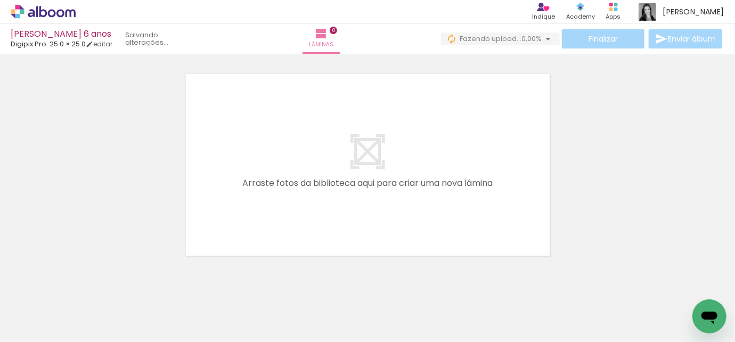
click at [583, 39] on div "Finalizar Enviar álbum" at bounding box center [582, 38] width 283 height 19
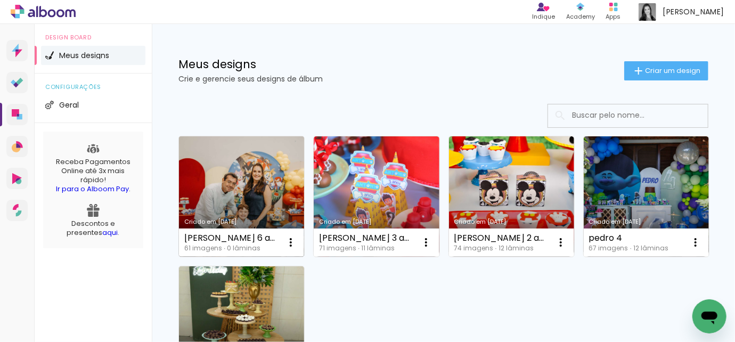
click at [263, 179] on link "Criado em [DATE]" at bounding box center [241, 196] width 125 height 120
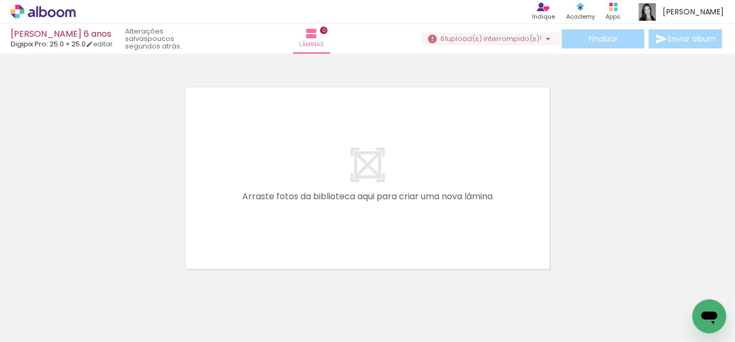
scroll to position [0, 1750]
click at [545, 38] on iron-icon at bounding box center [548, 39] width 13 height 13
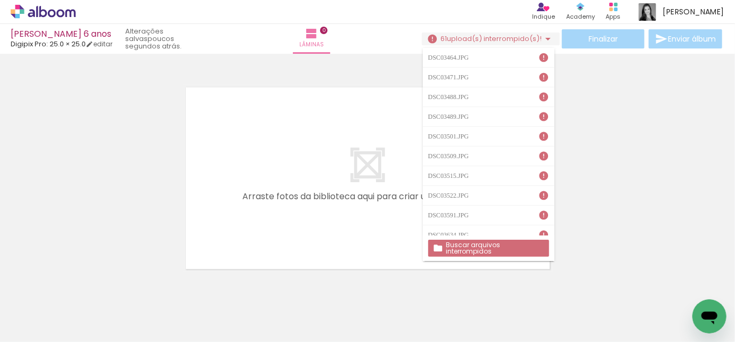
click at [0, 0] on slot "Buscar arquivos interrompidos" at bounding box center [0, 0] width 0 height 0
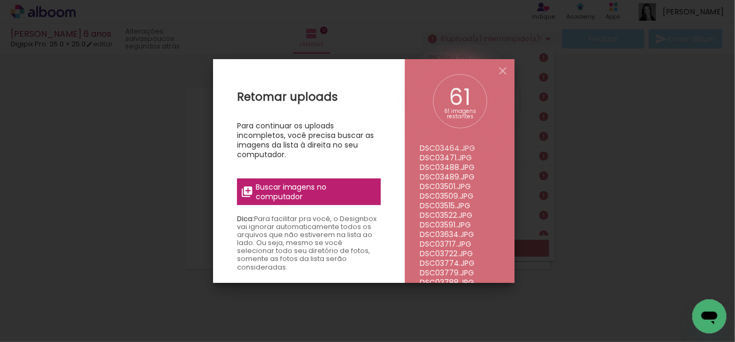
click at [331, 185] on span "Buscar imagens no computador" at bounding box center [315, 191] width 119 height 19
click at [0, 0] on input "file" at bounding box center [0, 0] width 0 height 0
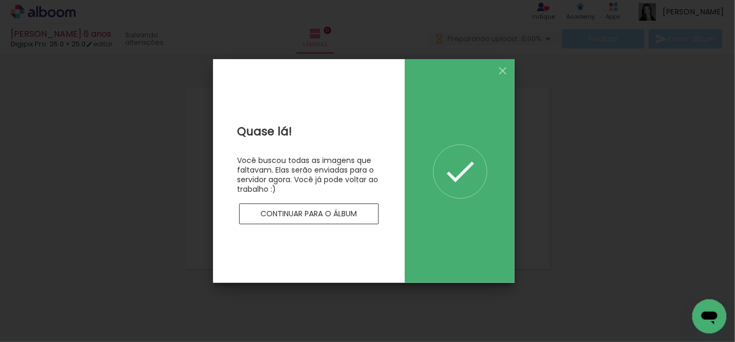
scroll to position [0, 0]
click at [503, 69] on iron-icon at bounding box center [503, 70] width 13 height 13
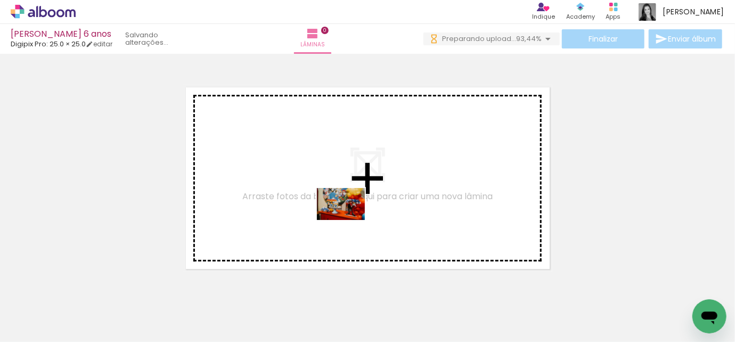
drag, startPoint x: 342, startPoint y: 317, endPoint x: 349, endPoint y: 220, distance: 97.2
click at [349, 220] on quentale-workspace at bounding box center [367, 171] width 735 height 342
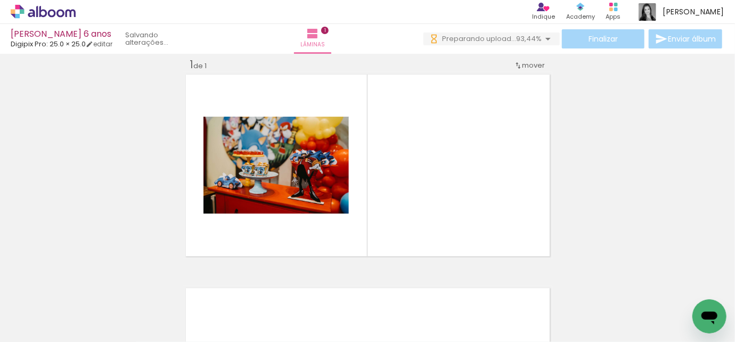
scroll to position [13, 0]
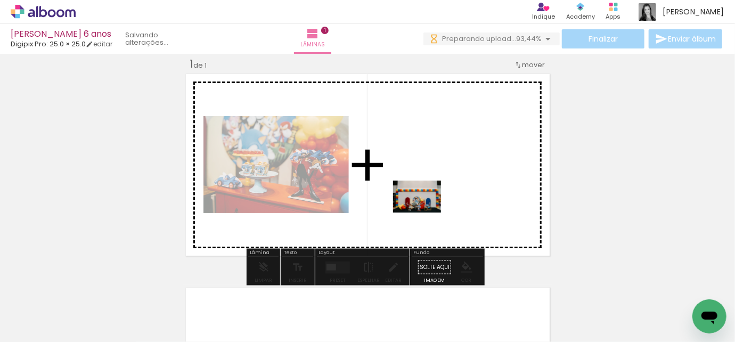
drag, startPoint x: 412, startPoint y: 314, endPoint x: 425, endPoint y: 213, distance: 102.6
click at [425, 213] on quentale-workspace at bounding box center [367, 171] width 735 height 342
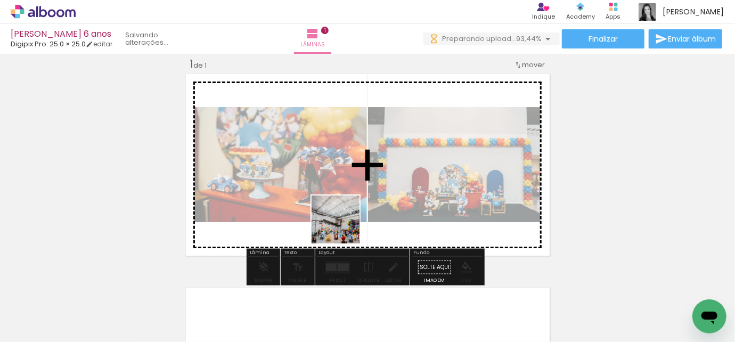
drag, startPoint x: 291, startPoint y: 317, endPoint x: 351, endPoint y: 212, distance: 120.7
click at [351, 212] on quentale-workspace at bounding box center [367, 171] width 735 height 342
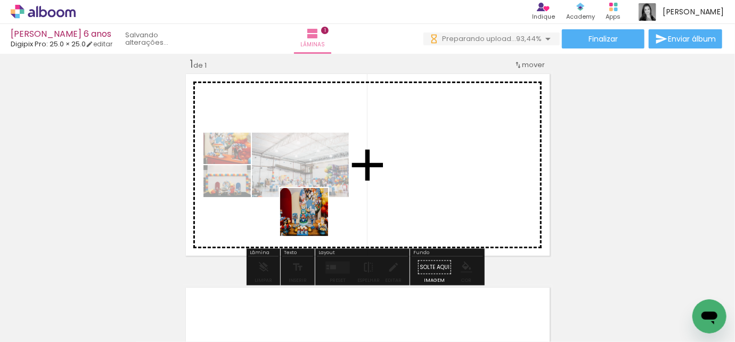
drag, startPoint x: 223, startPoint y: 315, endPoint x: 343, endPoint y: 199, distance: 167.3
click at [343, 199] on quentale-workspace at bounding box center [367, 171] width 735 height 342
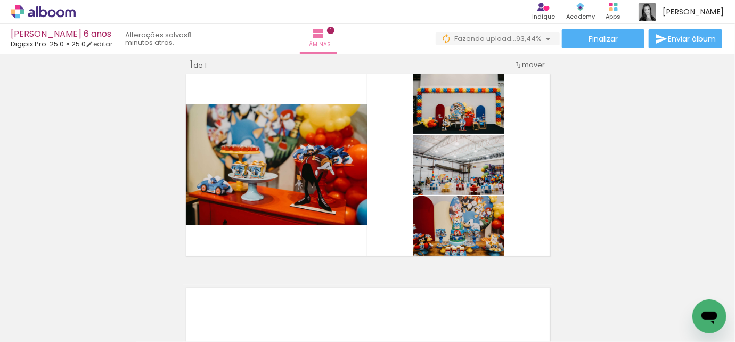
scroll to position [0, 0]
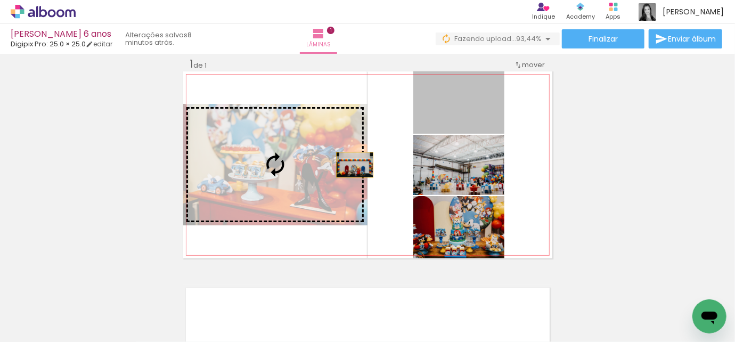
drag, startPoint x: 482, startPoint y: 116, endPoint x: 321, endPoint y: 181, distance: 173.7
click at [0, 0] on slot at bounding box center [0, 0] width 0 height 0
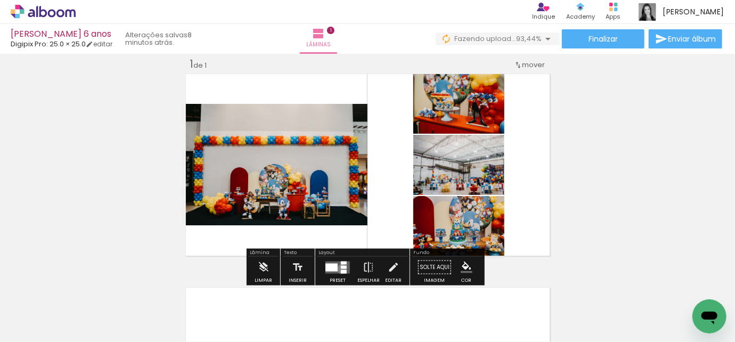
click at [339, 269] on quentale-layouter at bounding box center [338, 267] width 25 height 12
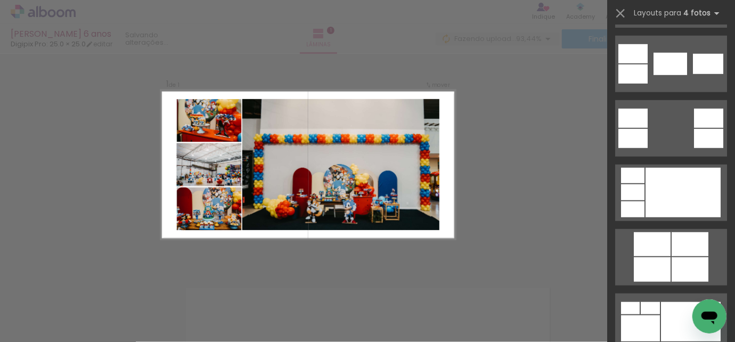
scroll to position [436, 0]
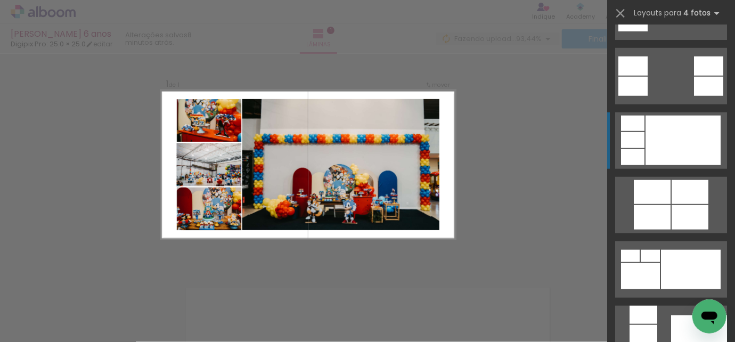
click at [665, 139] on div at bounding box center [683, 141] width 75 height 50
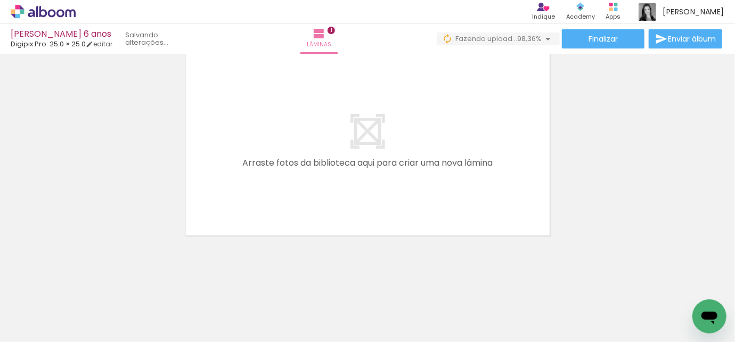
scroll to position [0, 0]
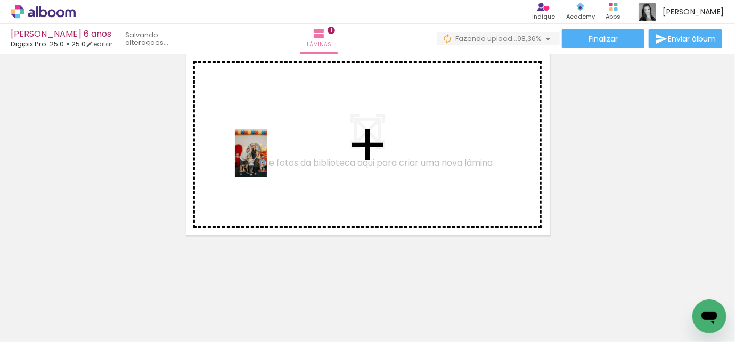
drag, startPoint x: 105, startPoint y: 315, endPoint x: 267, endPoint y: 161, distance: 223.1
click at [267, 161] on quentale-workspace at bounding box center [367, 171] width 735 height 342
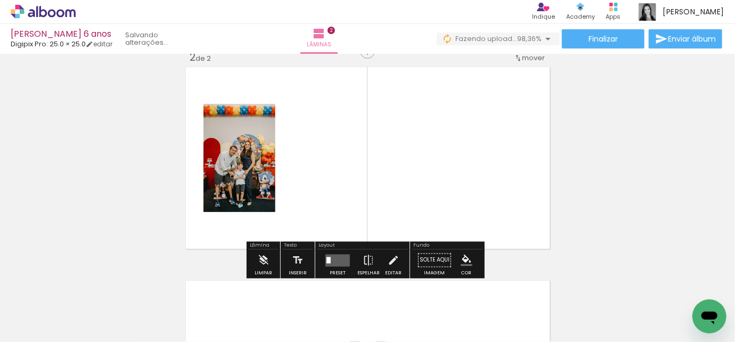
scroll to position [227, 0]
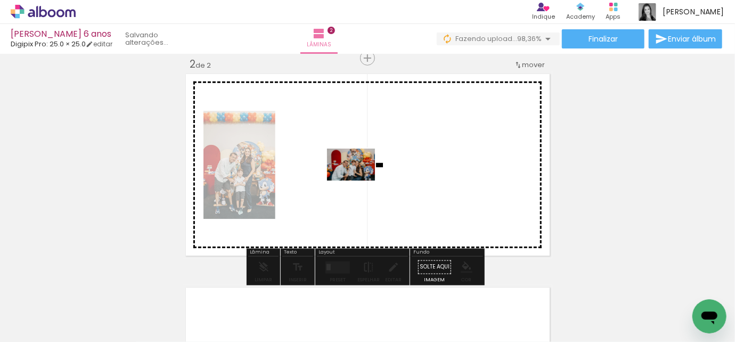
drag, startPoint x: 174, startPoint y: 313, endPoint x: 359, endPoint y: 181, distance: 227.7
click at [359, 181] on quentale-workspace at bounding box center [367, 171] width 735 height 342
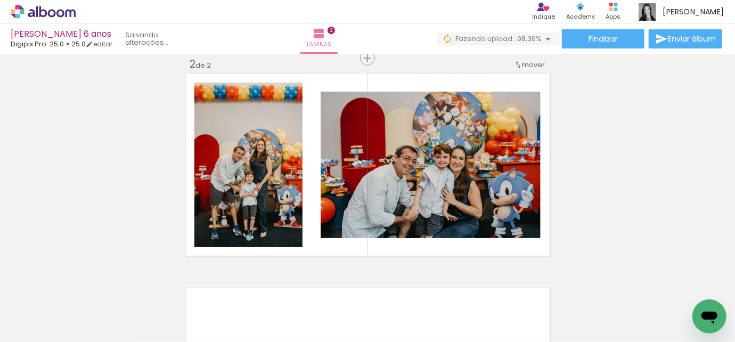
scroll to position [0, 2995]
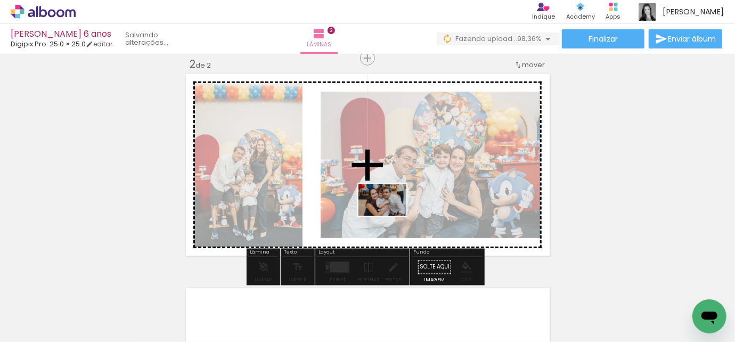
drag, startPoint x: 350, startPoint y: 316, endPoint x: 391, endPoint y: 216, distance: 108.7
click at [391, 216] on quentale-workspace at bounding box center [367, 171] width 735 height 342
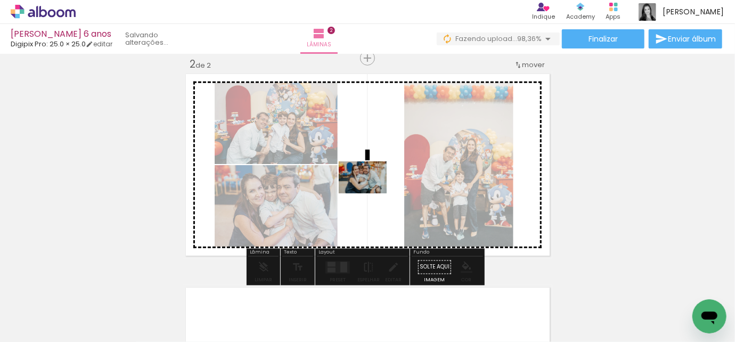
drag, startPoint x: 288, startPoint y: 315, endPoint x: 371, endPoint y: 193, distance: 147.2
click at [371, 193] on quentale-workspace at bounding box center [367, 171] width 735 height 342
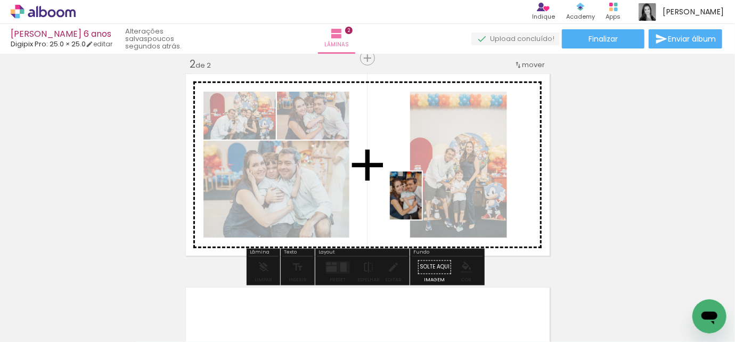
drag, startPoint x: 402, startPoint y: 320, endPoint x: 422, endPoint y: 204, distance: 117.9
click at [422, 204] on quentale-workspace at bounding box center [367, 171] width 735 height 342
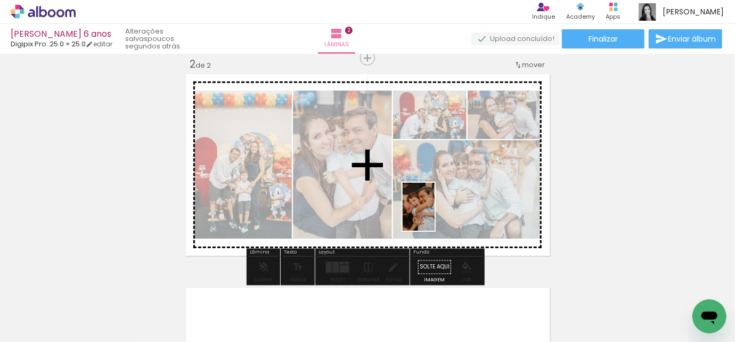
drag, startPoint x: 460, startPoint y: 319, endPoint x: 435, endPoint y: 215, distance: 106.9
click at [435, 215] on quentale-workspace at bounding box center [367, 171] width 735 height 342
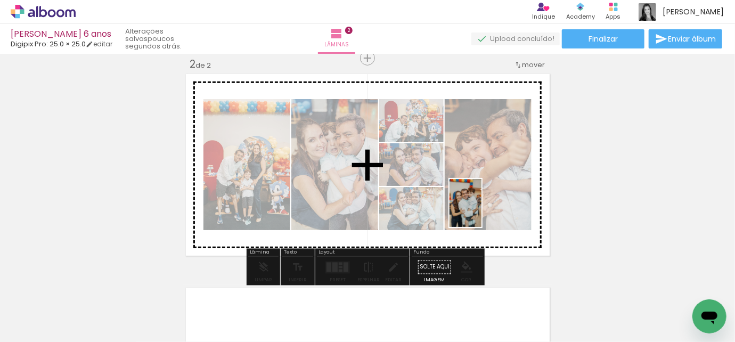
drag, startPoint x: 572, startPoint y: 314, endPoint x: 482, endPoint y: 211, distance: 136.7
click at [482, 211] on quentale-workspace at bounding box center [367, 171] width 735 height 342
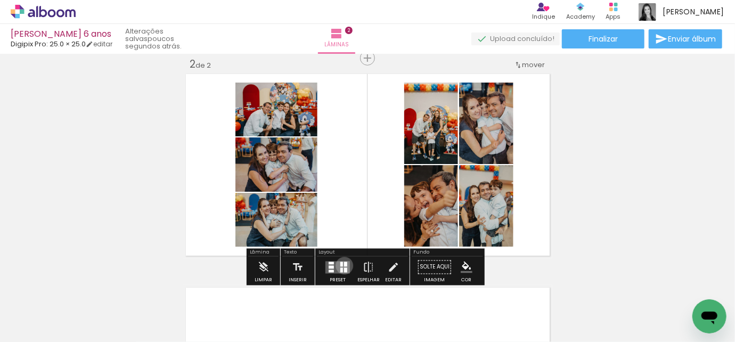
click at [344, 265] on div at bounding box center [345, 264] width 3 height 5
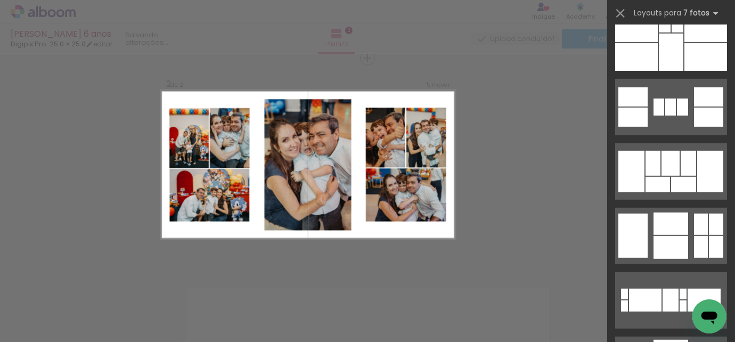
scroll to position [2373, 0]
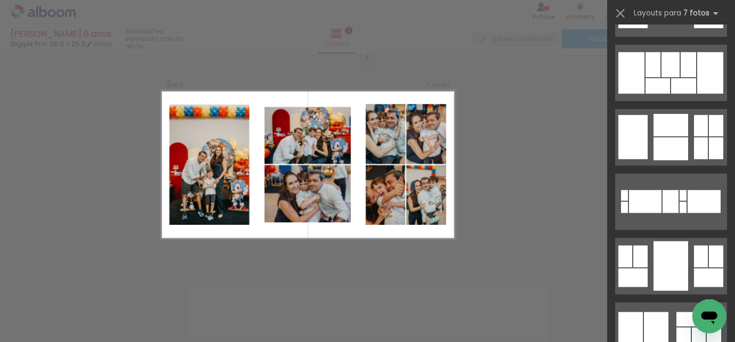
drag, startPoint x: 675, startPoint y: 151, endPoint x: 397, endPoint y: 170, distance: 277.7
click at [397, 170] on quentale-workspace at bounding box center [367, 171] width 735 height 342
click at [663, 140] on div at bounding box center [671, 148] width 35 height 23
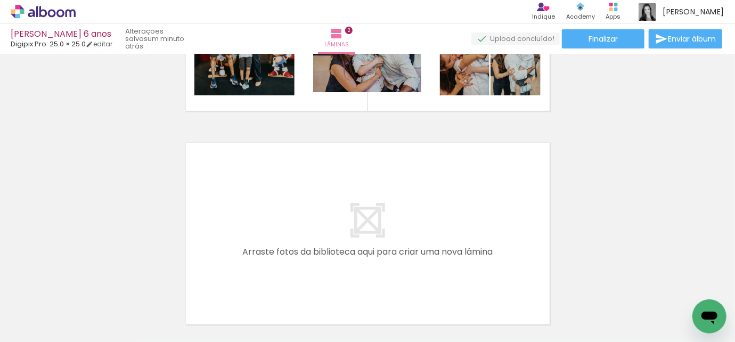
scroll to position [372, 0]
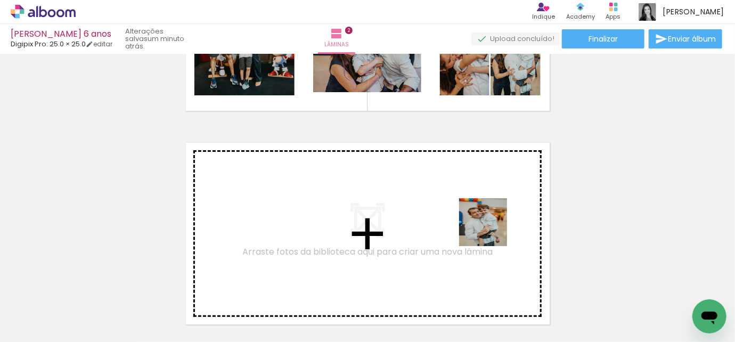
drag, startPoint x: 521, startPoint y: 315, endPoint x: 482, endPoint y: 209, distance: 113.1
click at [482, 209] on quentale-workspace at bounding box center [367, 171] width 735 height 342
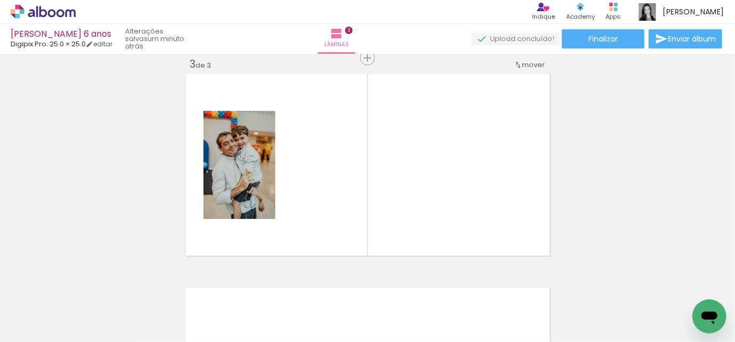
scroll to position [0, 2634]
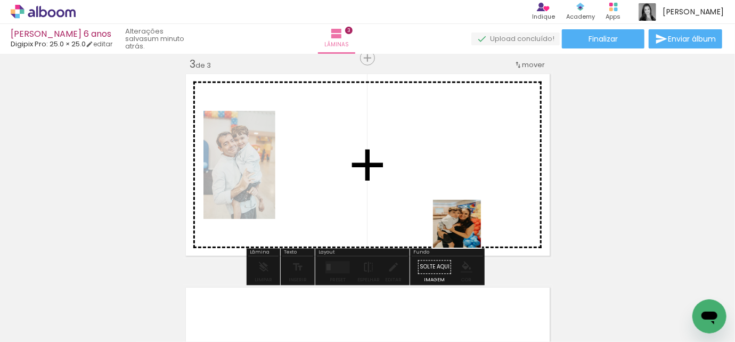
drag, startPoint x: 469, startPoint y: 315, endPoint x: 465, endPoint y: 208, distance: 107.2
click at [465, 208] on quentale-workspace at bounding box center [367, 171] width 735 height 342
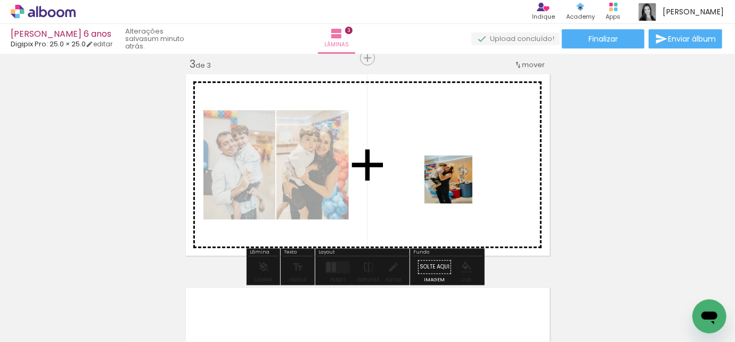
drag, startPoint x: 405, startPoint y: 312, endPoint x: 457, endPoint y: 188, distance: 134.8
click at [457, 188] on quentale-workspace at bounding box center [367, 171] width 735 height 342
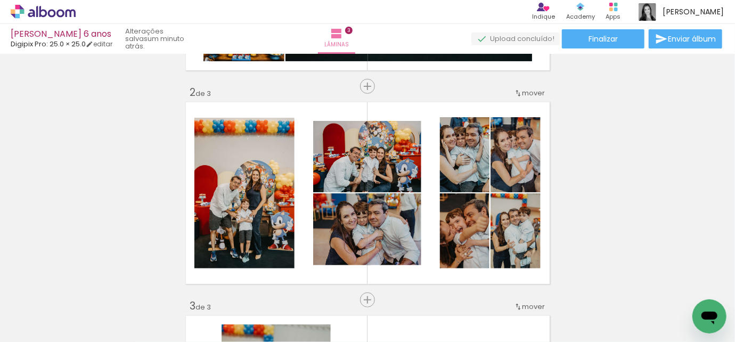
scroll to position [5, 0]
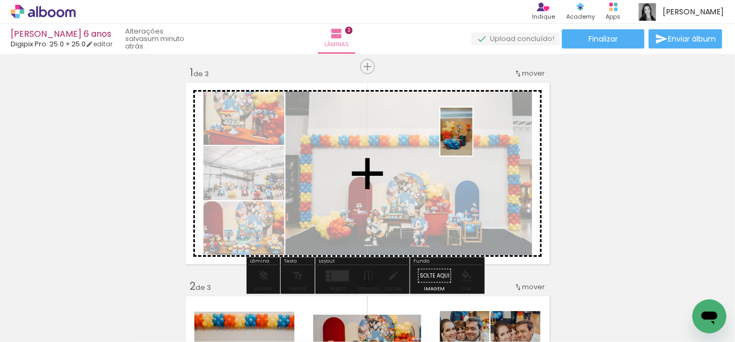
drag, startPoint x: 523, startPoint y: 312, endPoint x: 473, endPoint y: 140, distance: 179.2
click at [473, 140] on quentale-workspace at bounding box center [367, 171] width 735 height 342
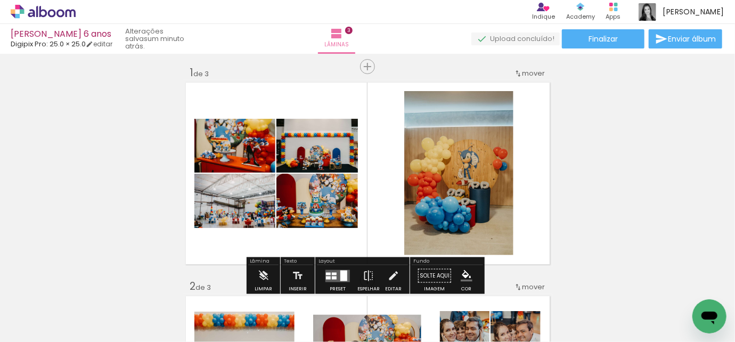
click at [332, 270] on quentale-layouter at bounding box center [338, 276] width 25 height 12
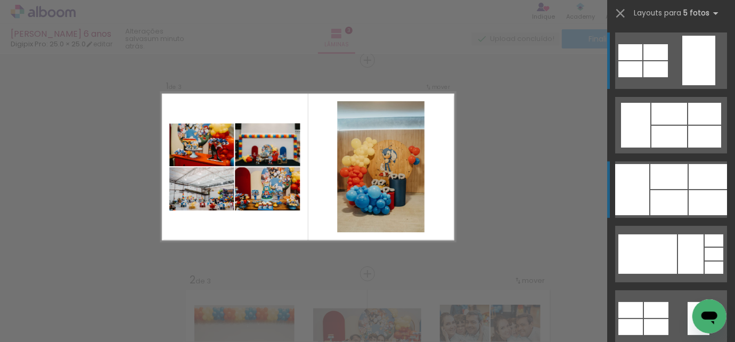
scroll to position [13, 0]
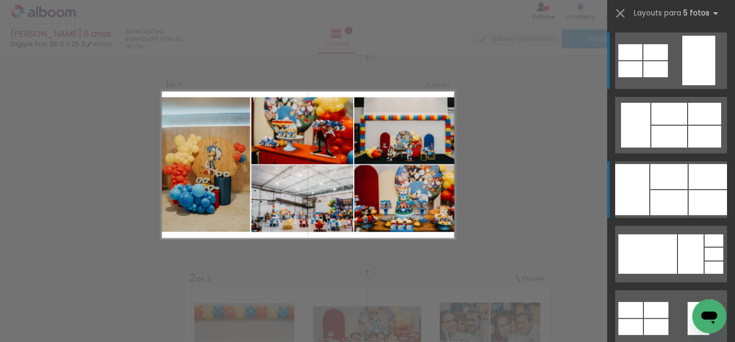
click at [652, 189] on quentale-layouter at bounding box center [671, 189] width 112 height 56
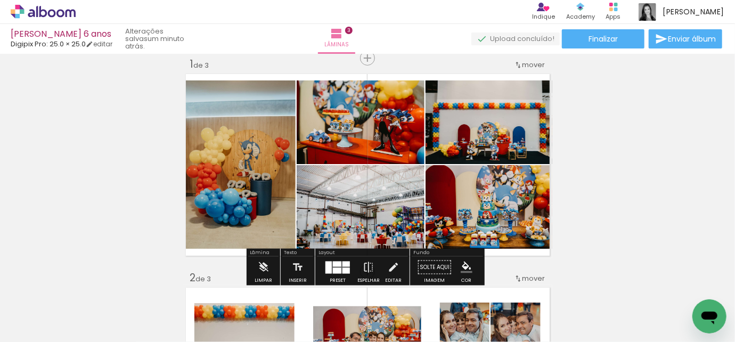
click at [338, 268] on div at bounding box center [337, 270] width 9 height 6
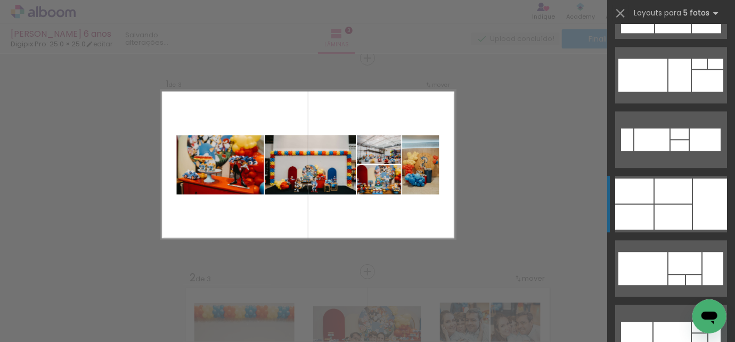
scroll to position [1485, 0]
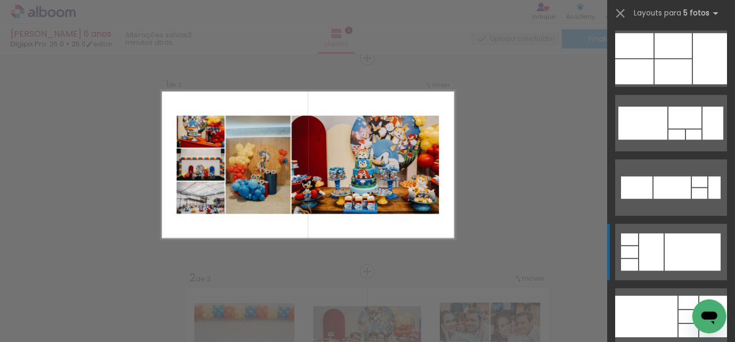
click at [675, 248] on div at bounding box center [693, 251] width 56 height 37
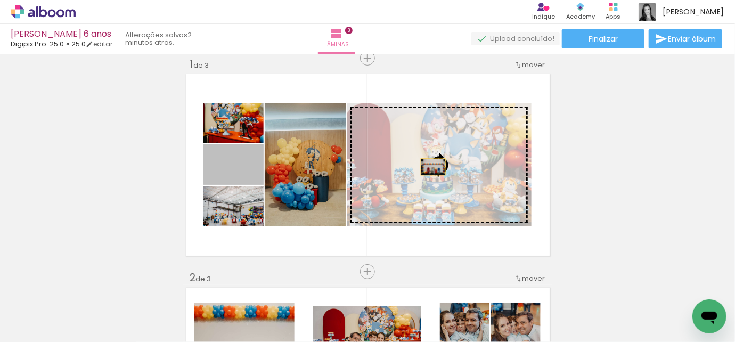
drag, startPoint x: 253, startPoint y: 175, endPoint x: 429, endPoint y: 167, distance: 176.5
click at [0, 0] on slot at bounding box center [0, 0] width 0 height 0
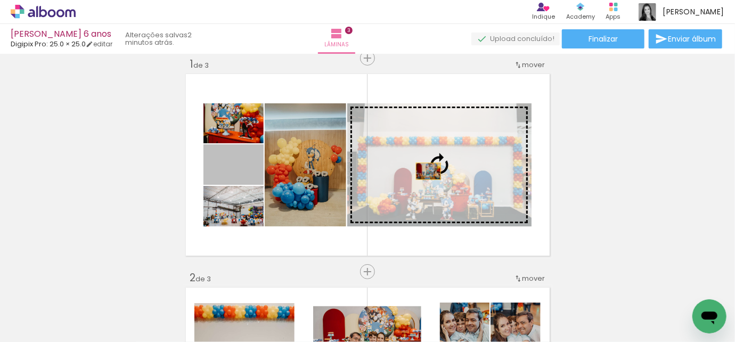
drag, startPoint x: 253, startPoint y: 171, endPoint x: 425, endPoint y: 171, distance: 172.1
click at [0, 0] on slot at bounding box center [0, 0] width 0 height 0
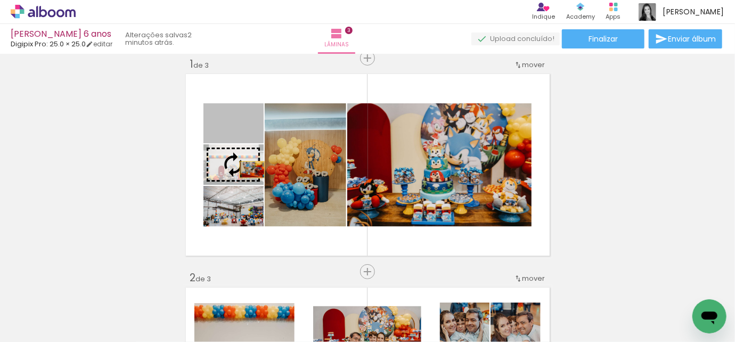
drag, startPoint x: 244, startPoint y: 132, endPoint x: 248, endPoint y: 170, distance: 38.6
click at [0, 0] on slot at bounding box center [0, 0] width 0 height 0
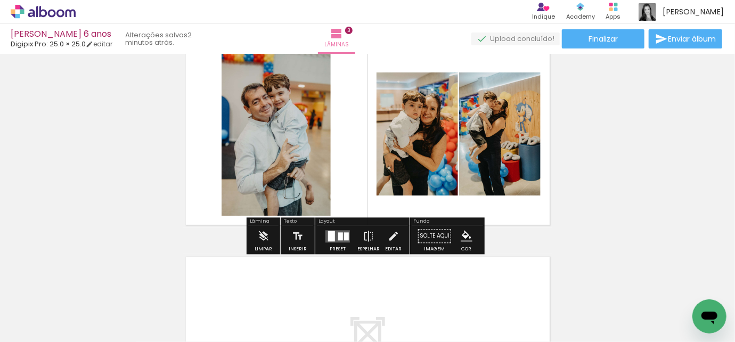
scroll to position [484, 0]
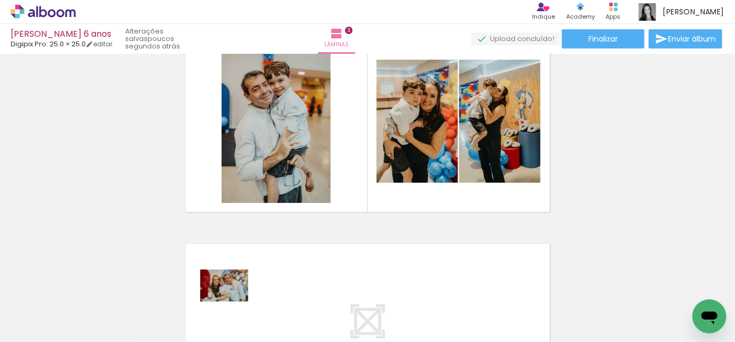
drag, startPoint x: 231, startPoint y: 315, endPoint x: 230, endPoint y: 310, distance: 5.4
click at [230, 310] on div at bounding box center [217, 306] width 53 height 35
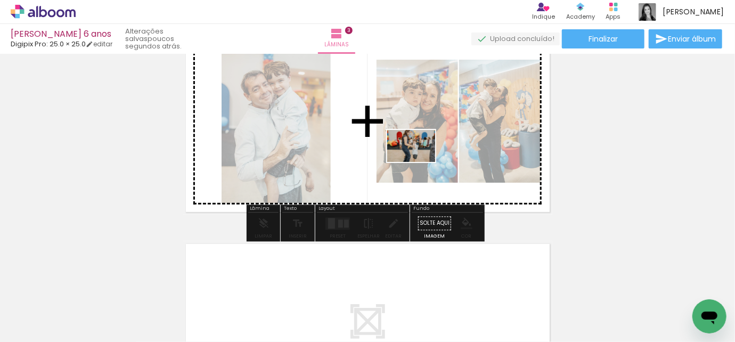
drag, startPoint x: 371, startPoint y: 318, endPoint x: 419, endPoint y: 162, distance: 163.0
click at [419, 162] on quentale-workspace at bounding box center [367, 171] width 735 height 342
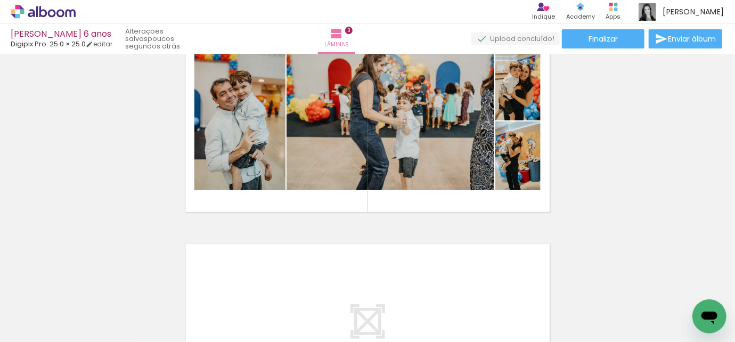
scroll to position [0, 1952]
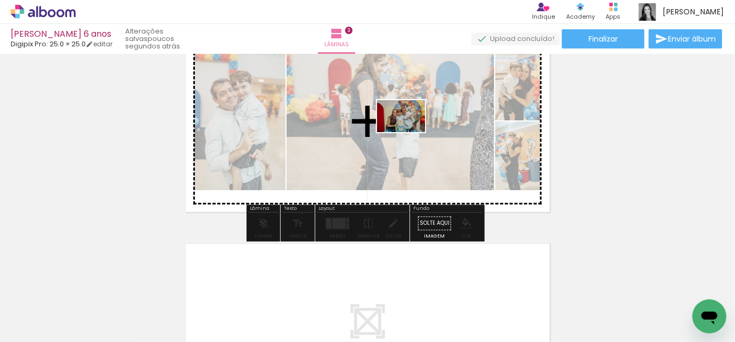
drag, startPoint x: 426, startPoint y: 312, endPoint x: 409, endPoint y: 131, distance: 181.9
click at [409, 131] on quentale-workspace at bounding box center [367, 171] width 735 height 342
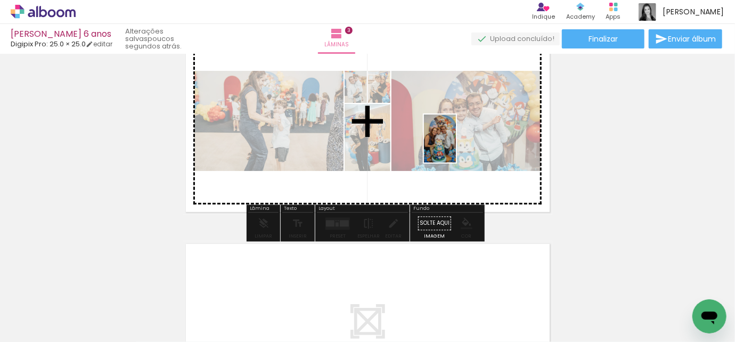
drag, startPoint x: 489, startPoint y: 319, endPoint x: 456, endPoint y: 146, distance: 175.7
click at [456, 146] on quentale-workspace at bounding box center [367, 171] width 735 height 342
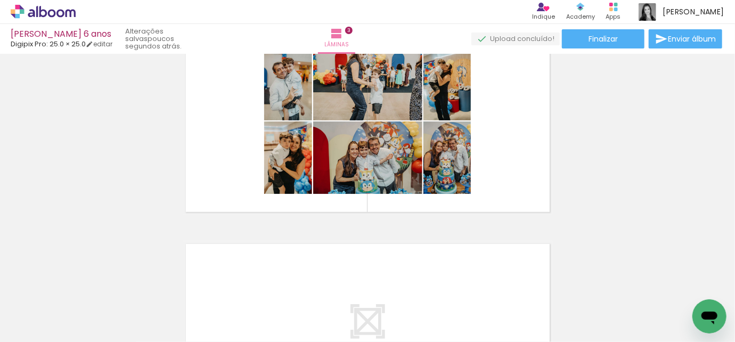
scroll to position [0, 2317]
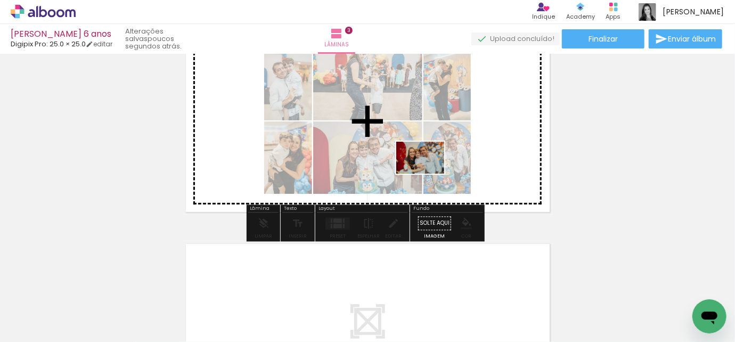
drag, startPoint x: 531, startPoint y: 314, endPoint x: 428, endPoint y: 174, distance: 173.9
click at [428, 174] on quentale-workspace at bounding box center [367, 171] width 735 height 342
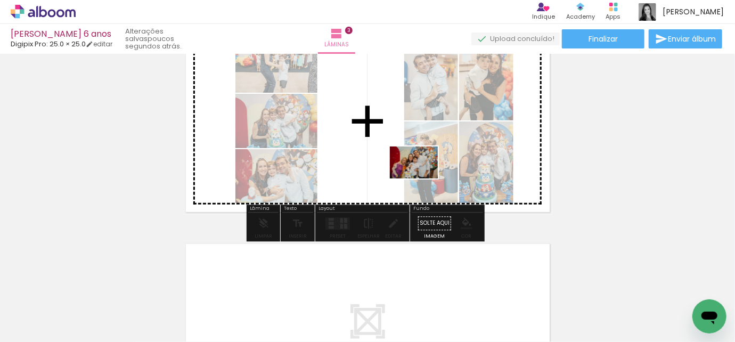
drag, startPoint x: 598, startPoint y: 313, endPoint x: 422, endPoint y: 178, distance: 221.2
click at [422, 178] on quentale-workspace at bounding box center [367, 171] width 735 height 342
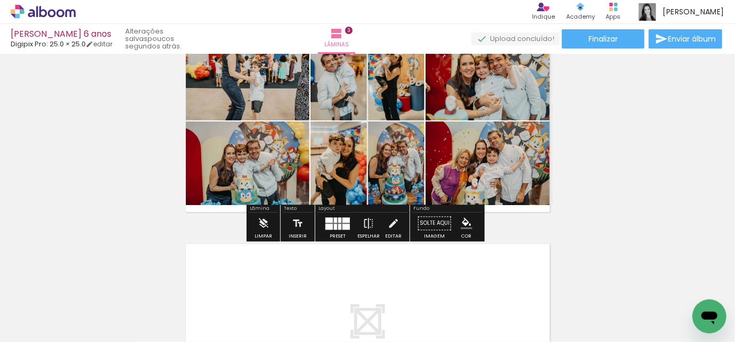
click at [343, 224] on div at bounding box center [346, 227] width 7 height 6
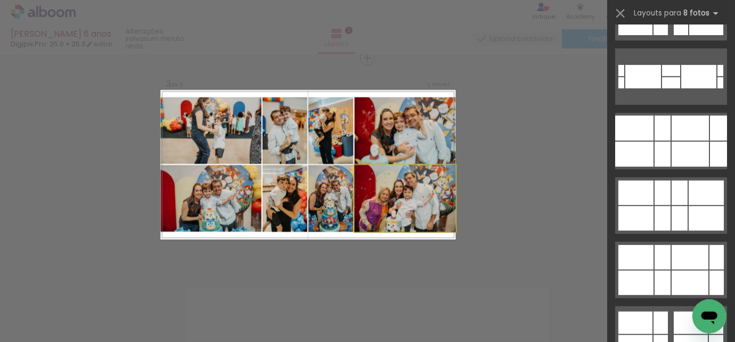
scroll to position [0, 0]
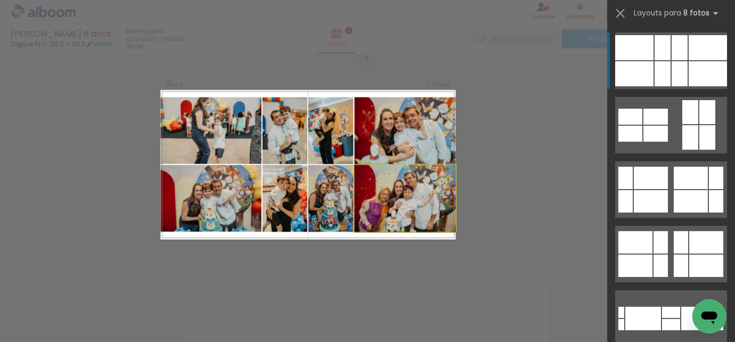
click at [387, 314] on quentale-workspace at bounding box center [367, 171] width 735 height 342
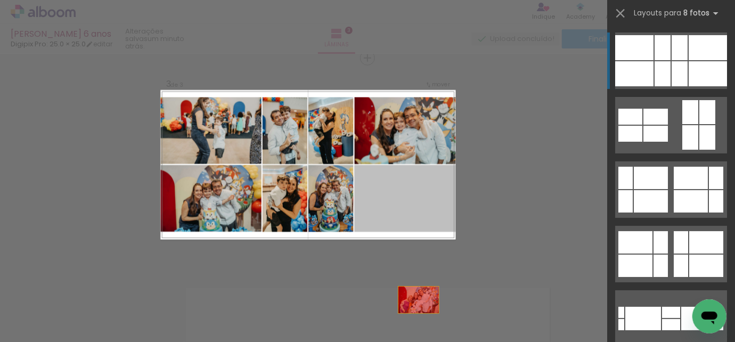
drag, startPoint x: 415, startPoint y: 195, endPoint x: 433, endPoint y: 230, distance: 39.6
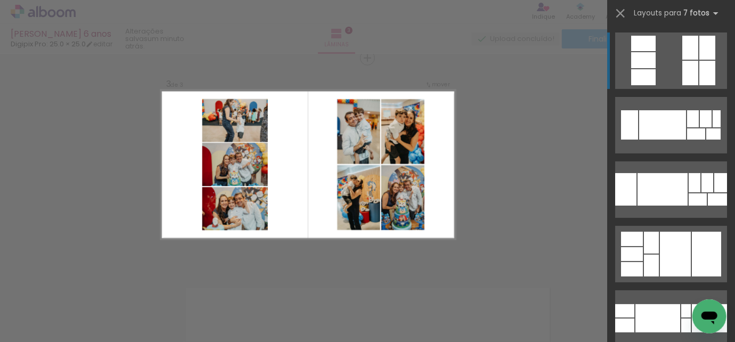
scroll to position [0, 350]
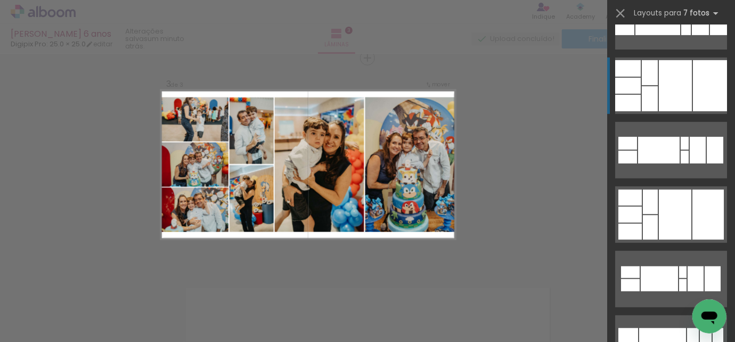
scroll to position [339, 0]
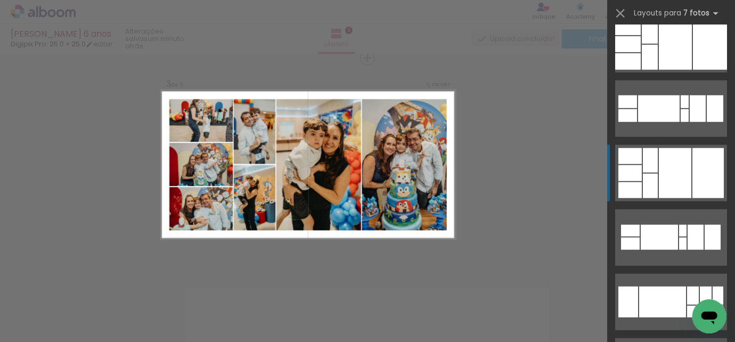
click at [693, 172] on div at bounding box center [708, 173] width 31 height 50
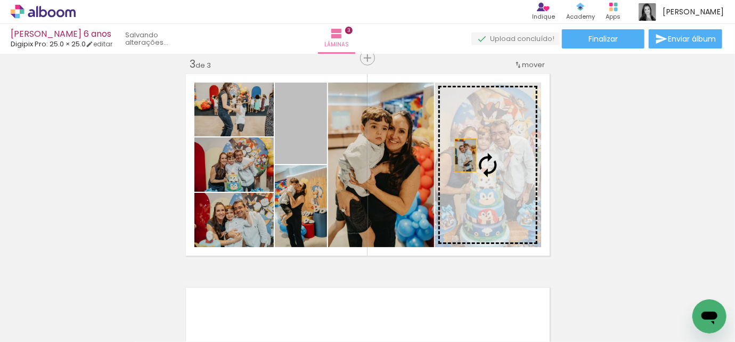
drag, startPoint x: 299, startPoint y: 142, endPoint x: 462, endPoint y: 155, distance: 163.5
click at [0, 0] on slot at bounding box center [0, 0] width 0 height 0
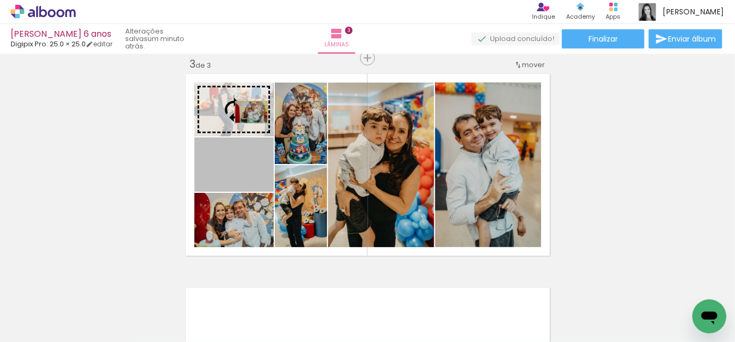
drag, startPoint x: 256, startPoint y: 175, endPoint x: 248, endPoint y: 112, distance: 64.0
click at [0, 0] on slot at bounding box center [0, 0] width 0 height 0
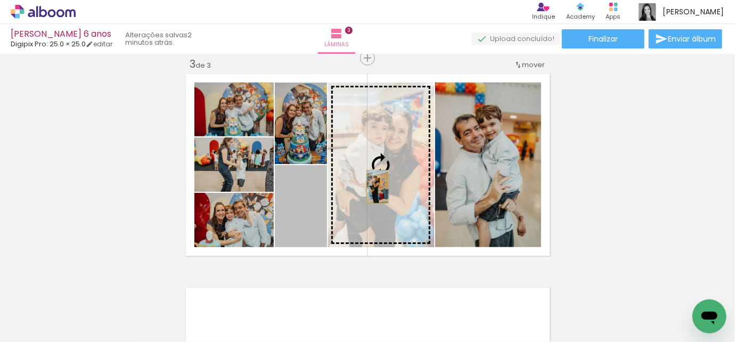
drag, startPoint x: 311, startPoint y: 206, endPoint x: 373, endPoint y: 186, distance: 65.7
click at [0, 0] on slot at bounding box center [0, 0] width 0 height 0
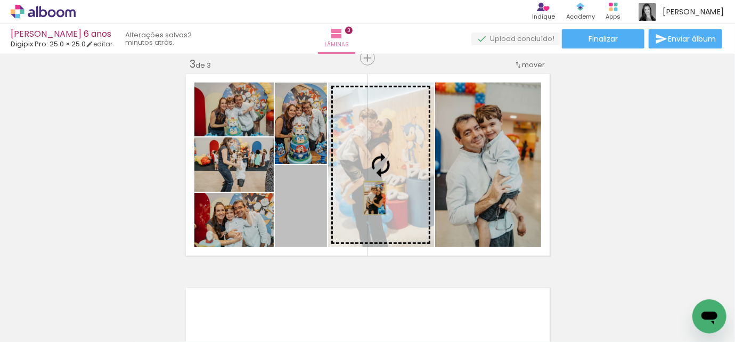
drag, startPoint x: 307, startPoint y: 205, endPoint x: 371, endPoint y: 198, distance: 63.8
click at [0, 0] on slot at bounding box center [0, 0] width 0 height 0
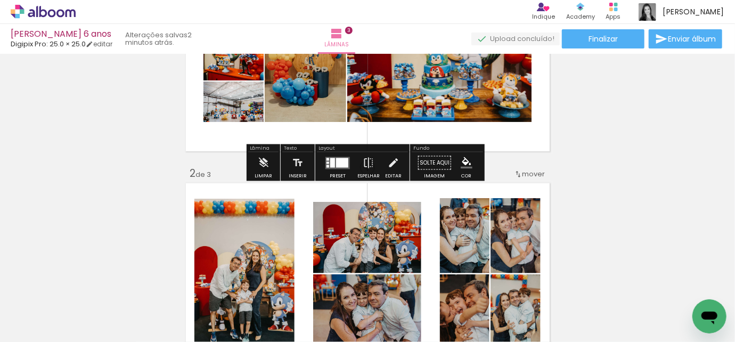
scroll to position [145, 0]
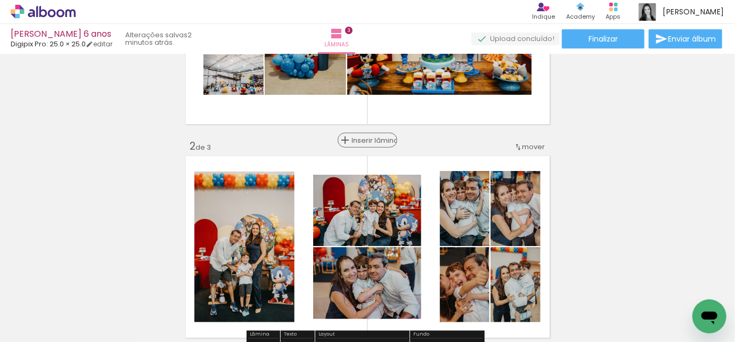
click at [358, 137] on span "Inserir lâmina" at bounding box center [373, 140] width 42 height 7
